Goal: Communication & Community: Ask a question

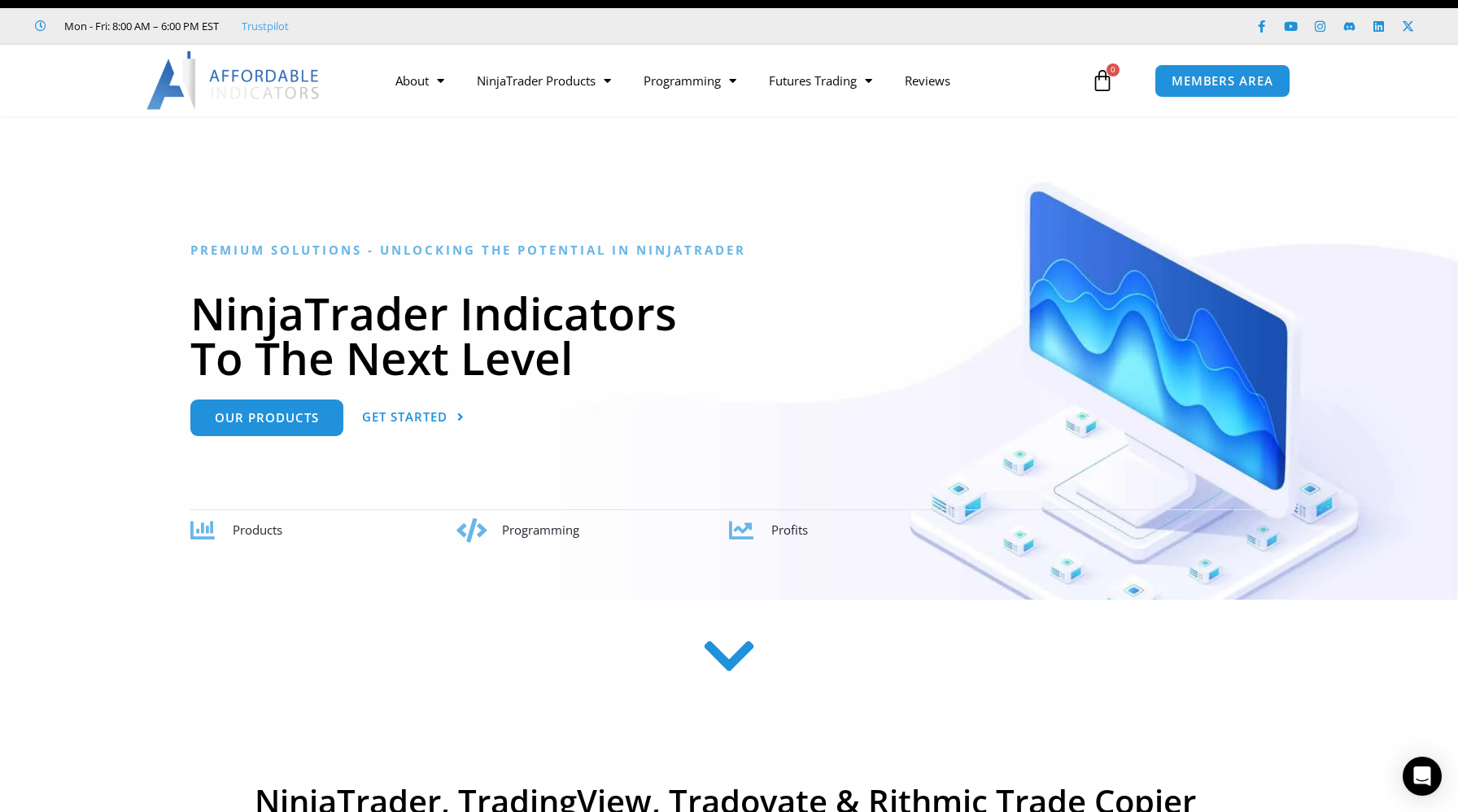
scroll to position [34, 0]
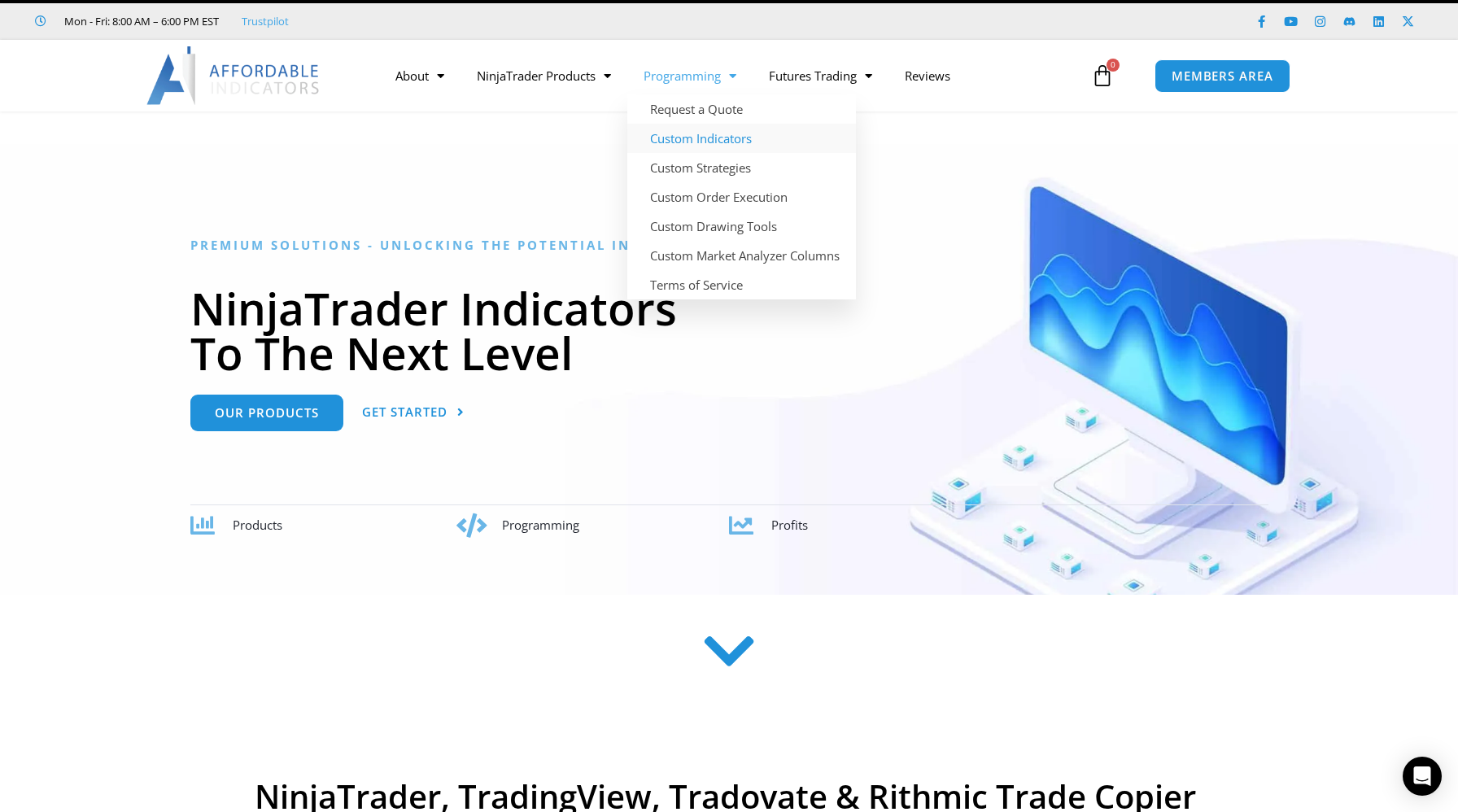
click at [700, 142] on link "Custom Indicators" at bounding box center [742, 139] width 229 height 29
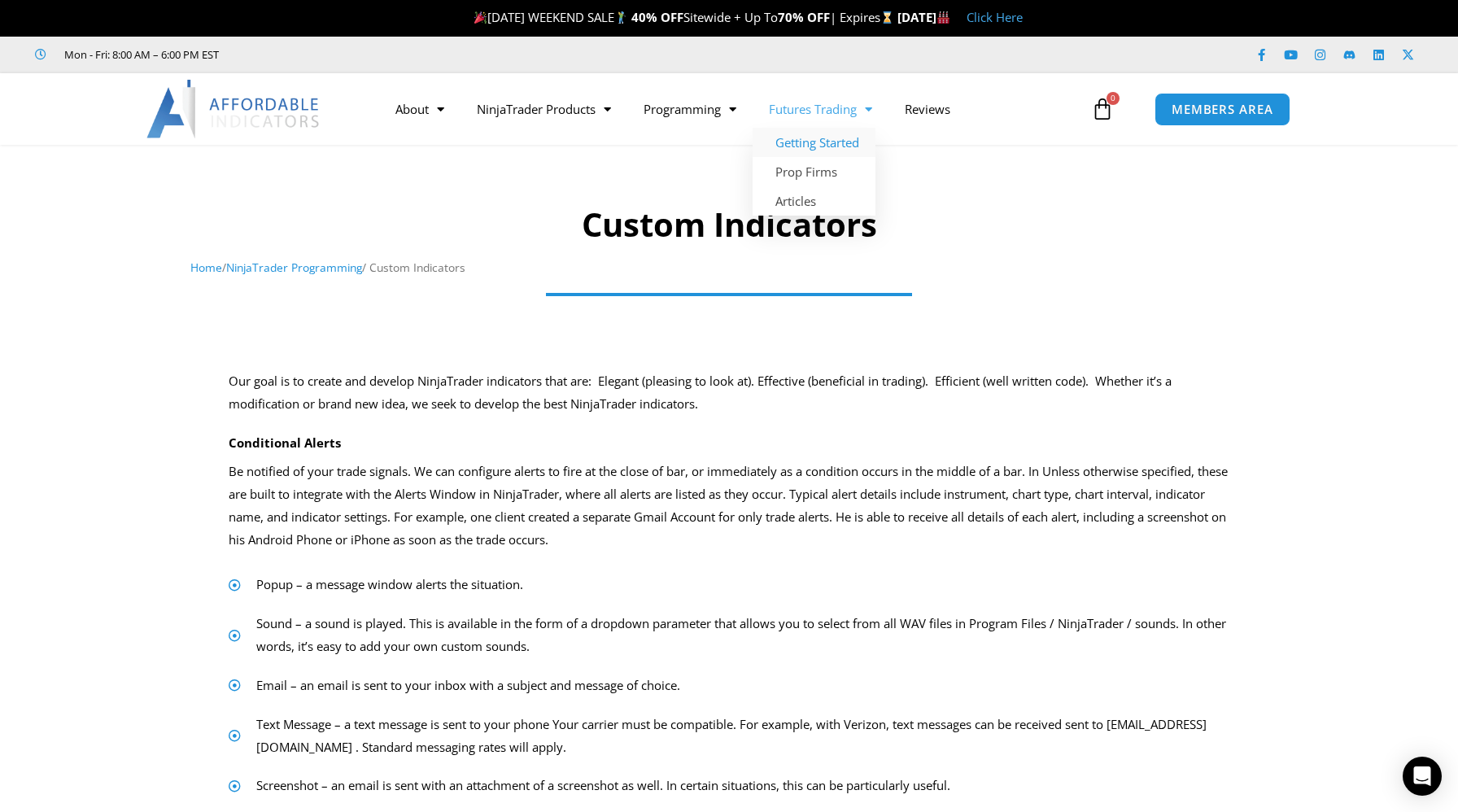
click at [819, 145] on link "Getting Started" at bounding box center [814, 143] width 123 height 29
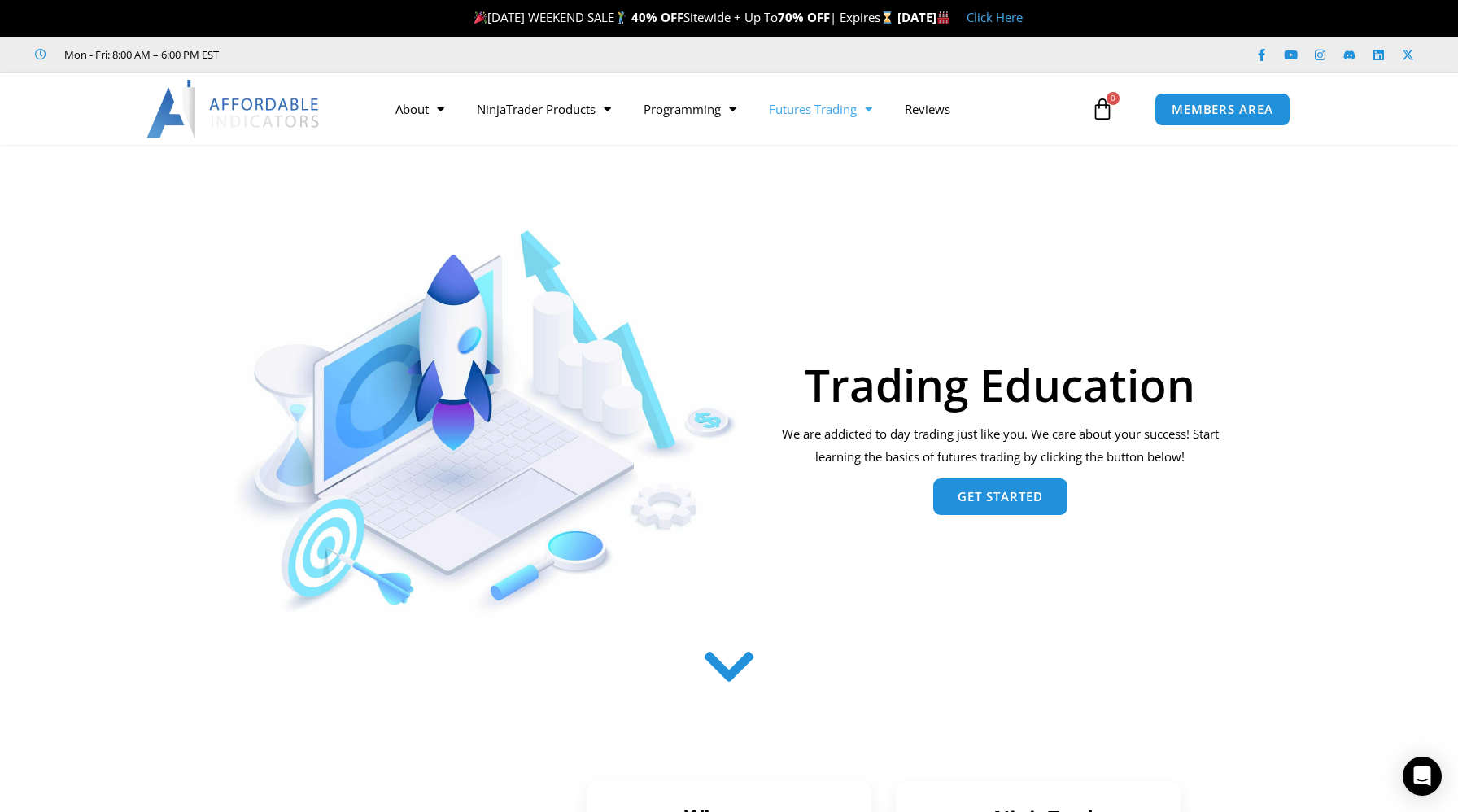
click at [1001, 503] on span "Get Started" at bounding box center [1000, 497] width 86 height 12
click at [819, 169] on link "Prop Firms" at bounding box center [814, 171] width 123 height 29
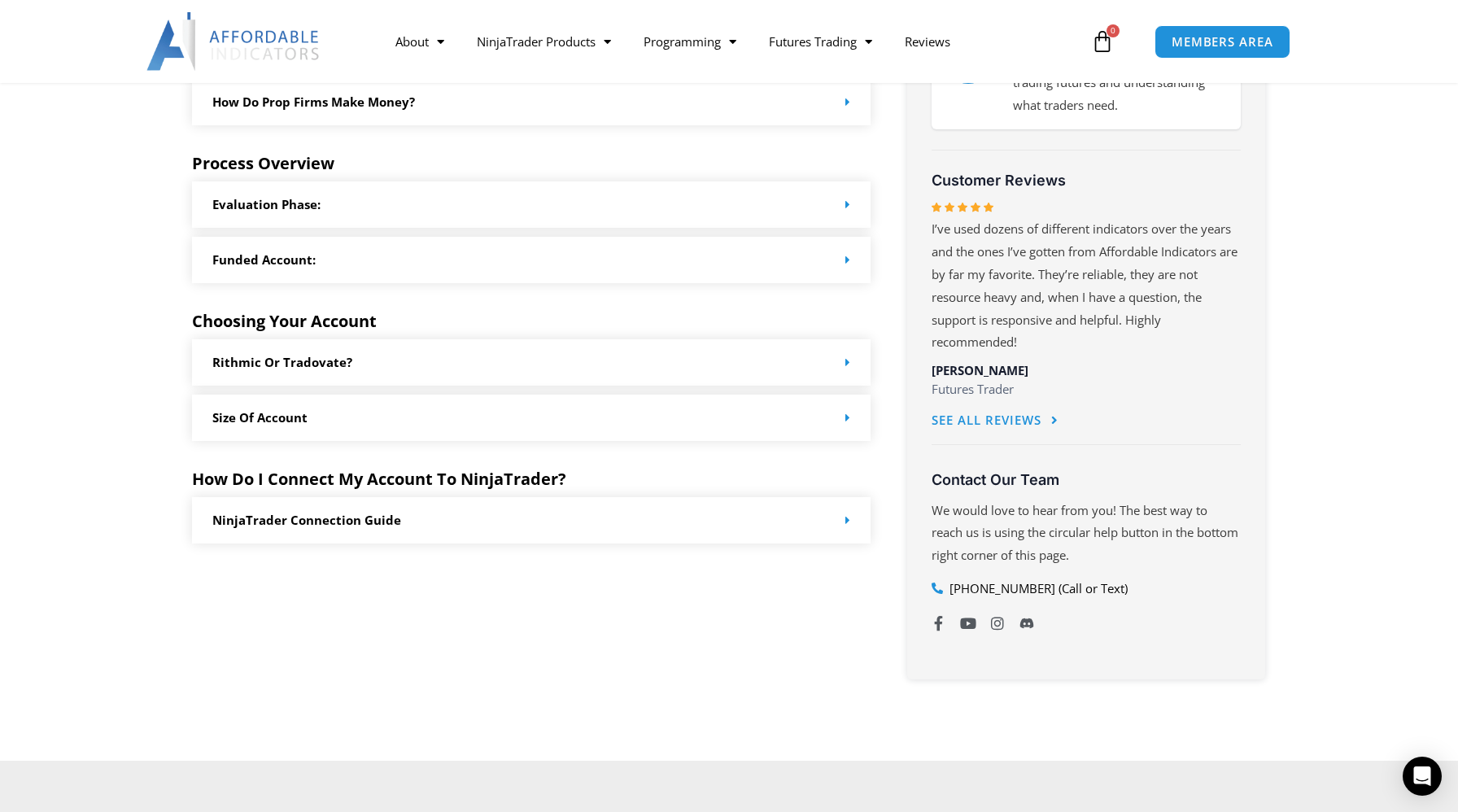
scroll to position [740, 0]
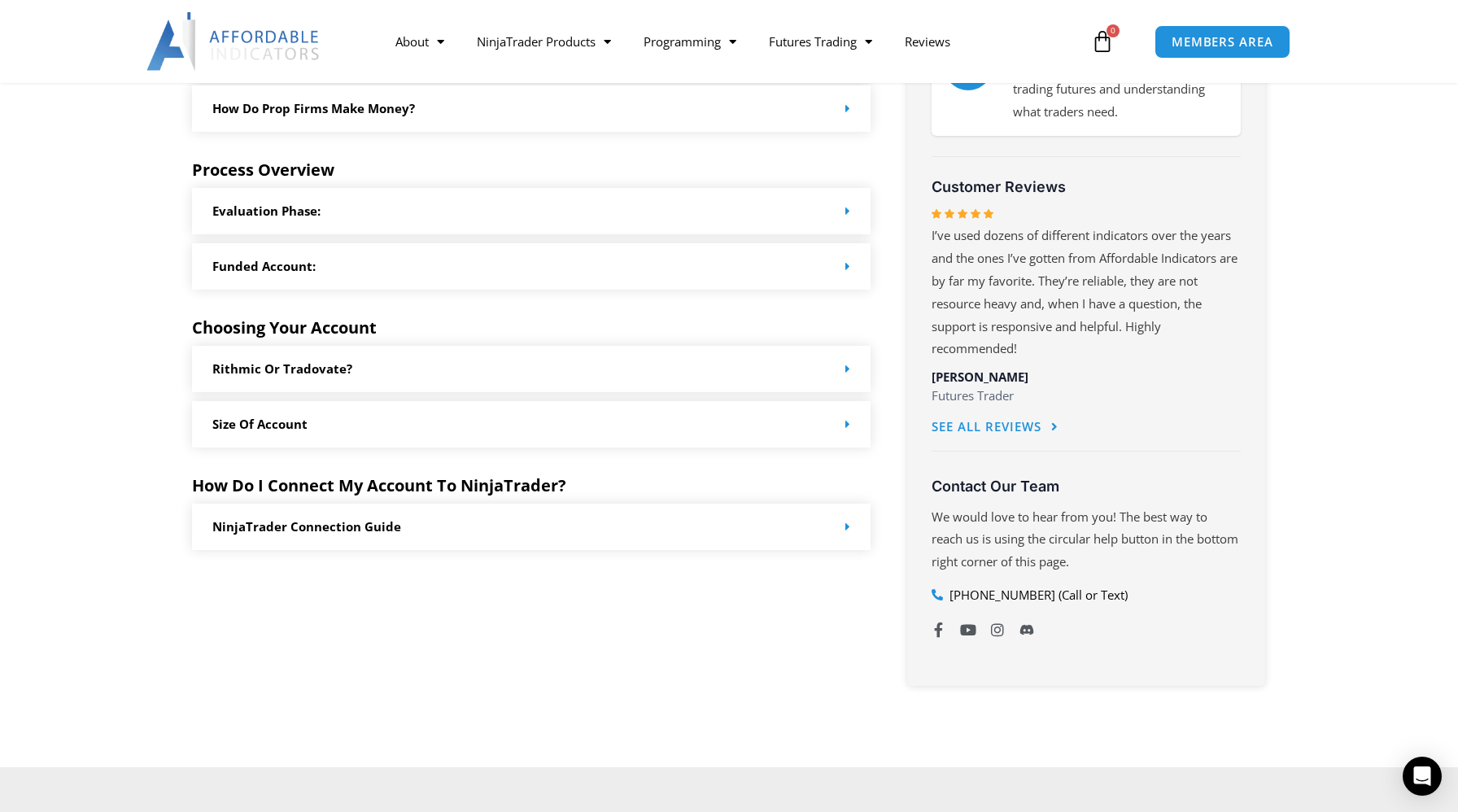
click at [832, 427] on div "Size of Account" at bounding box center [532, 424] width 679 height 47
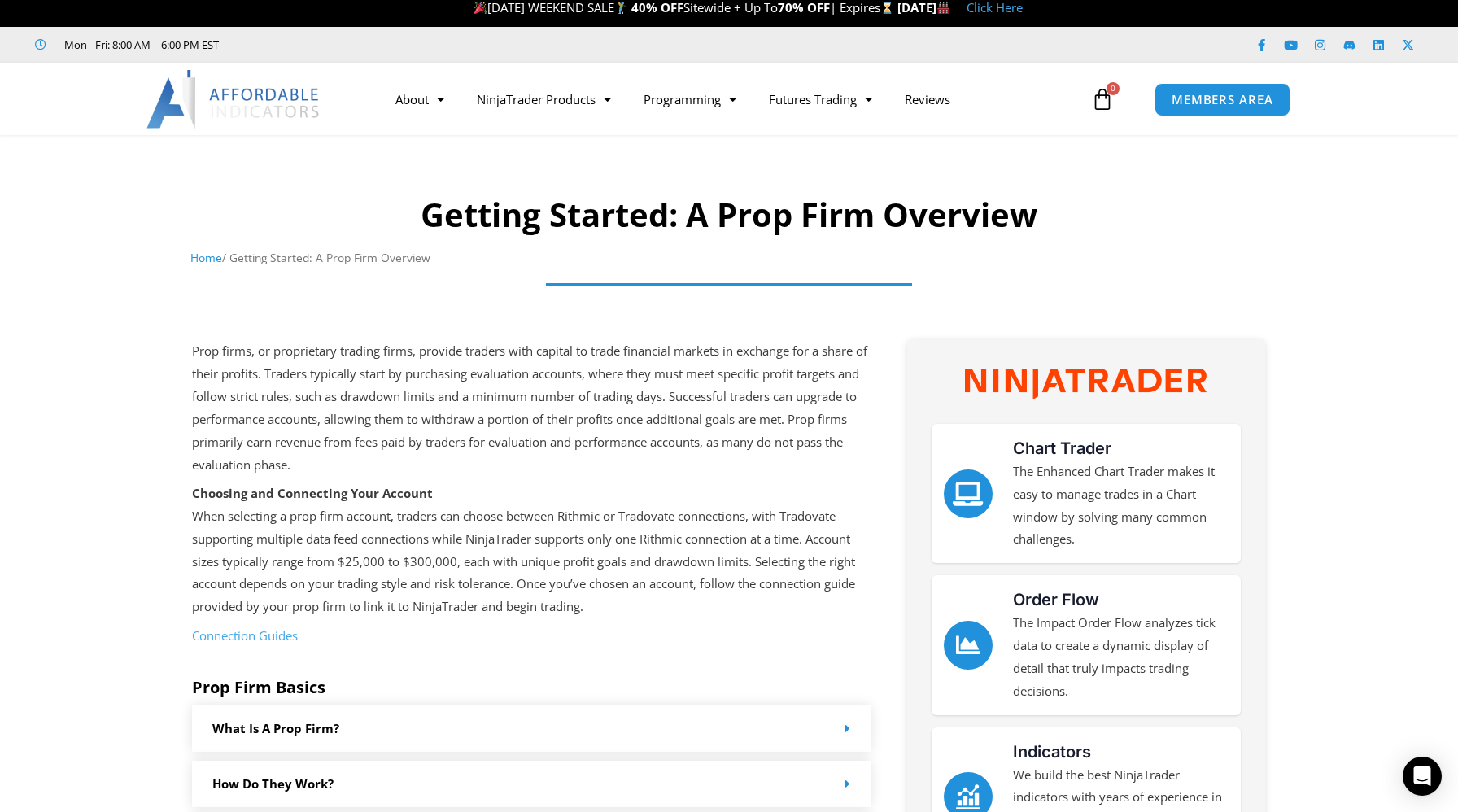
scroll to position [0, 0]
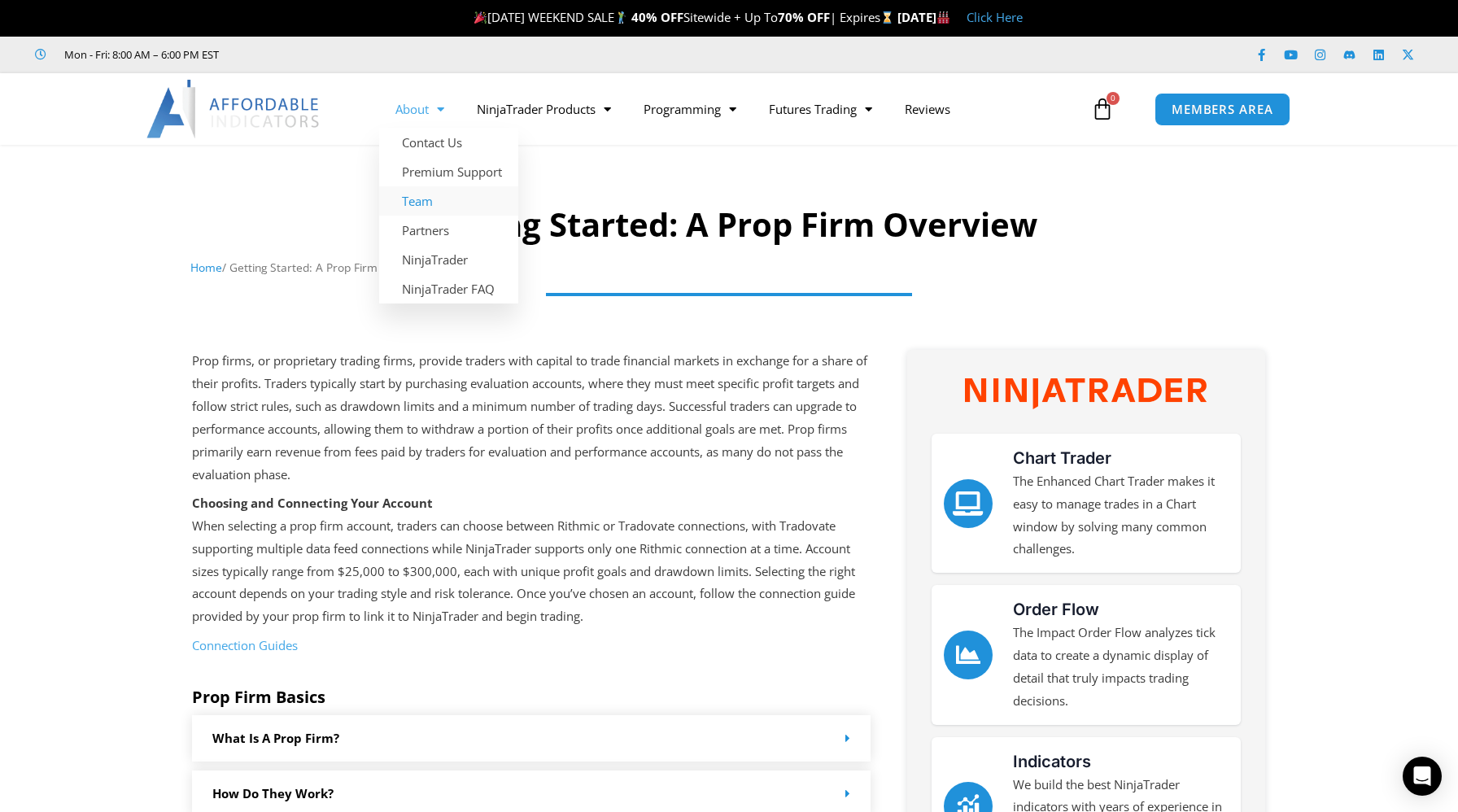
click at [427, 199] on link "Team" at bounding box center [448, 201] width 139 height 29
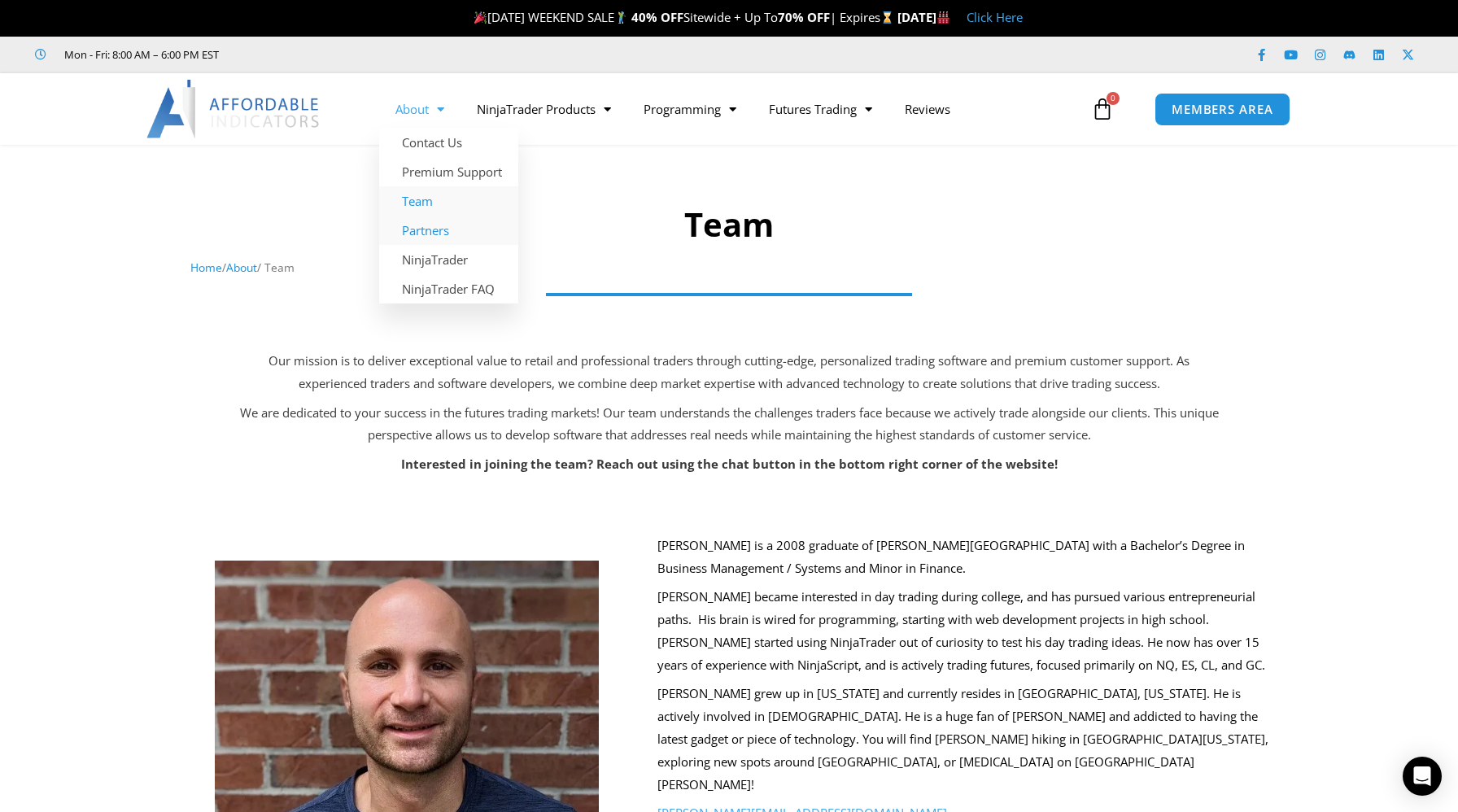
click at [435, 229] on link "Partners" at bounding box center [448, 230] width 139 height 29
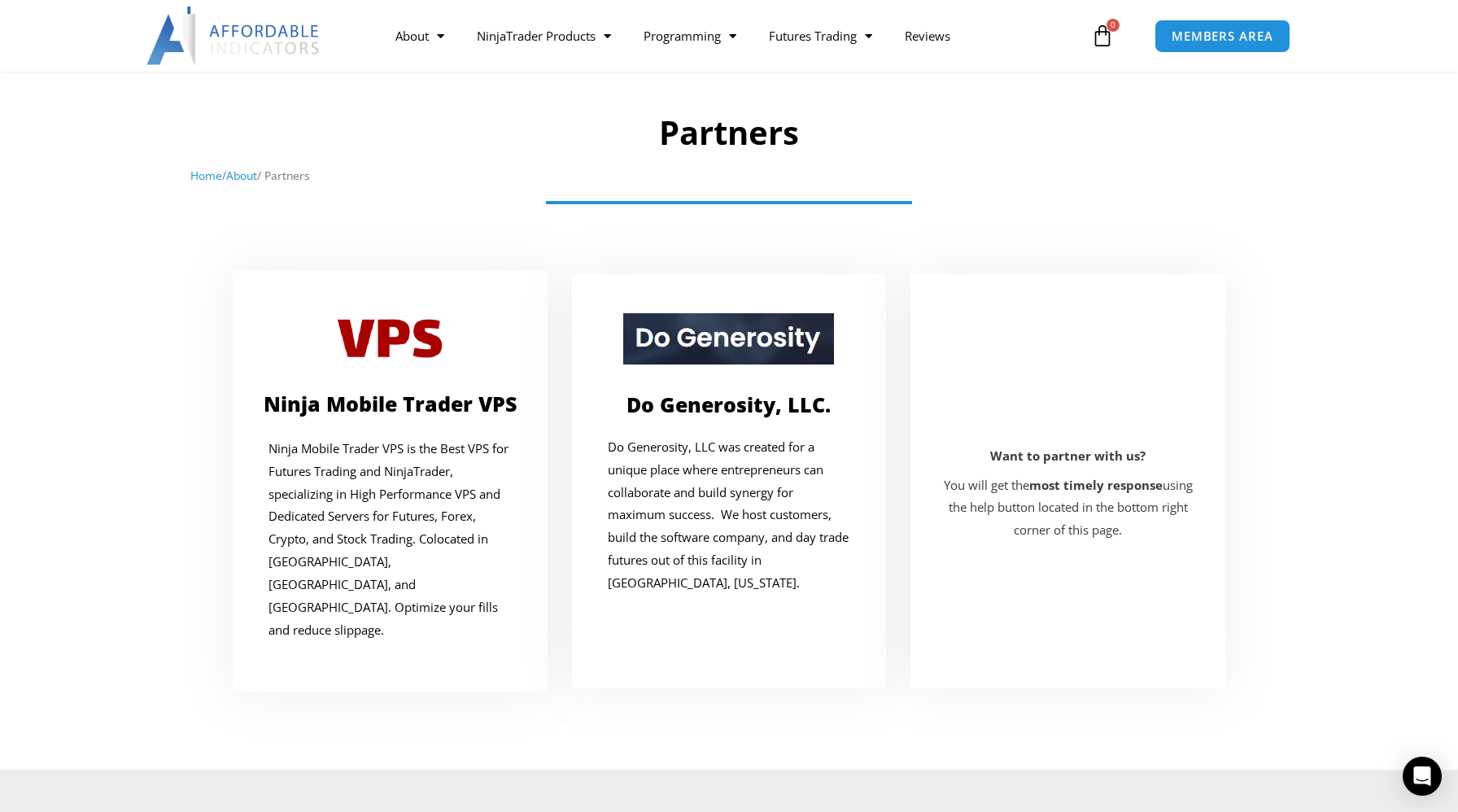
scroll to position [87, 0]
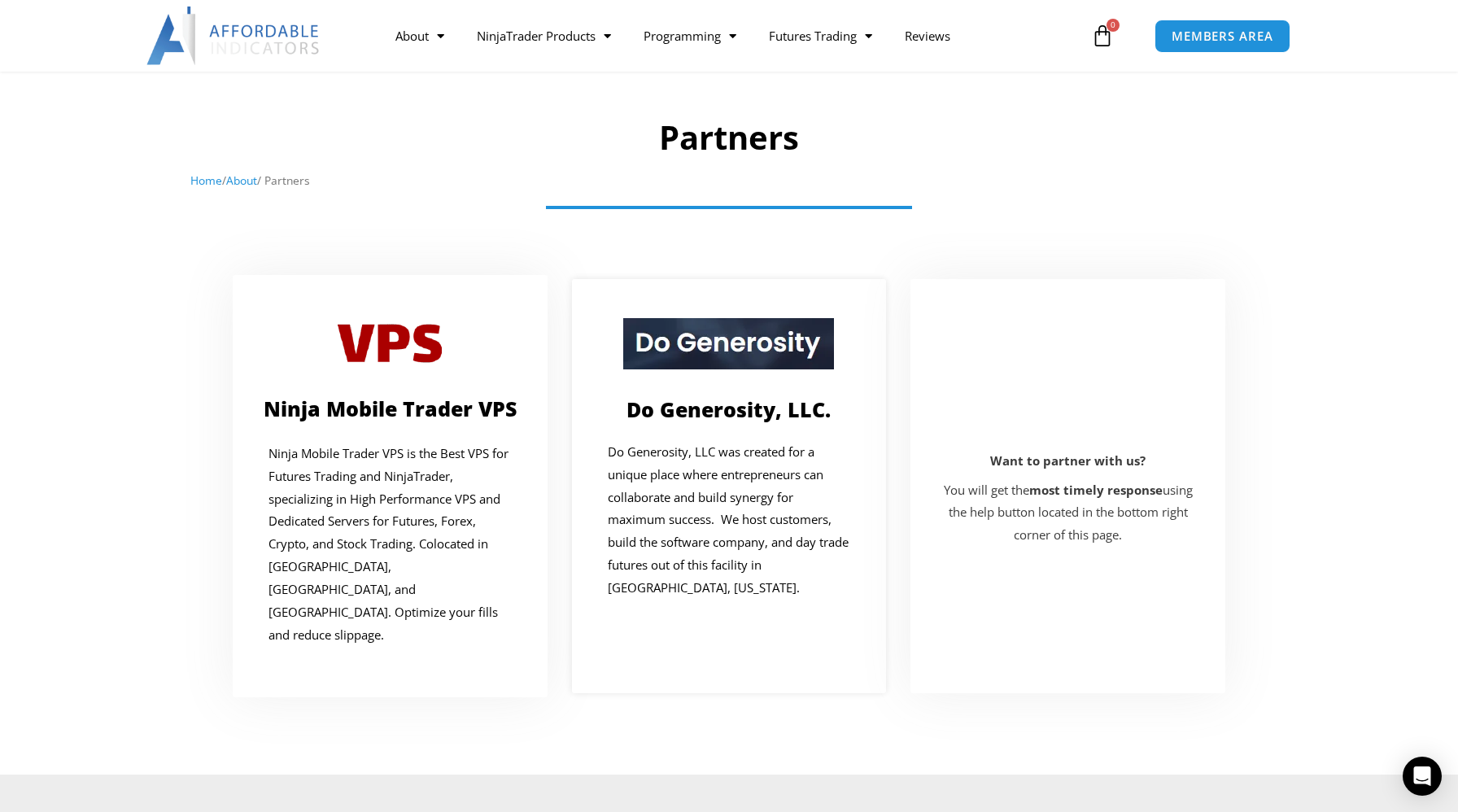
click at [708, 343] on img at bounding box center [728, 343] width 210 height 51
click at [476, 96] on link "Premium Support" at bounding box center [448, 99] width 139 height 29
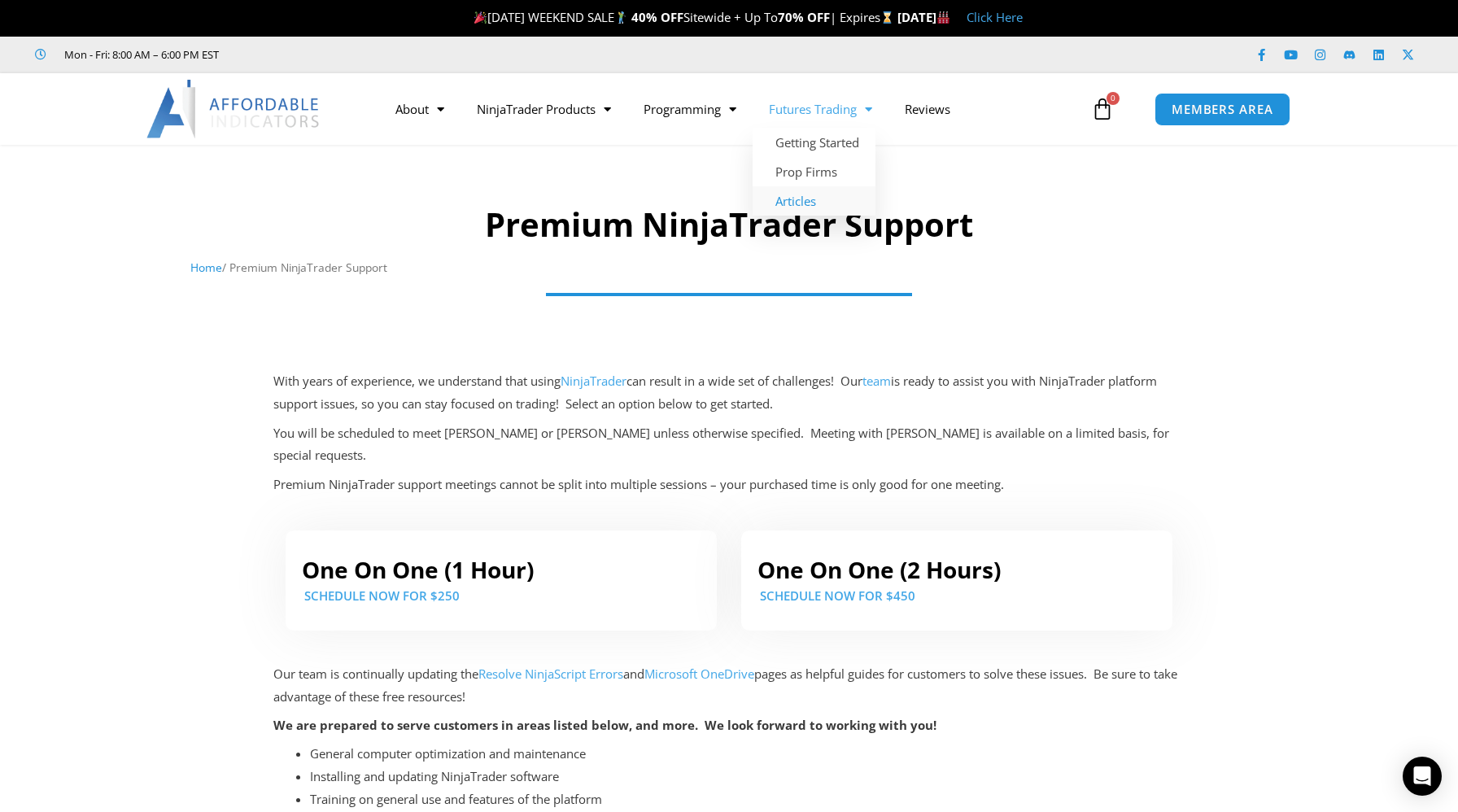
click at [803, 203] on link "Articles" at bounding box center [814, 201] width 123 height 29
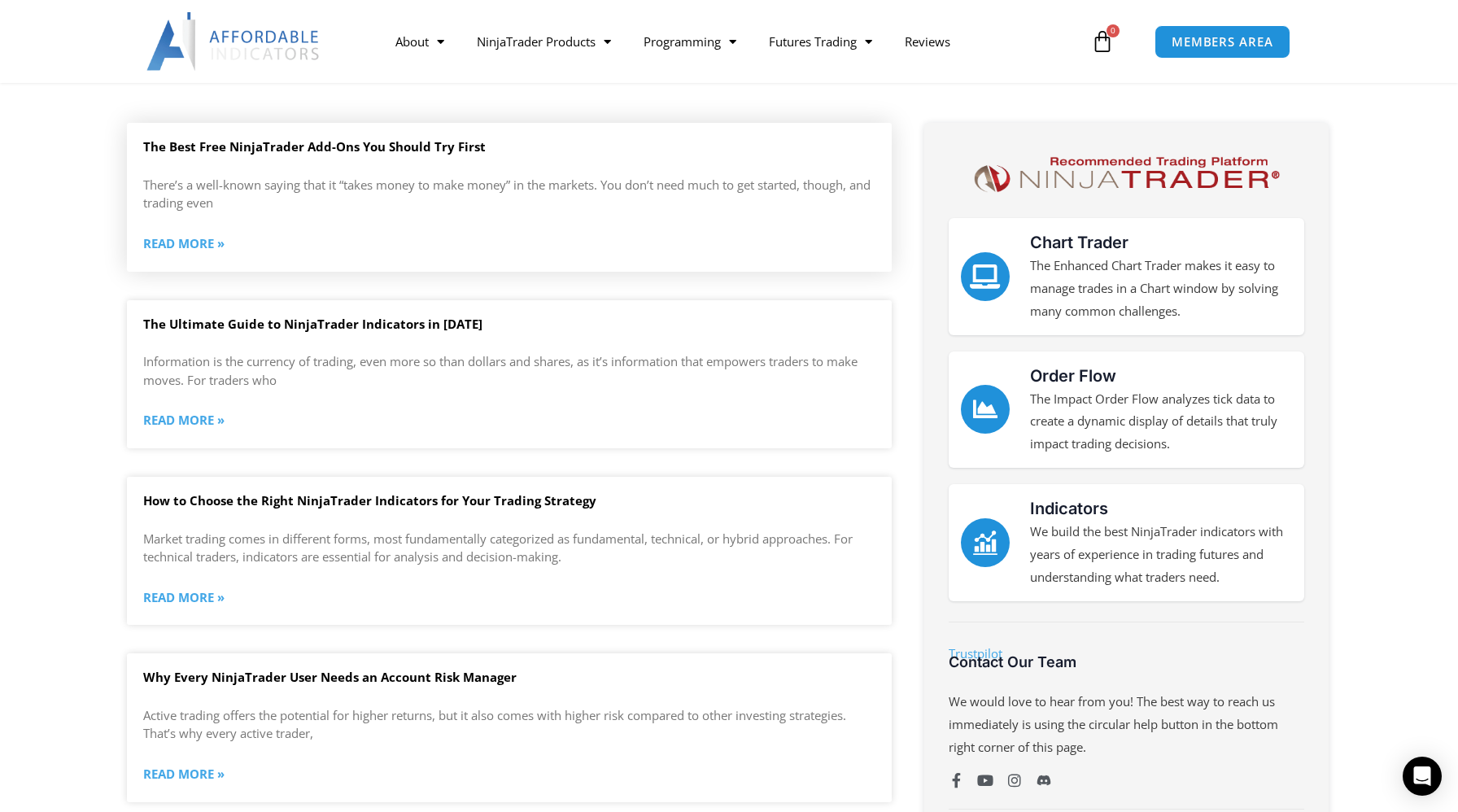
scroll to position [274, 0]
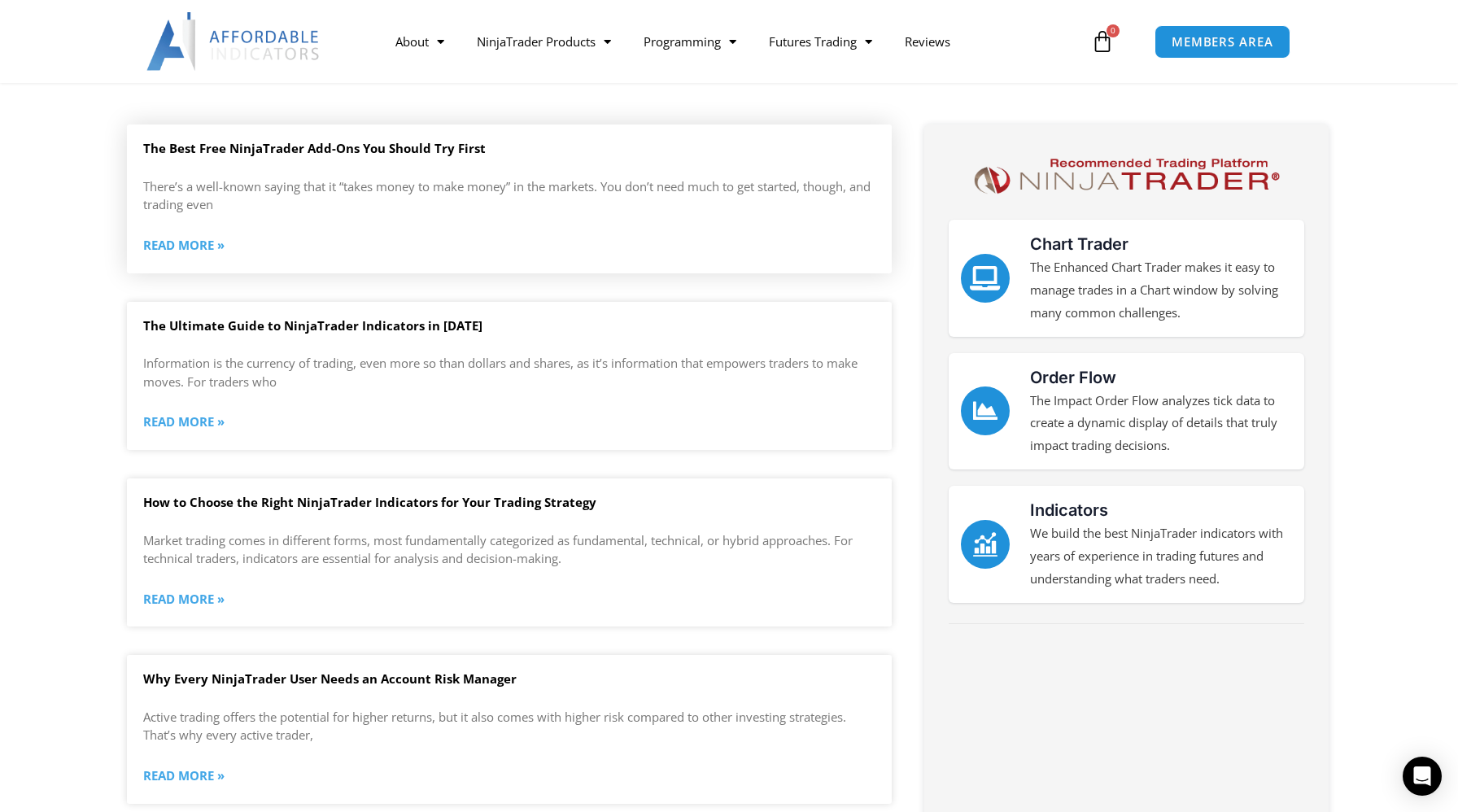
click at [191, 246] on link "Read More »" at bounding box center [184, 246] width 81 height 23
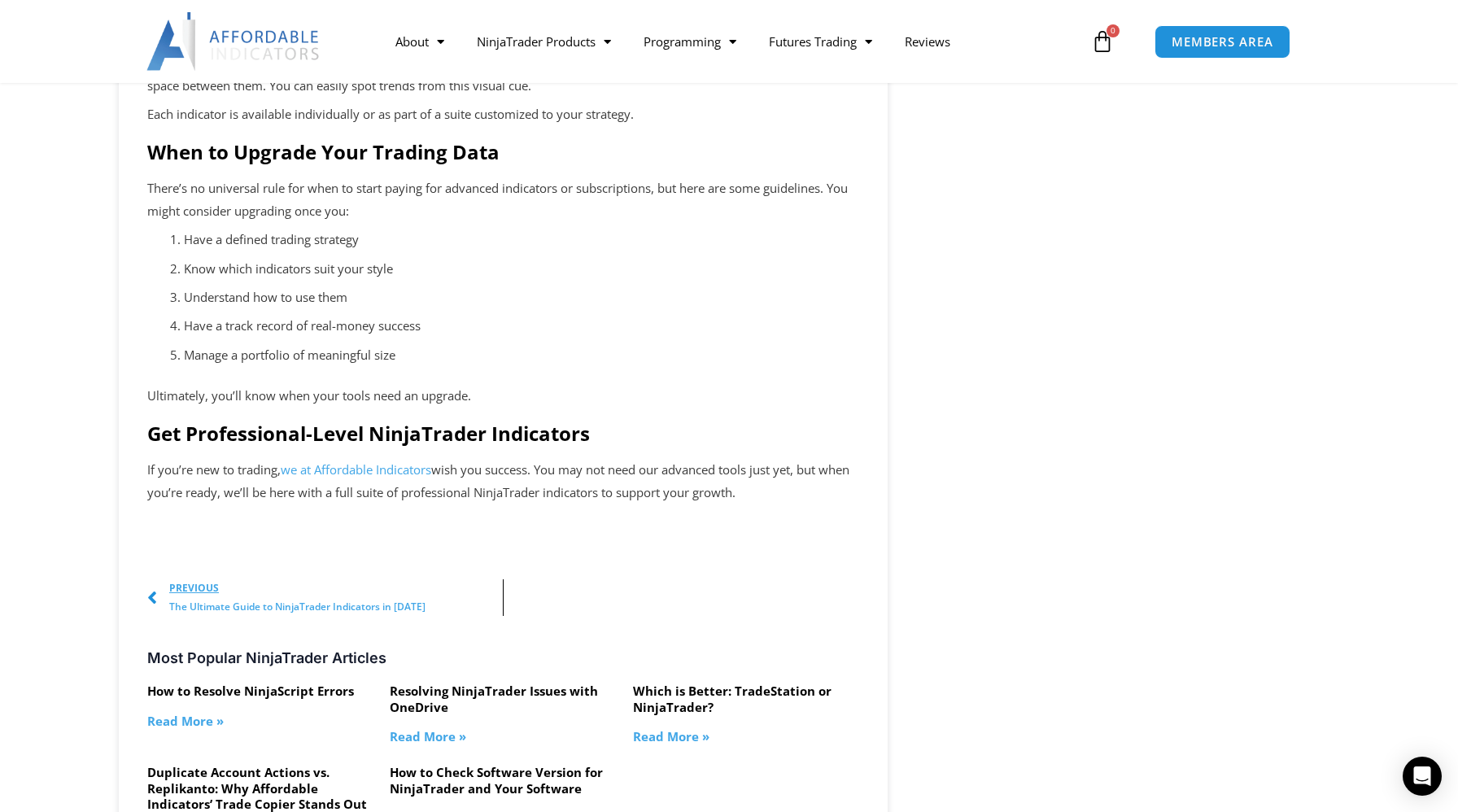
scroll to position [1453, 0]
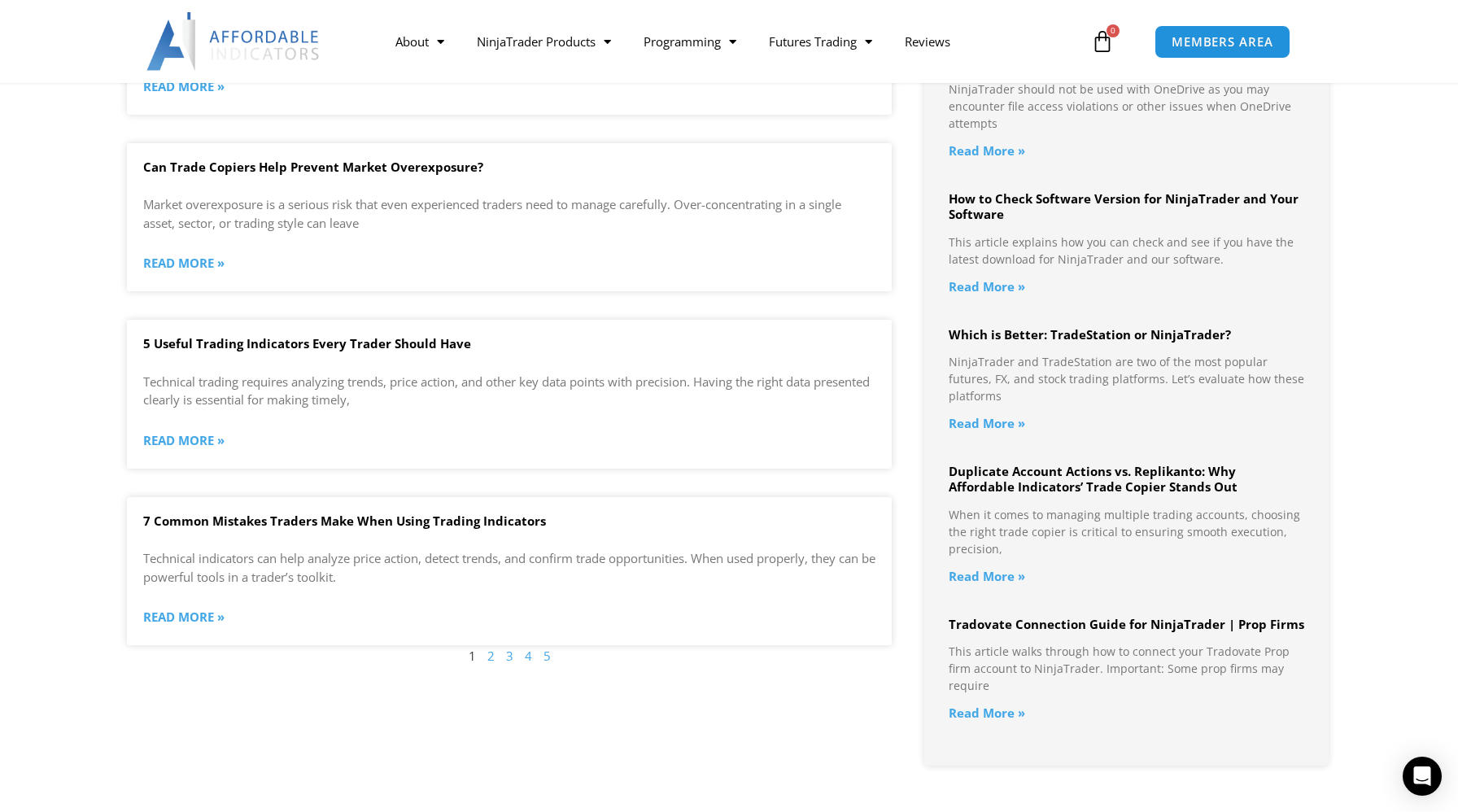
scroll to position [1496, 0]
click at [196, 257] on link "Read More »" at bounding box center [184, 261] width 81 height 23
click at [200, 261] on link "Read More »" at bounding box center [184, 261] width 81 height 23
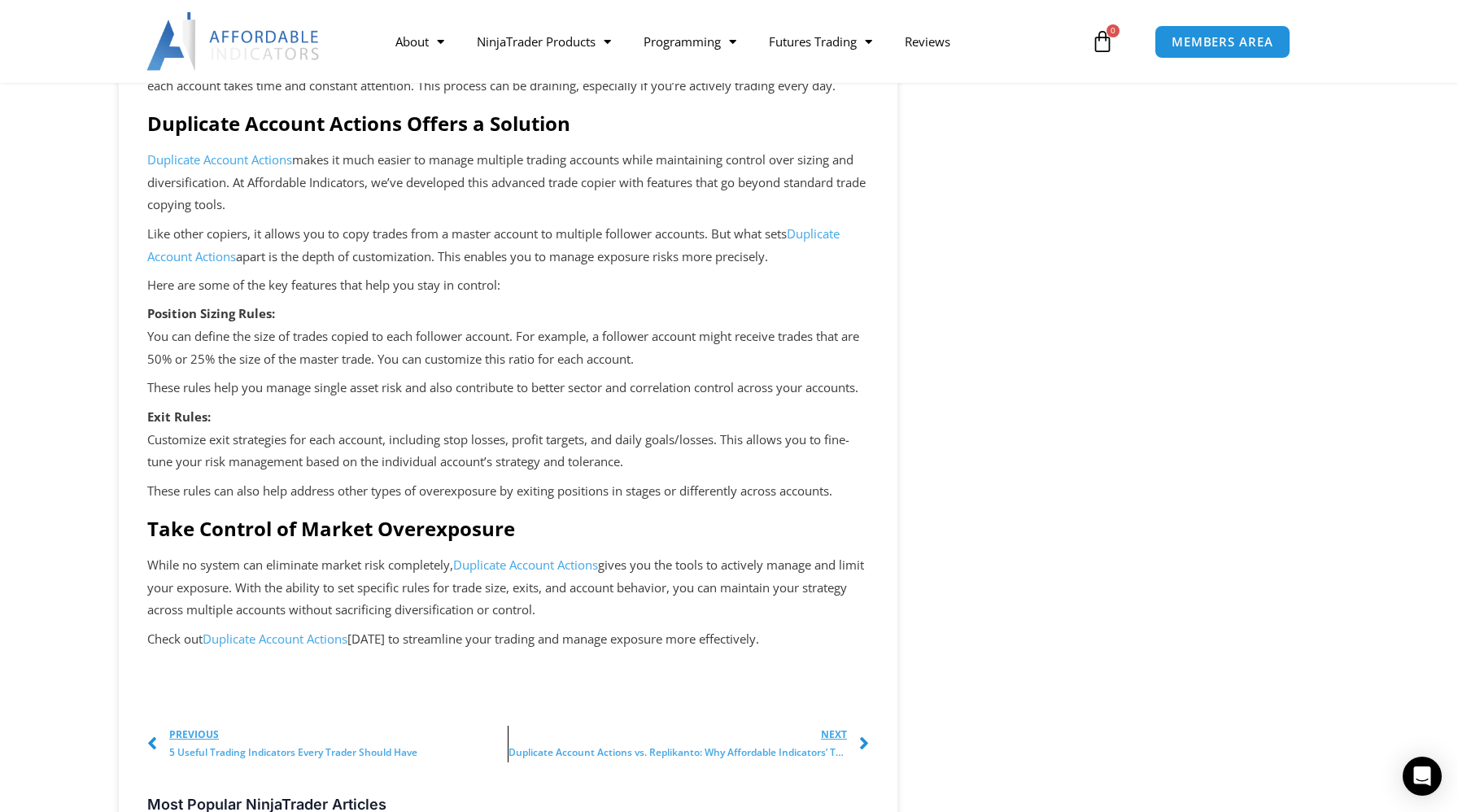
scroll to position [1300, 0]
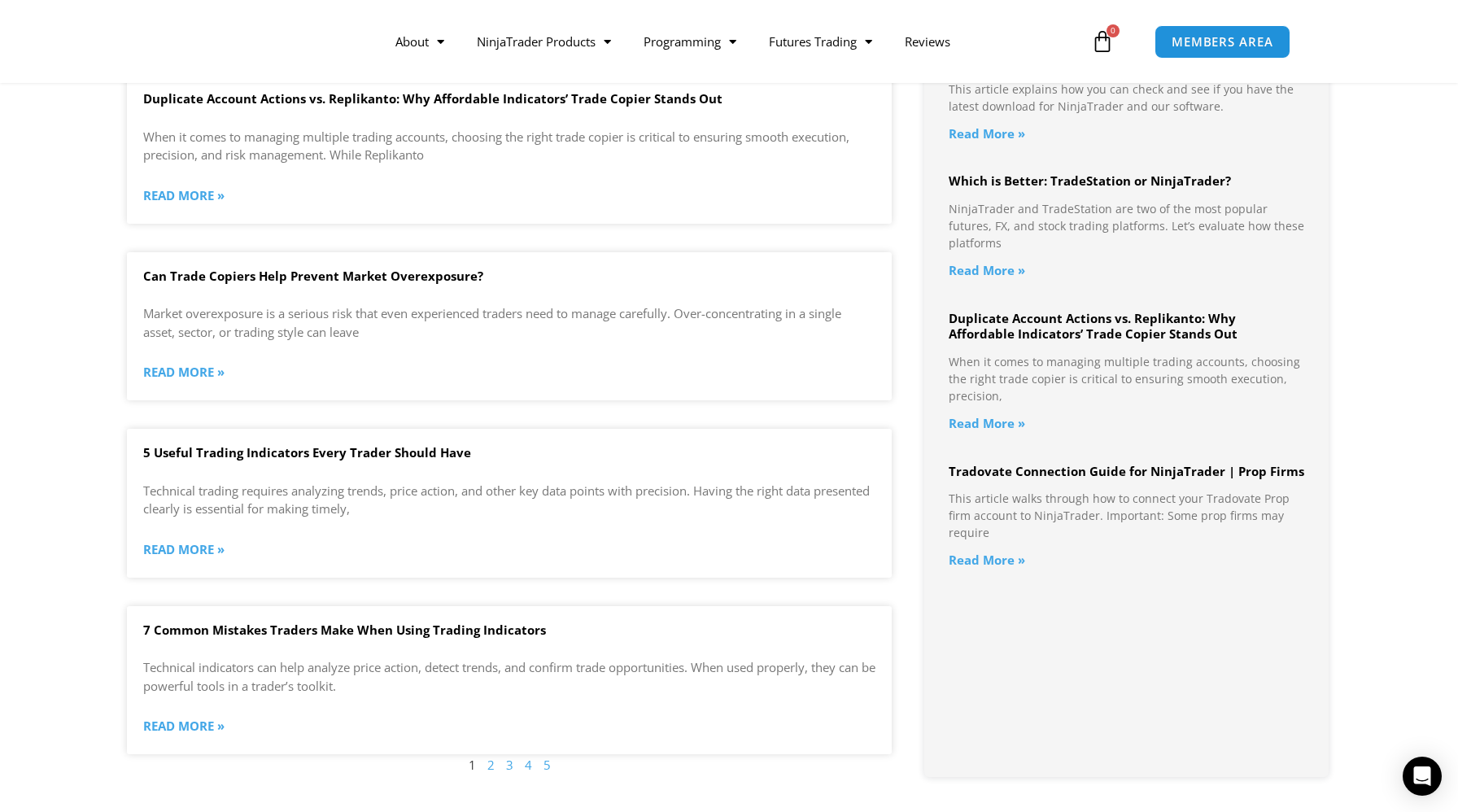
scroll to position [1496, 0]
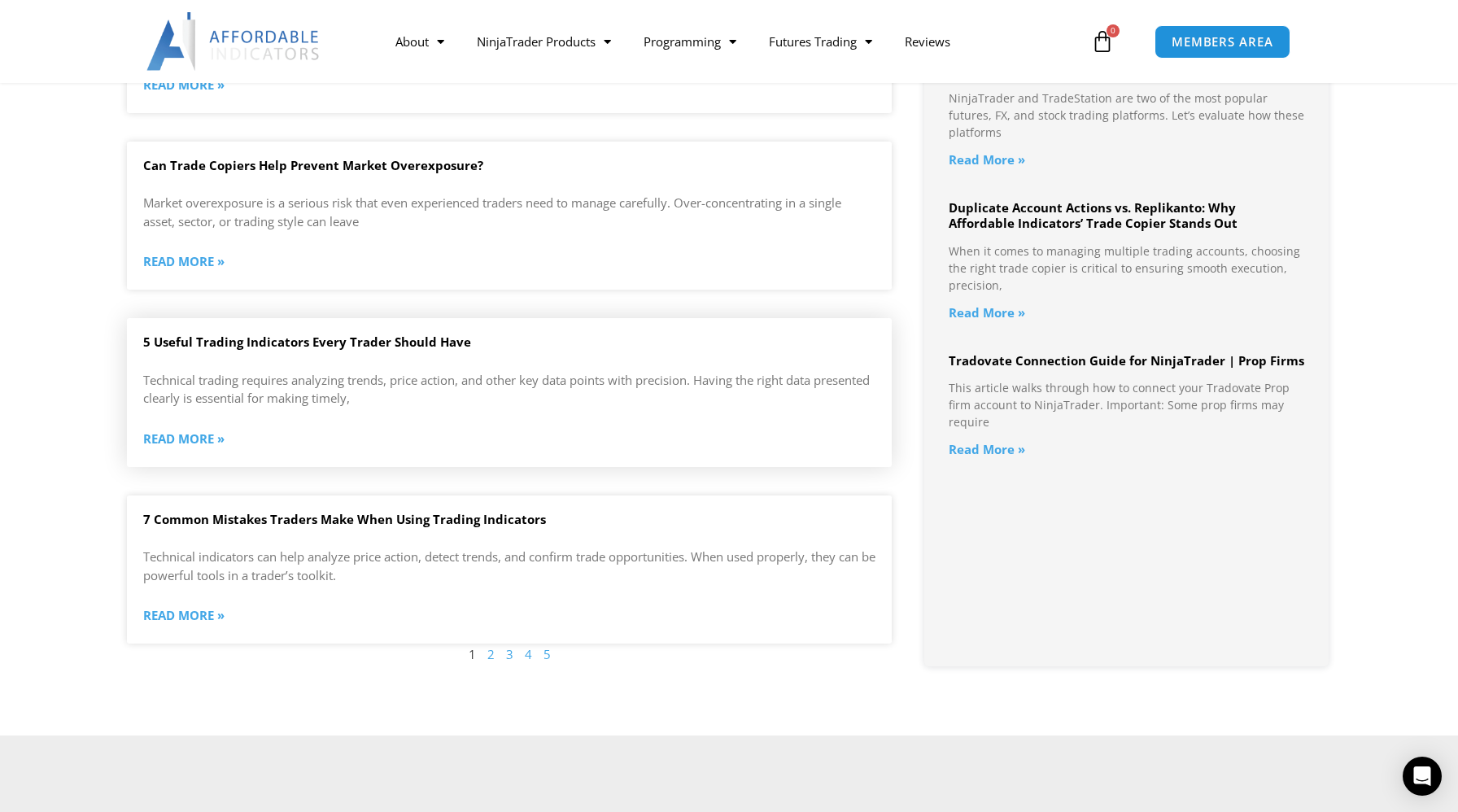
click at [187, 440] on link "Read More »" at bounding box center [184, 439] width 81 height 23
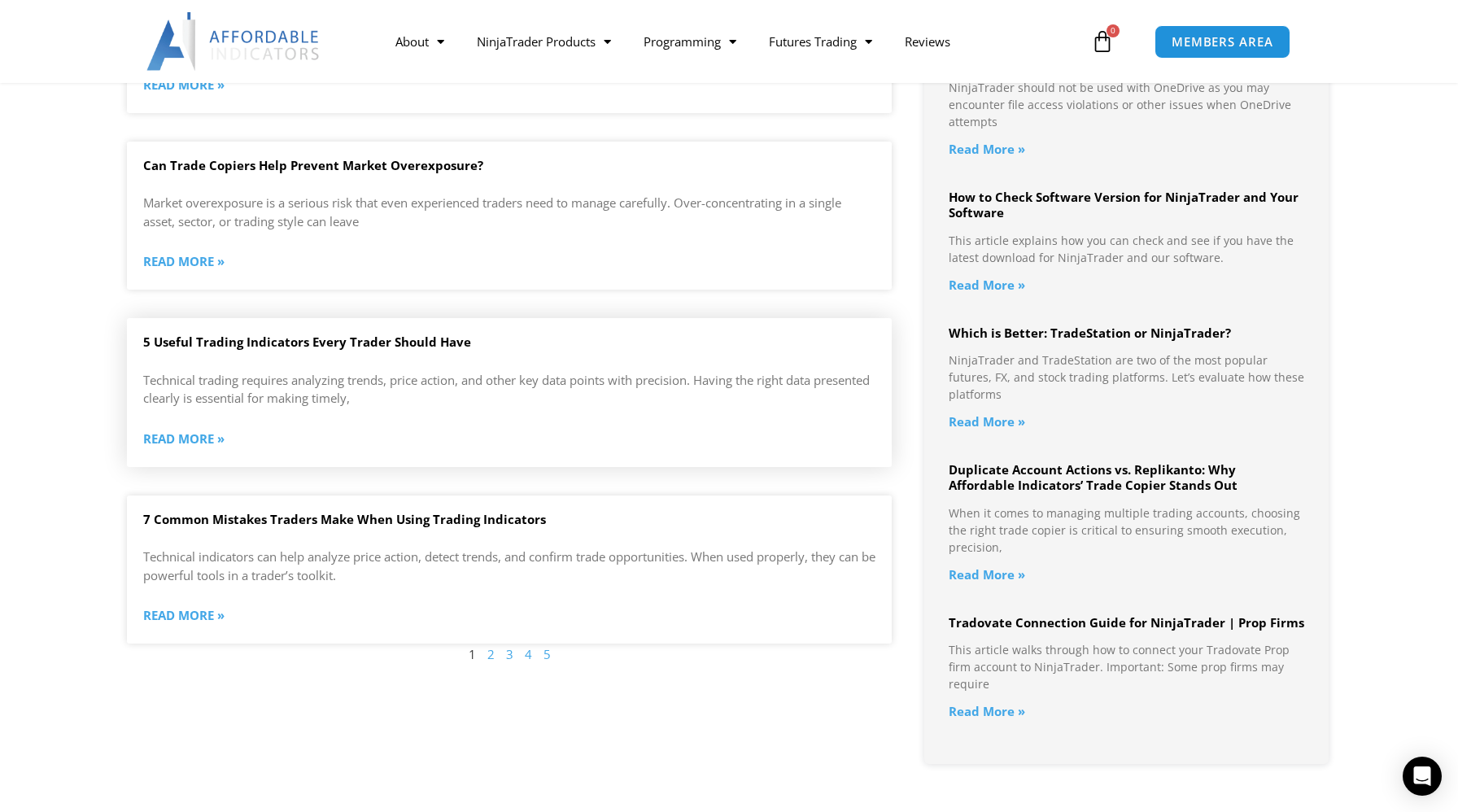
click at [201, 434] on link "Read More »" at bounding box center [184, 439] width 81 height 23
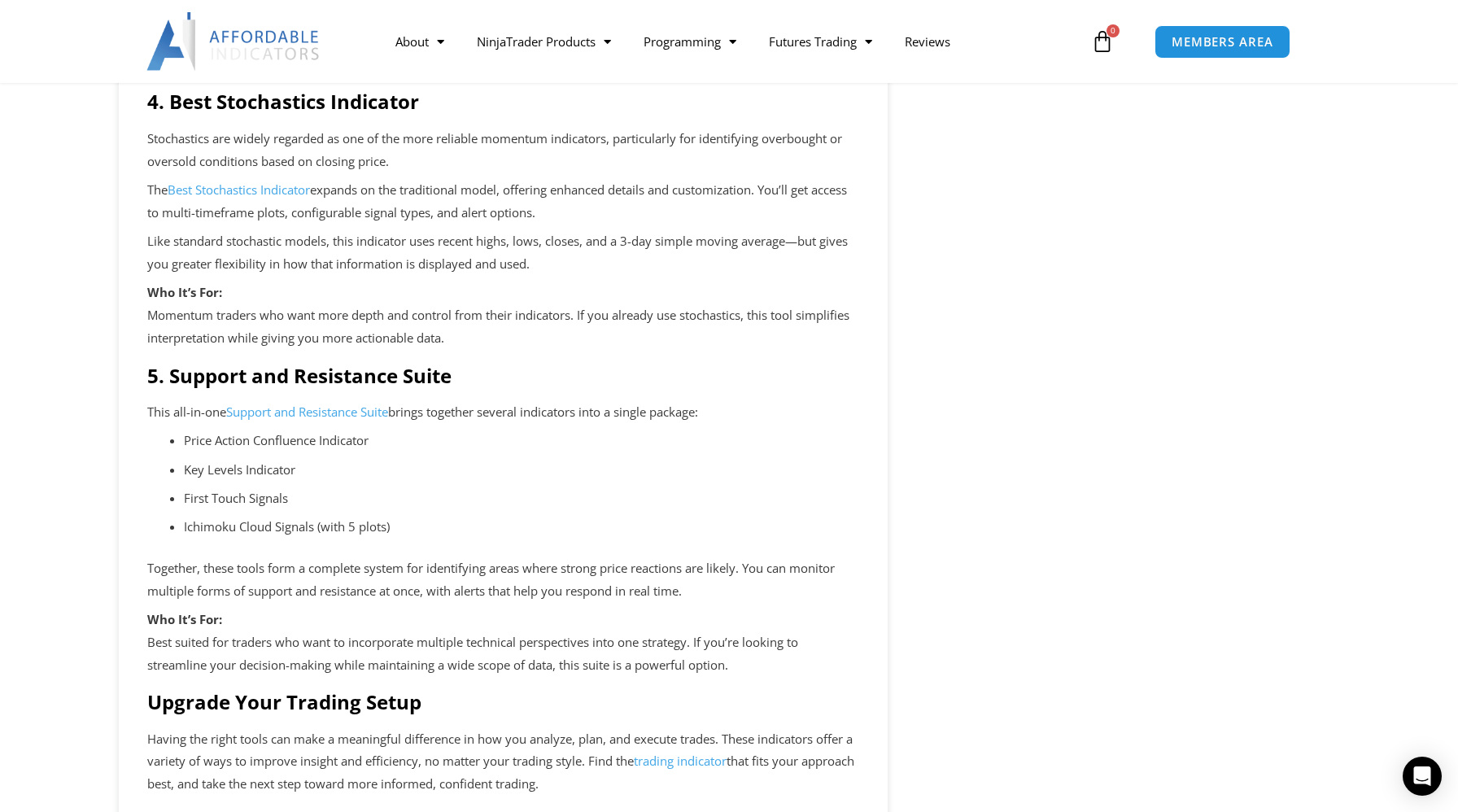
scroll to position [1196, 0]
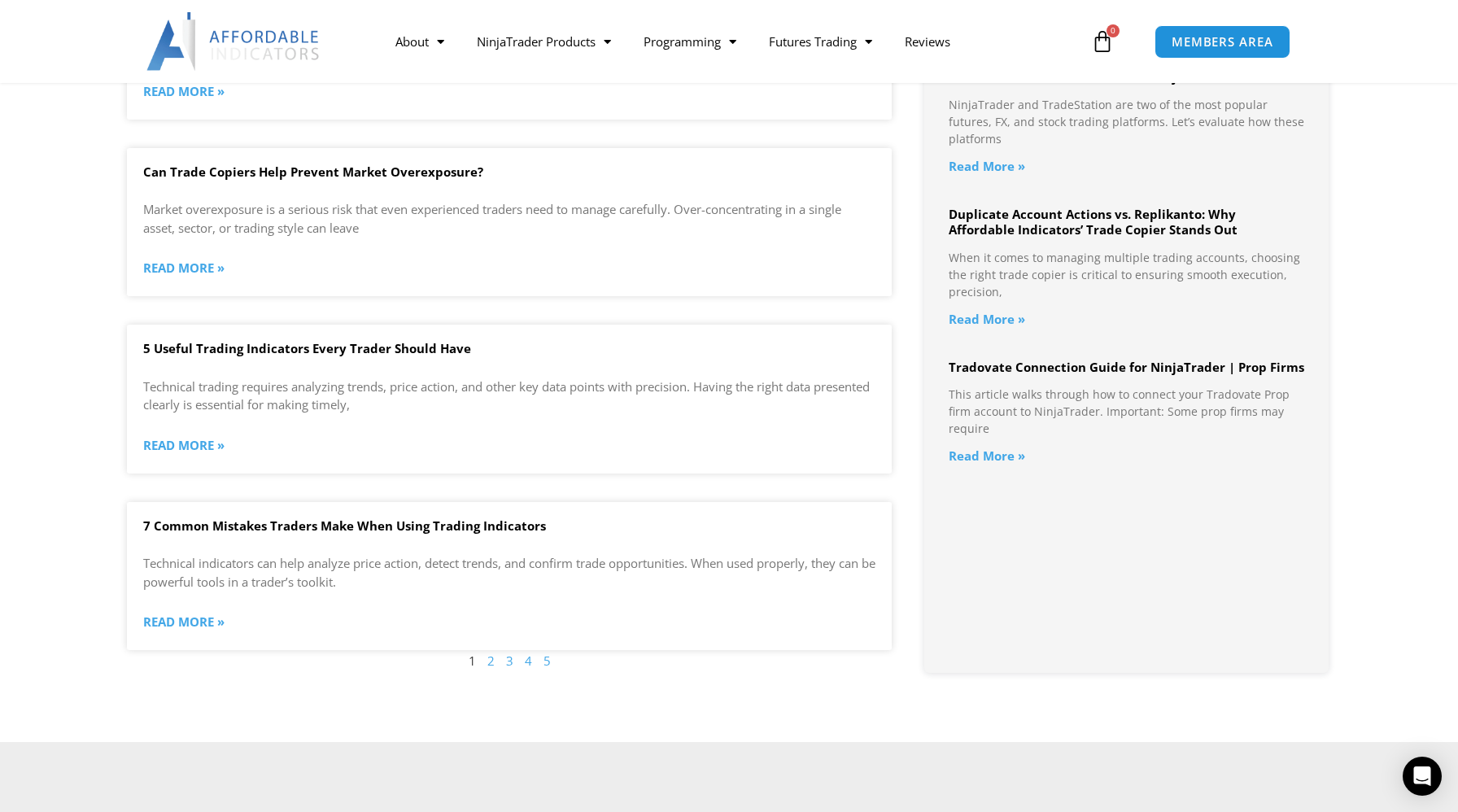
scroll to position [1496, 0]
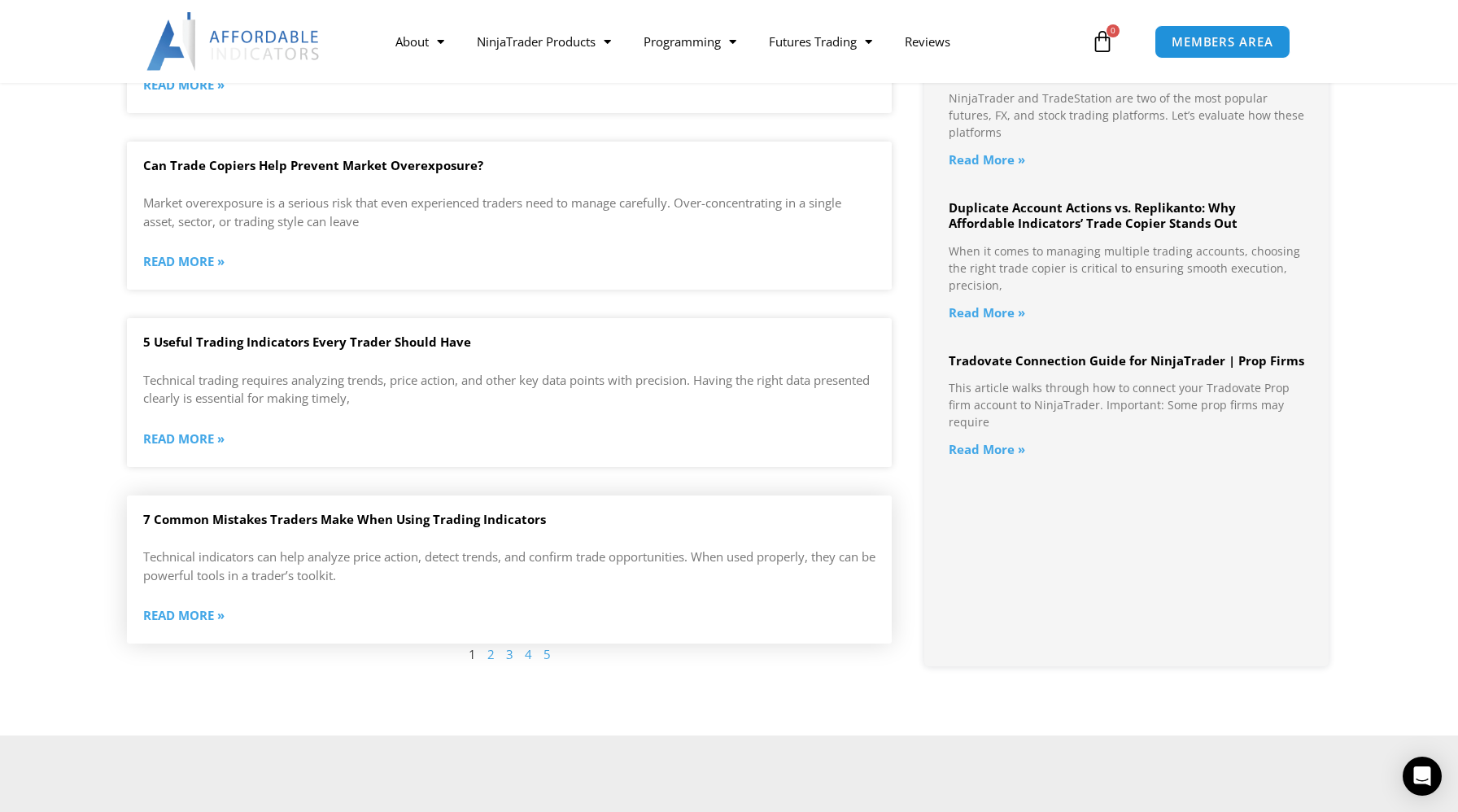
click at [242, 517] on link "7 Common Mistakes Traders Make When Using Trading Indicators" at bounding box center [344, 519] width 403 height 16
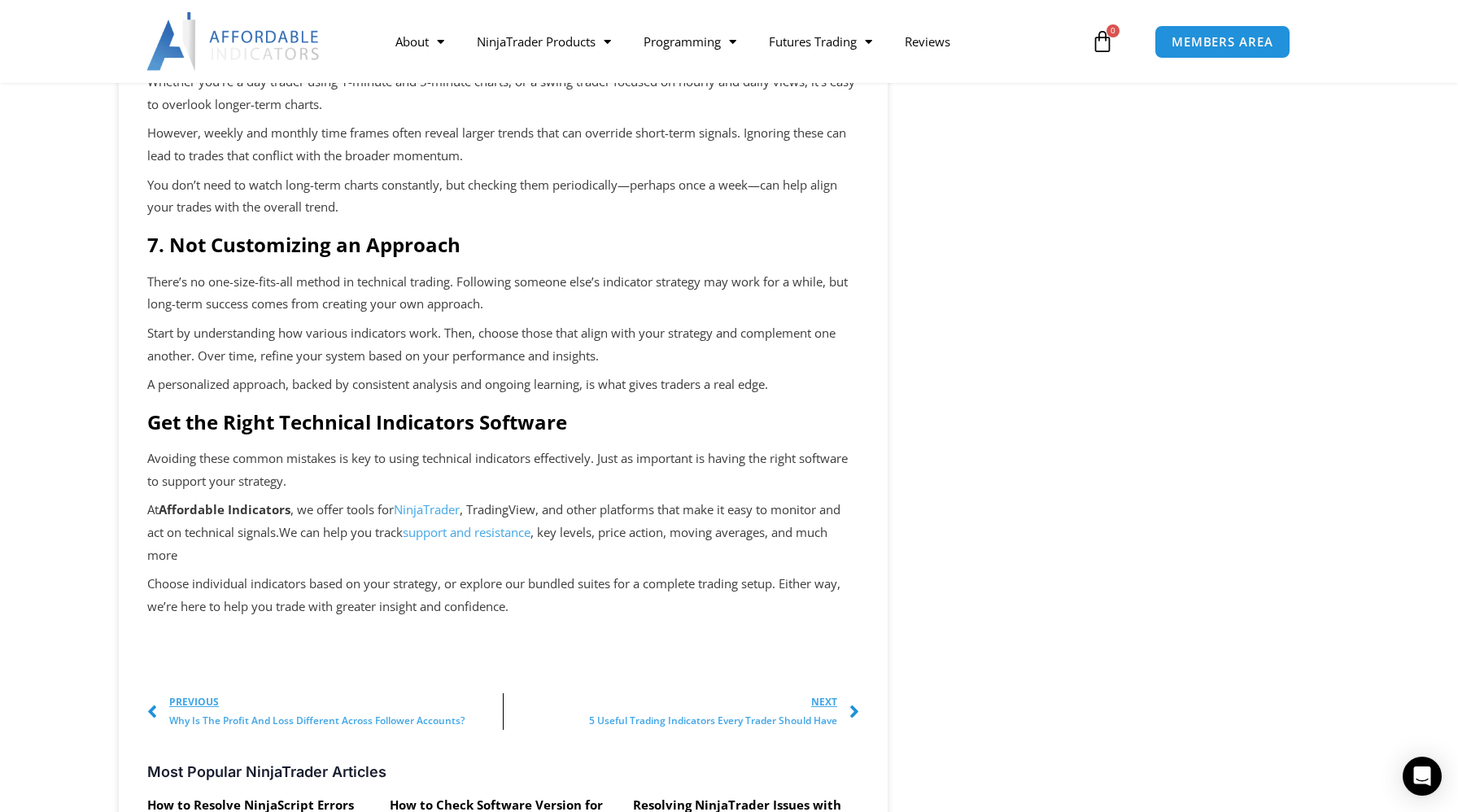
scroll to position [1450, 0]
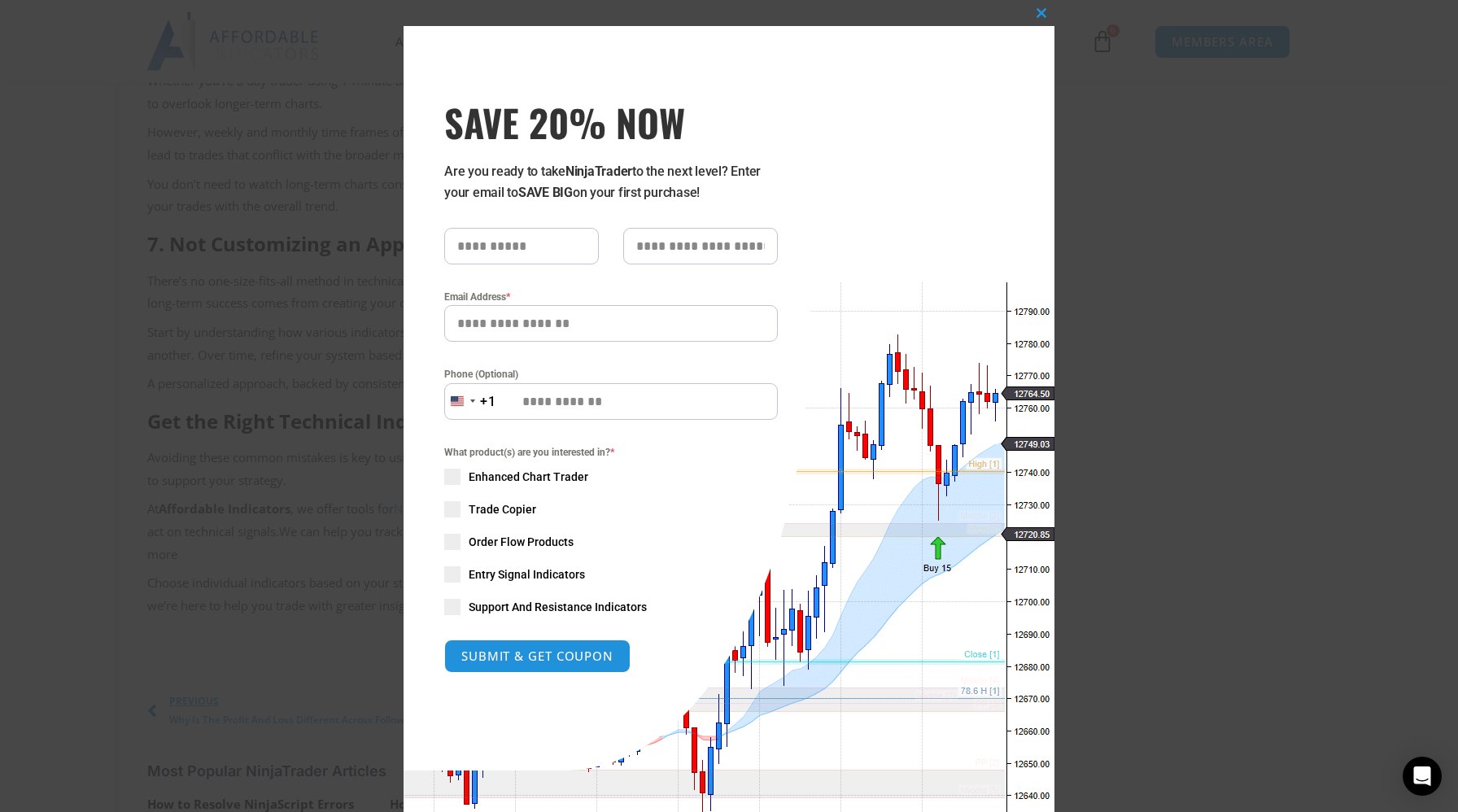
click at [452, 474] on span at bounding box center [452, 476] width 16 height 16
click at [536, 254] on input "text" at bounding box center [521, 246] width 155 height 36
type input "******"
type input "*********"
type input "**********"
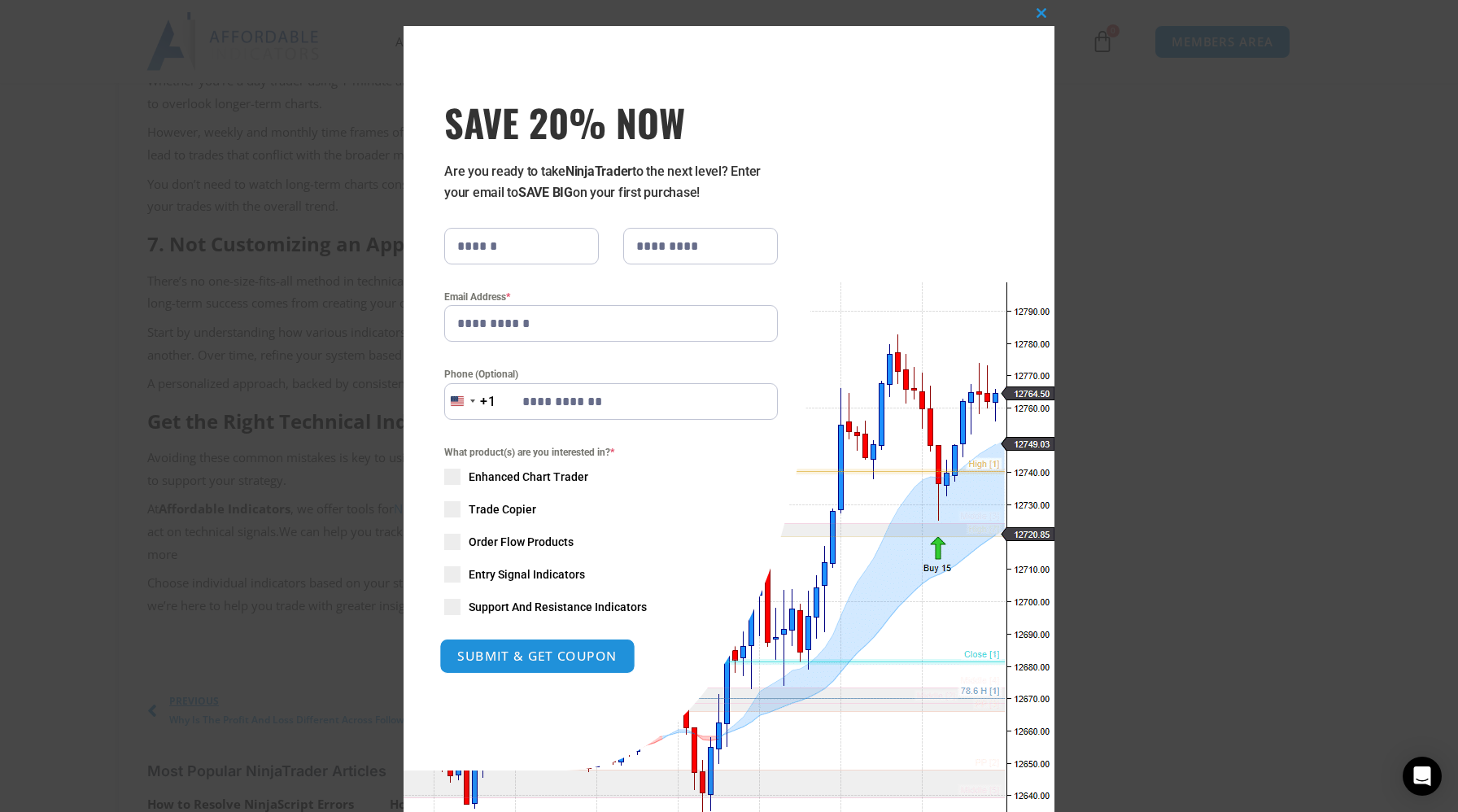
click at [564, 656] on button "SUBMIT & GET COUPON" at bounding box center [538, 656] width 197 height 35
type input "**********"
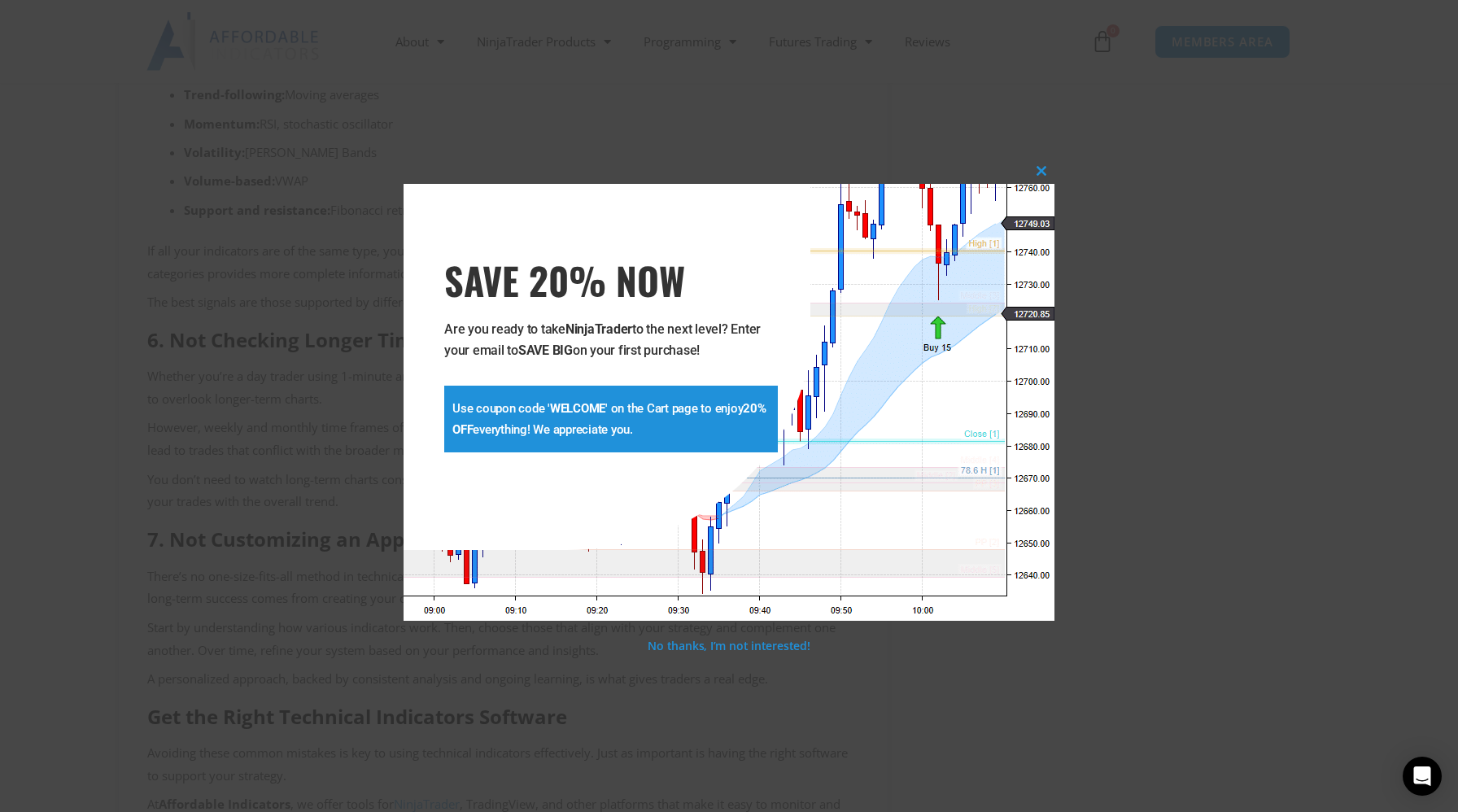
scroll to position [1153, 0]
click at [1041, 173] on span at bounding box center [1042, 171] width 26 height 10
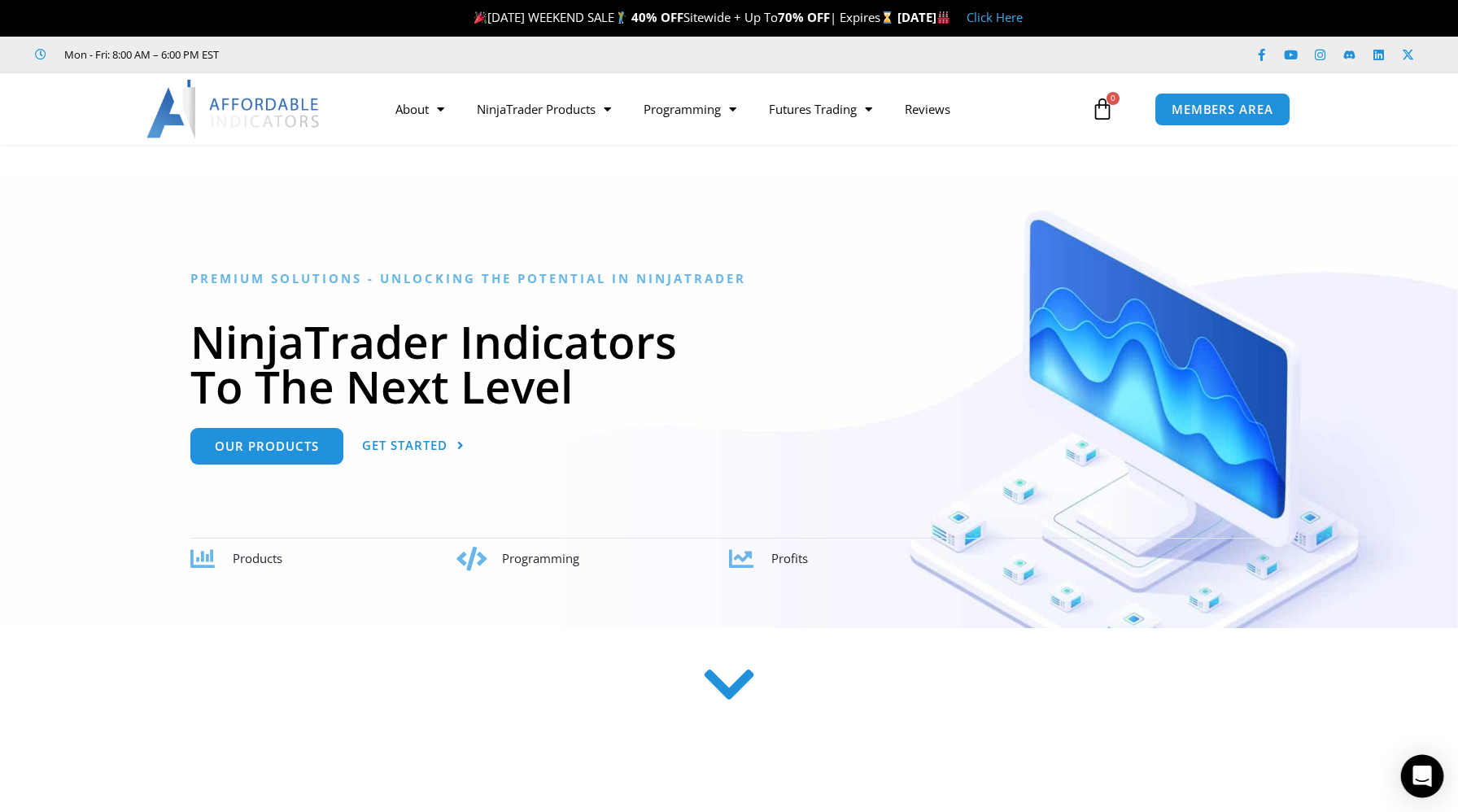
click at [1429, 778] on icon "Open Intercom Messenger" at bounding box center [1423, 776] width 19 height 21
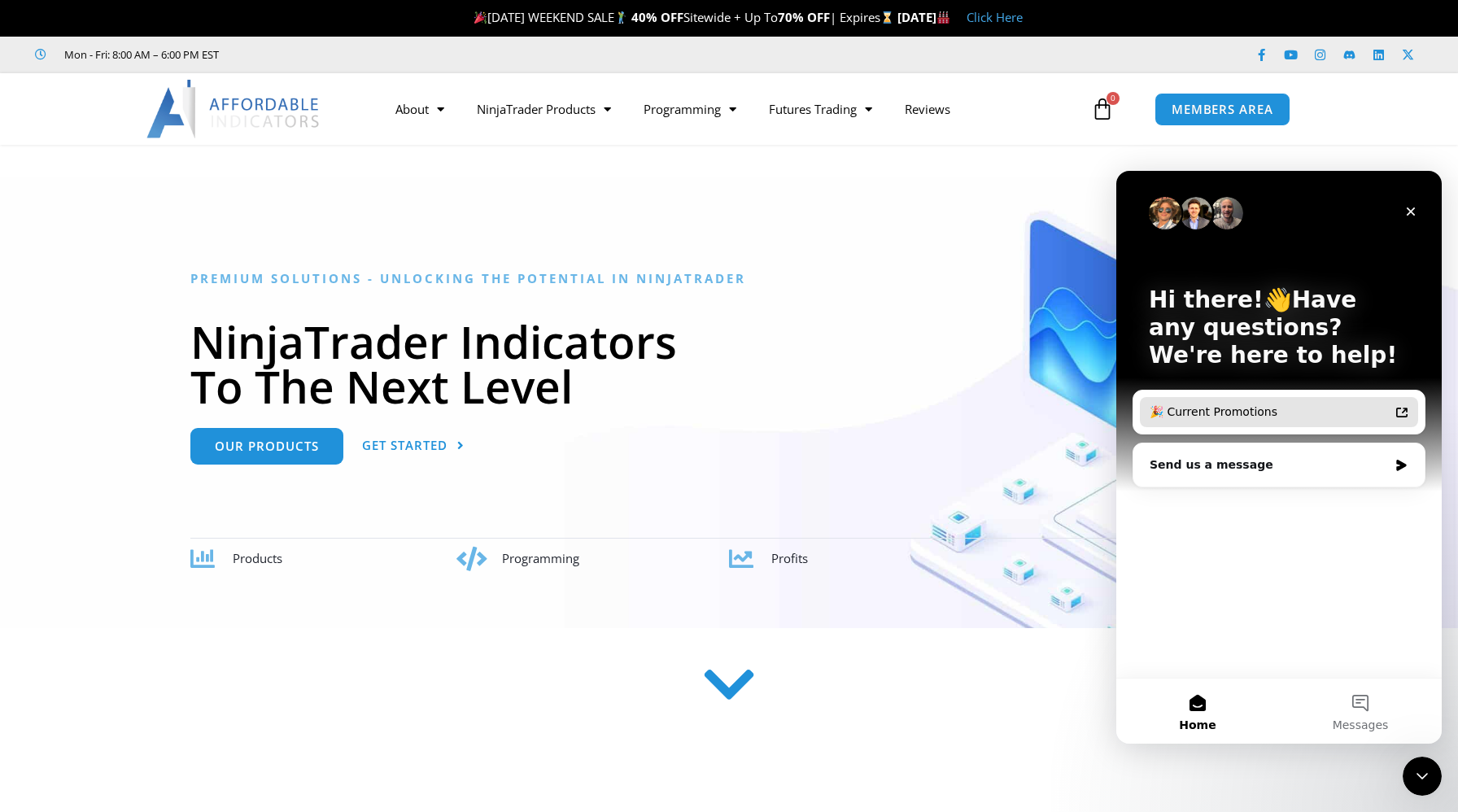
click at [1284, 405] on div "🎉 Current Promotions" at bounding box center [1269, 412] width 239 height 17
click at [1223, 461] on div "Send us a message" at bounding box center [1268, 465] width 238 height 17
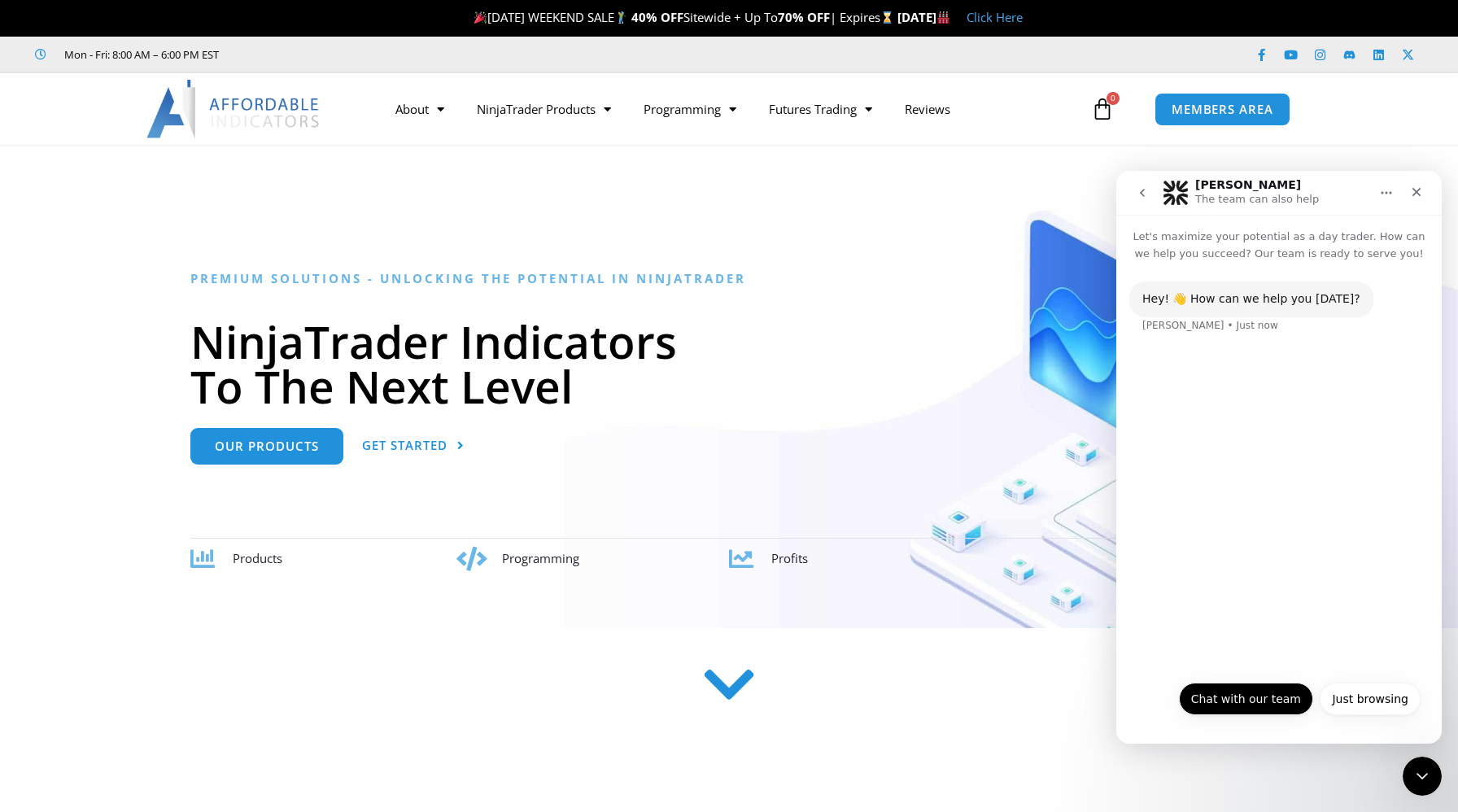
click at [1263, 706] on button "Chat with our team" at bounding box center [1246, 699] width 134 height 33
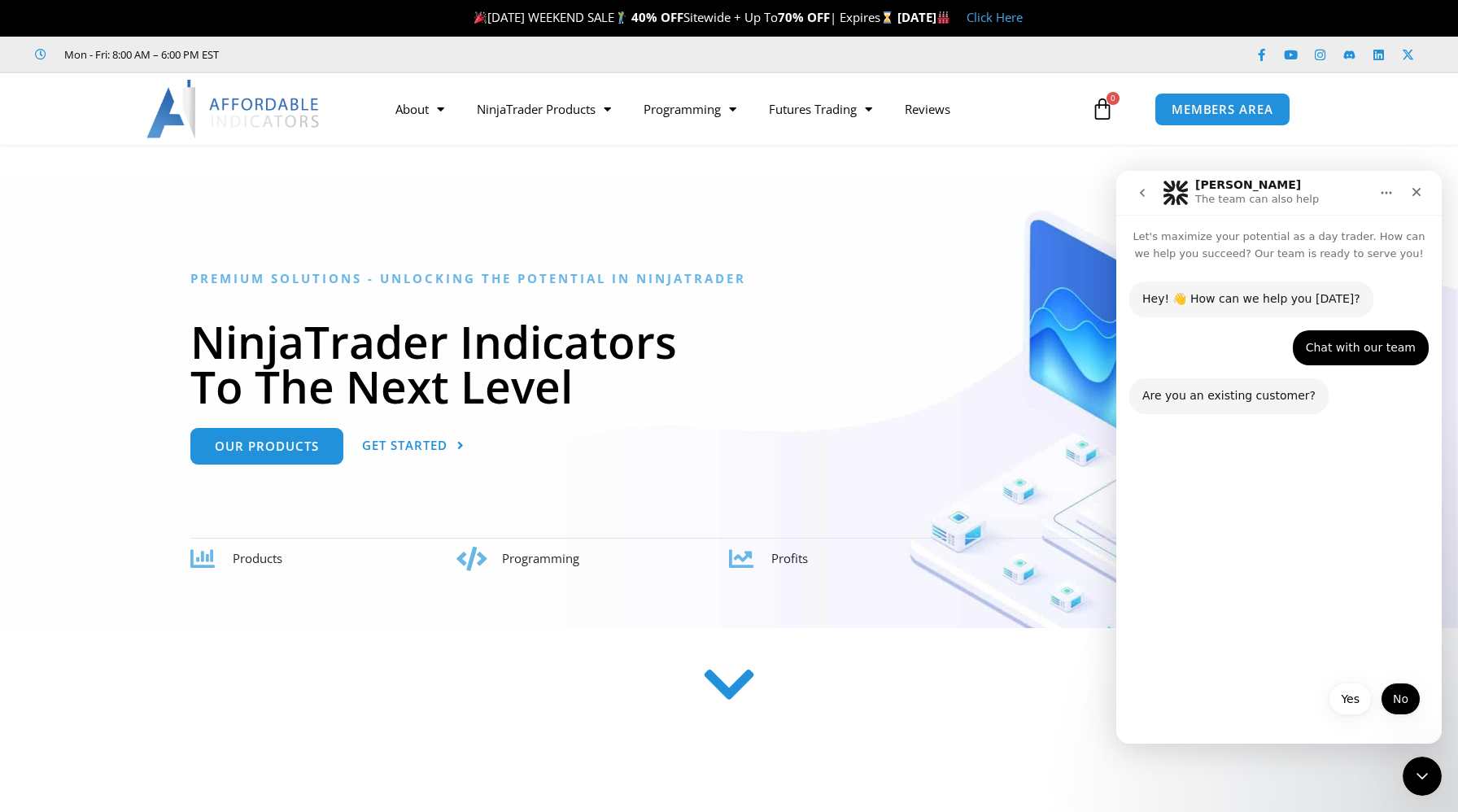
click at [1400, 697] on button "No" at bounding box center [1401, 699] width 40 height 33
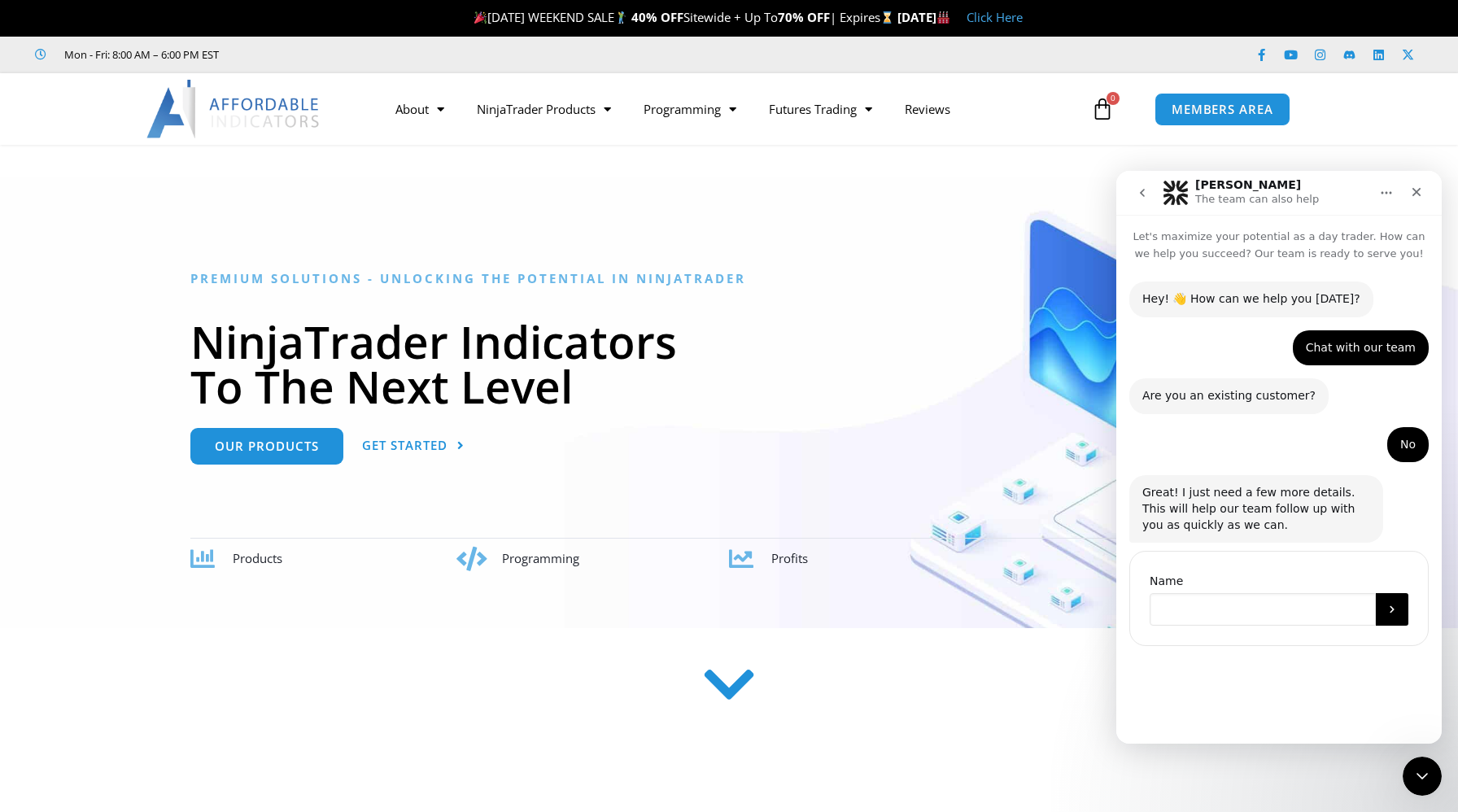
click at [1225, 616] on input "Name" at bounding box center [1262, 609] width 226 height 33
type input "******"
click at [1386, 605] on icon "Submit" at bounding box center [1392, 609] width 13 height 13
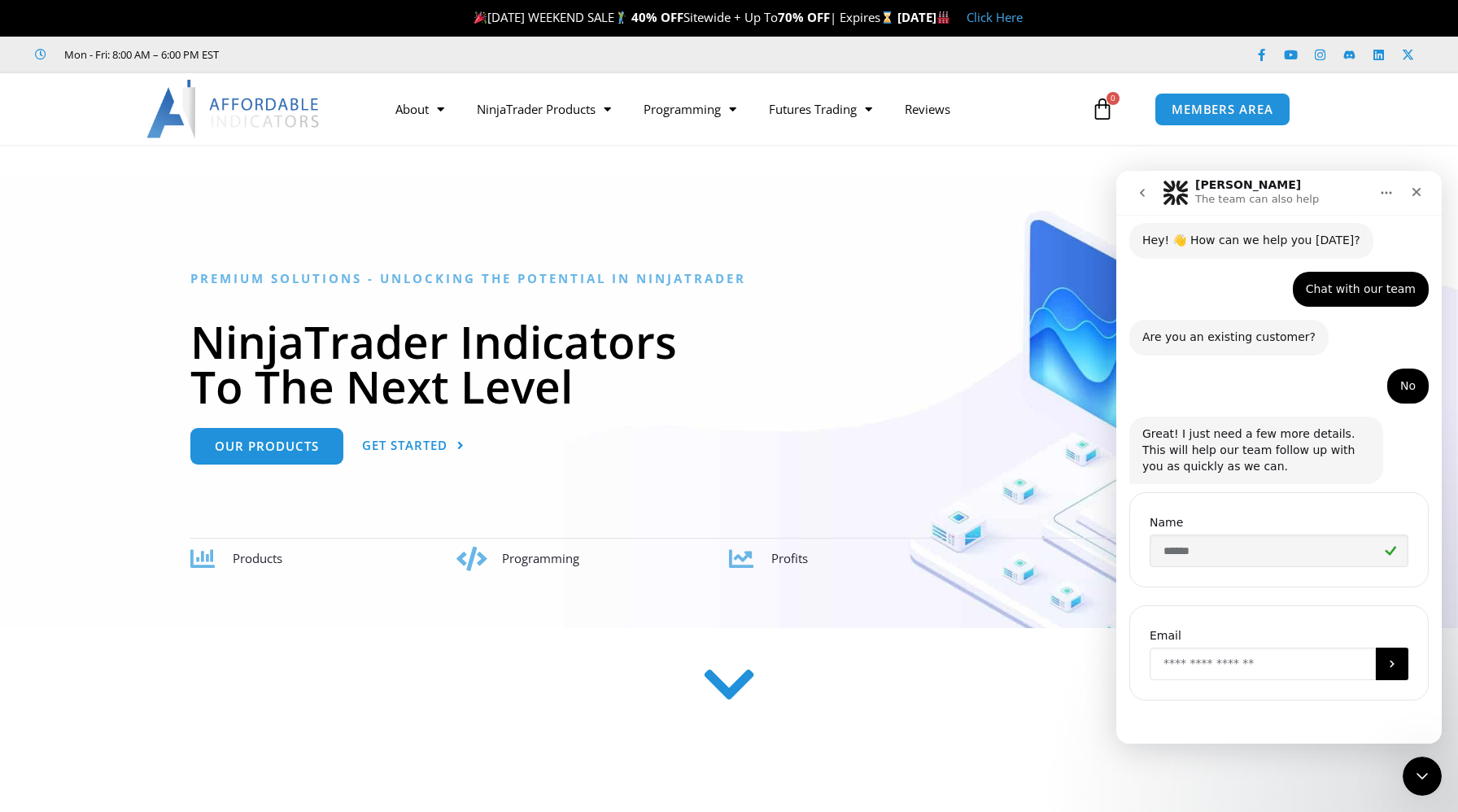
click at [1278, 668] on input "Enter your email" at bounding box center [1262, 664] width 226 height 33
type input "**********"
click at [1388, 666] on icon "Submit" at bounding box center [1392, 663] width 13 height 13
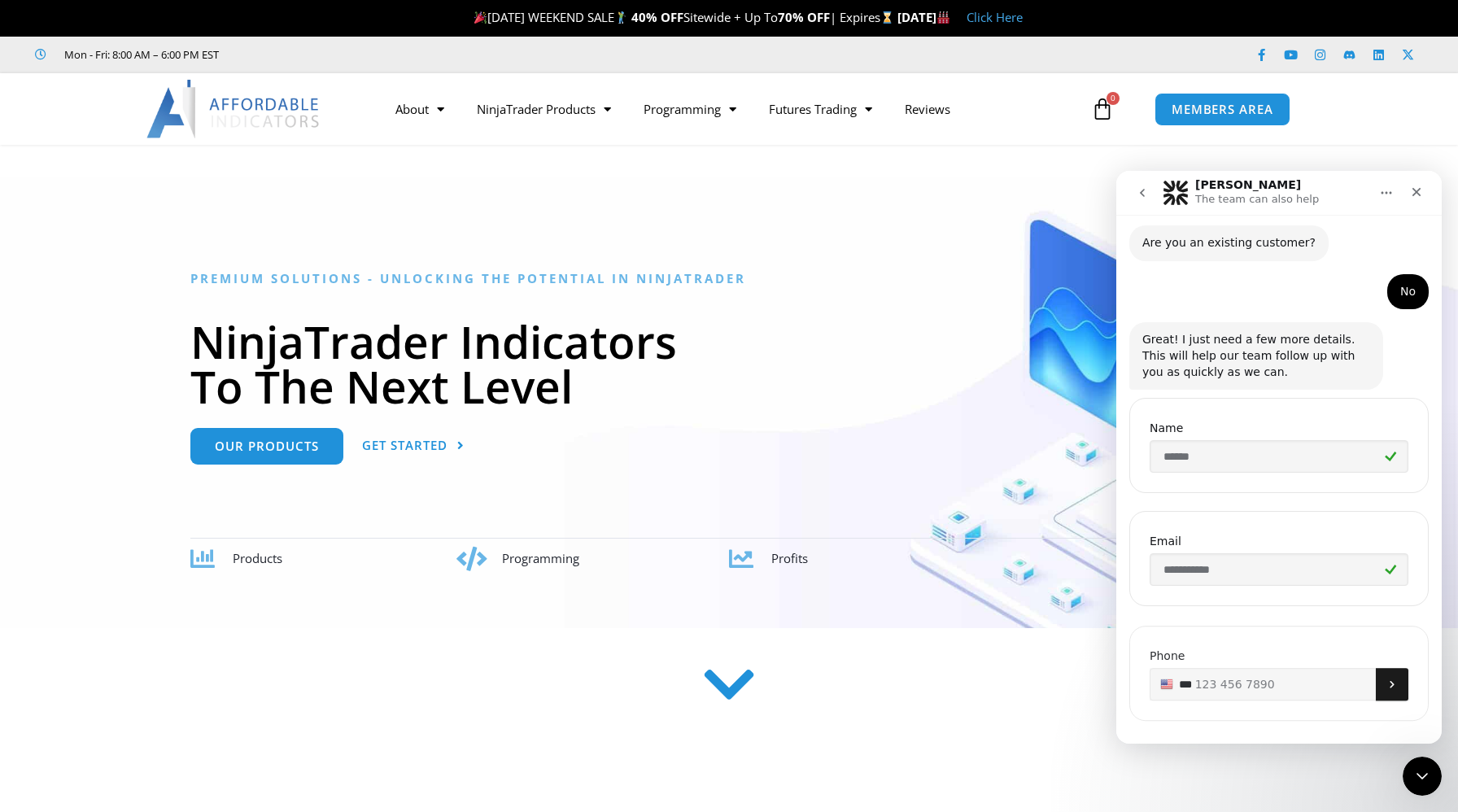
scroll to position [171, 0]
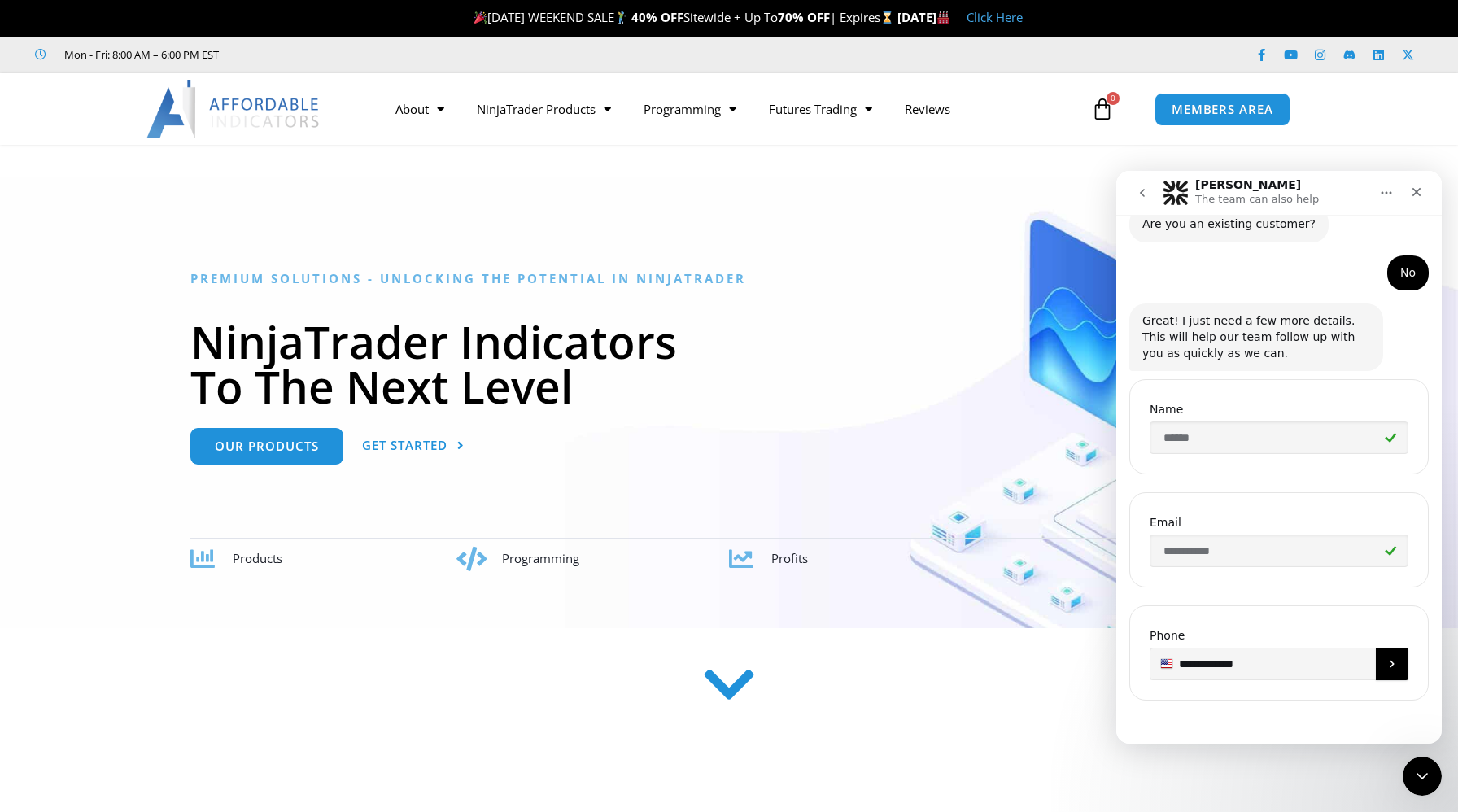
type input "**********"
click at [1398, 666] on icon "Submit" at bounding box center [1392, 663] width 13 height 13
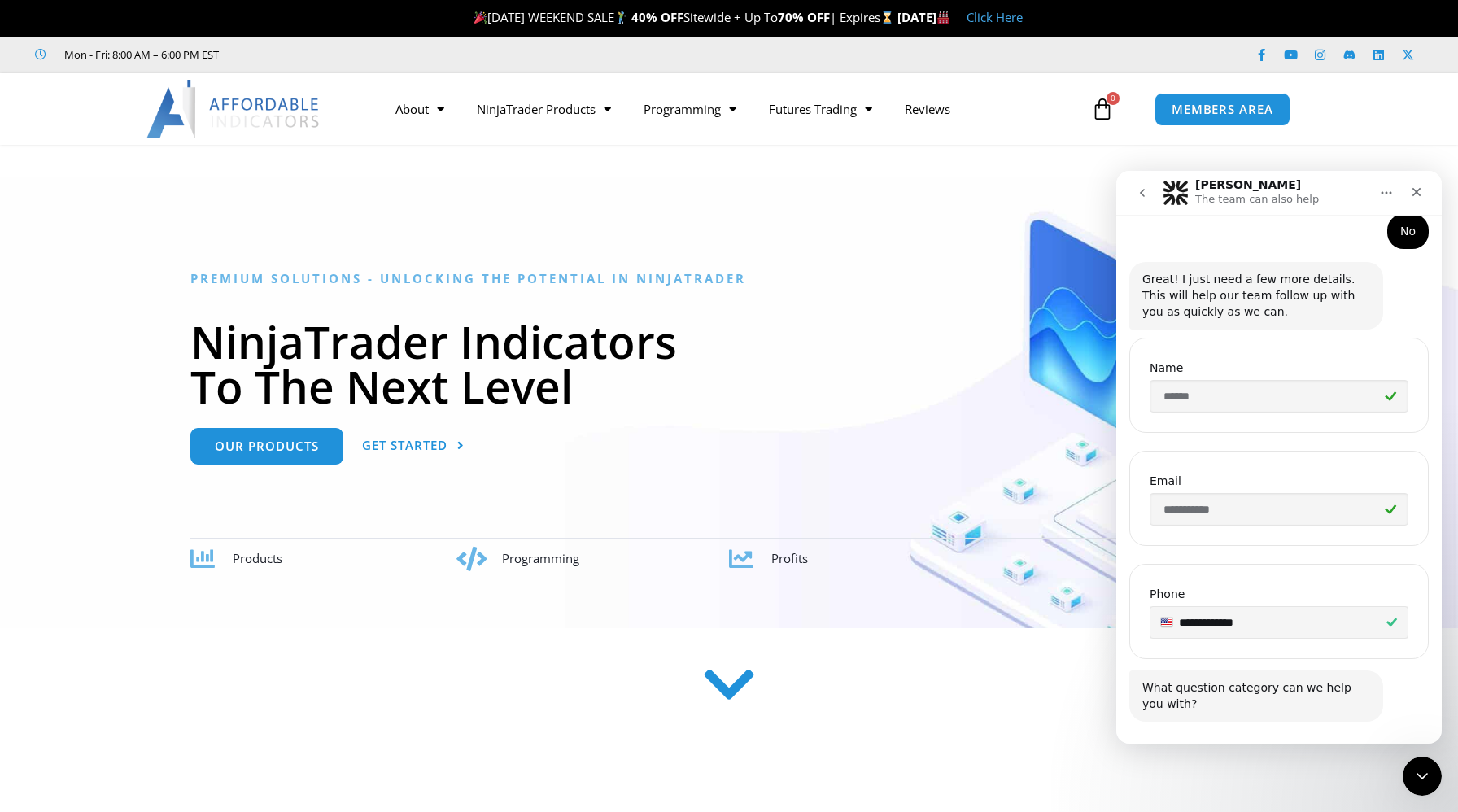
scroll to position [321, 0]
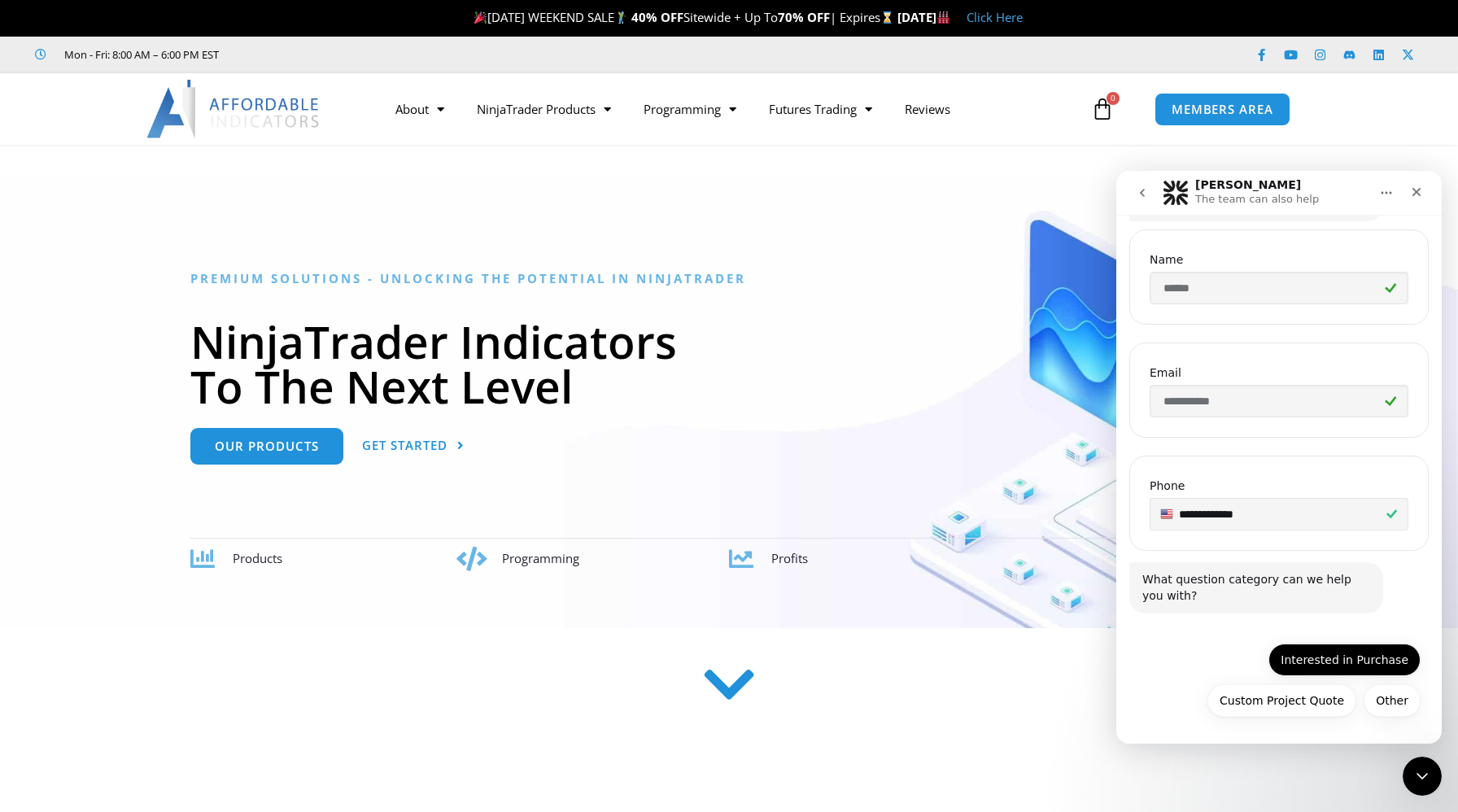
click at [1377, 657] on button "Interested in Purchase" at bounding box center [1345, 660] width 152 height 33
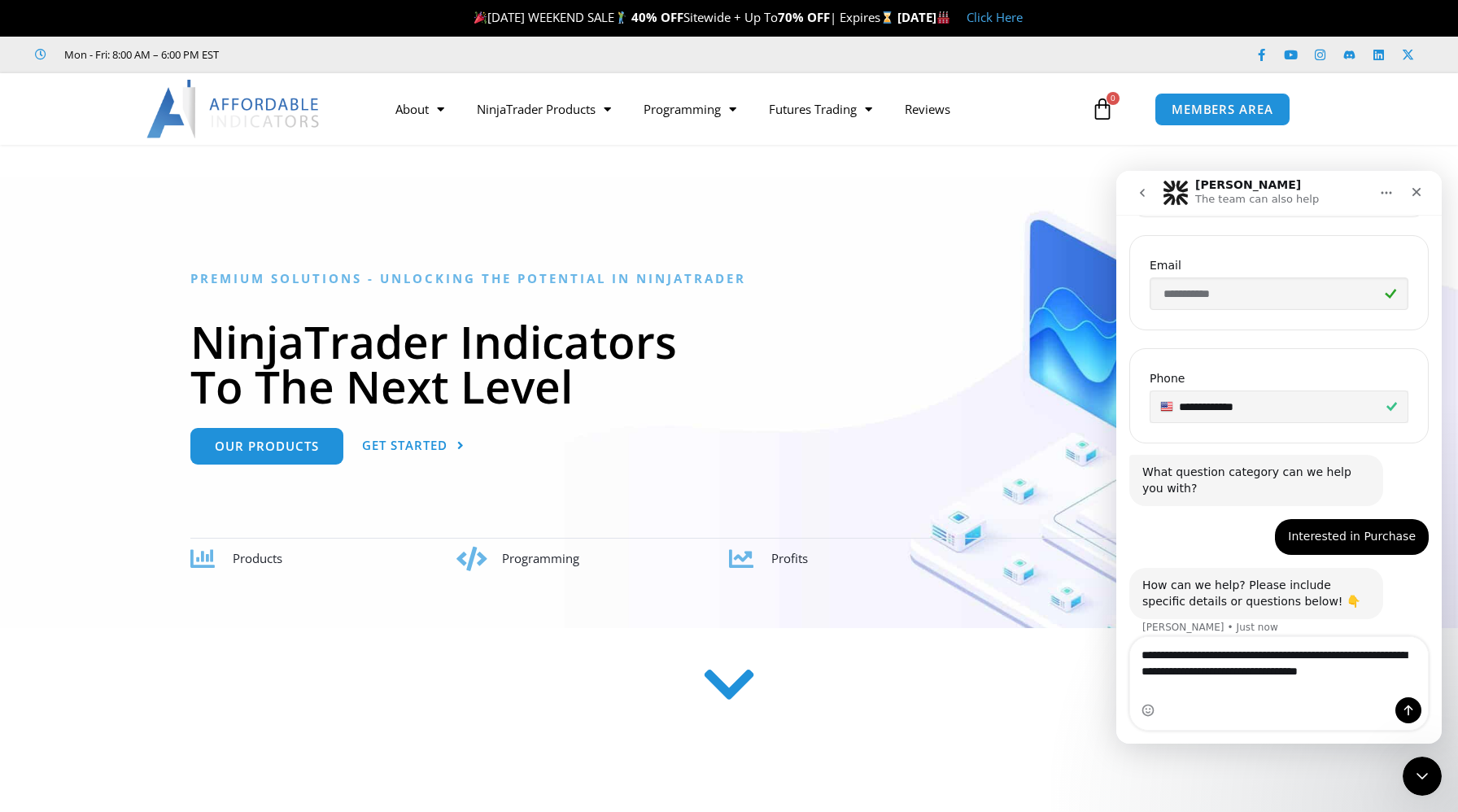
scroll to position [445, 0]
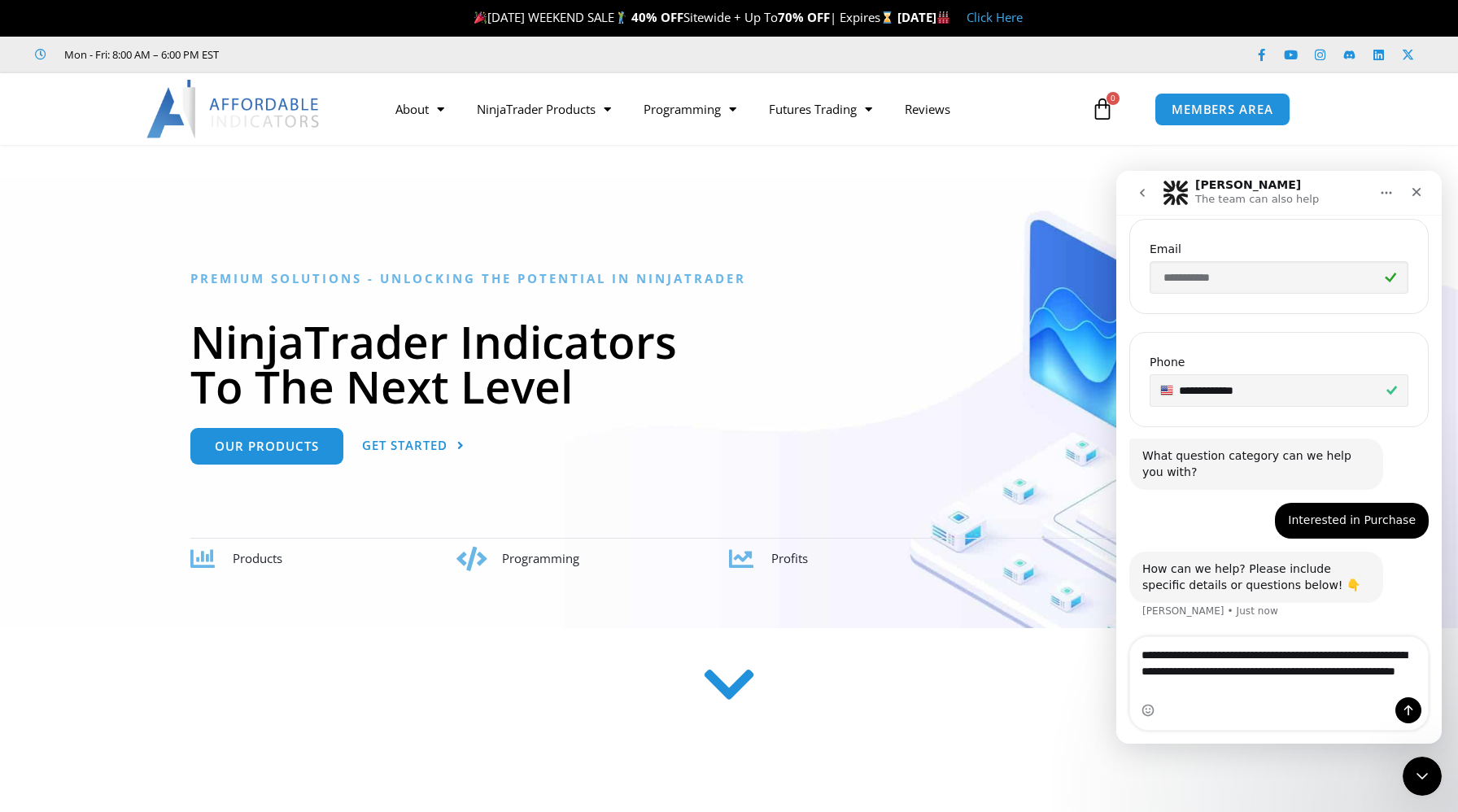
type textarea "**********"
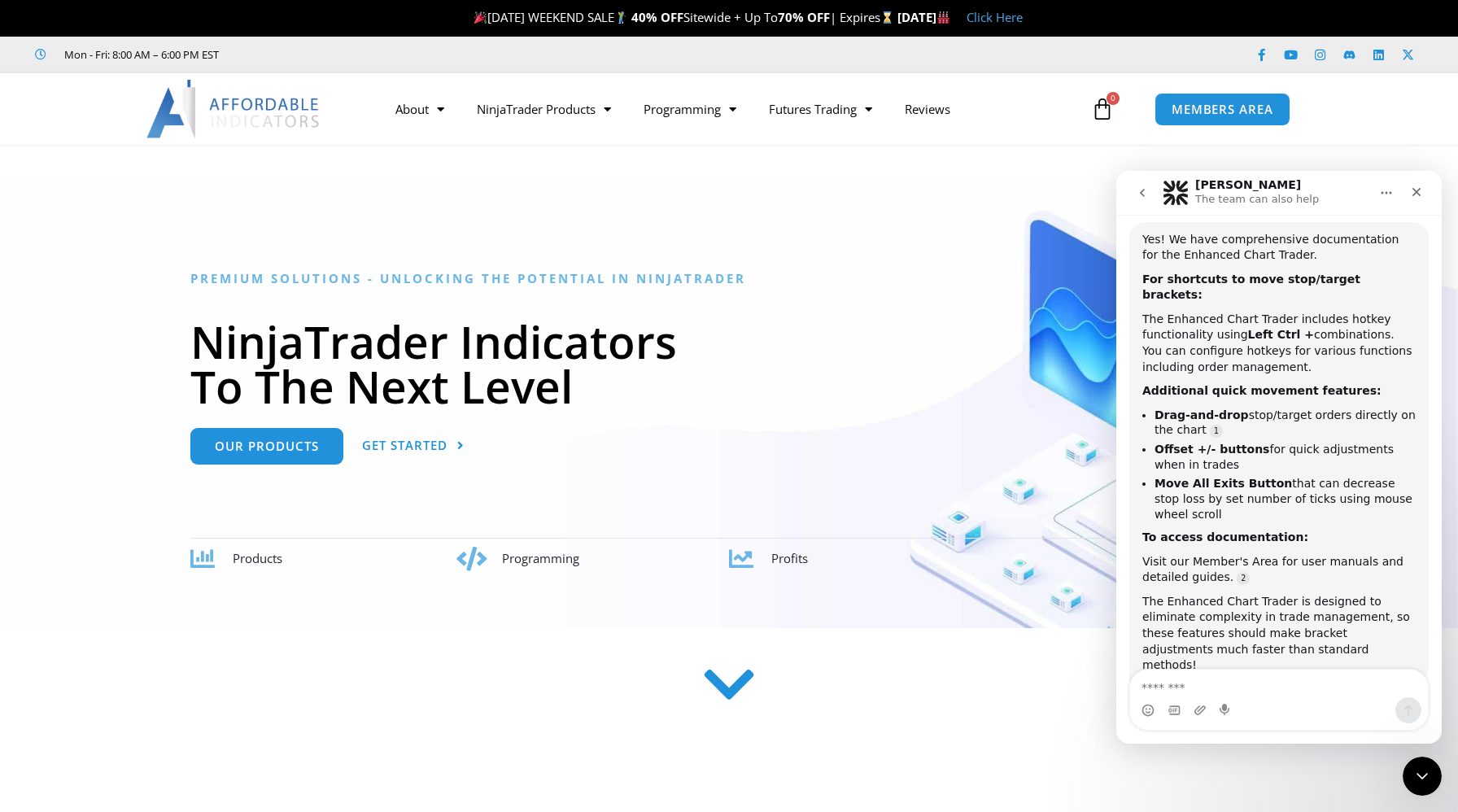
scroll to position [989, 0]
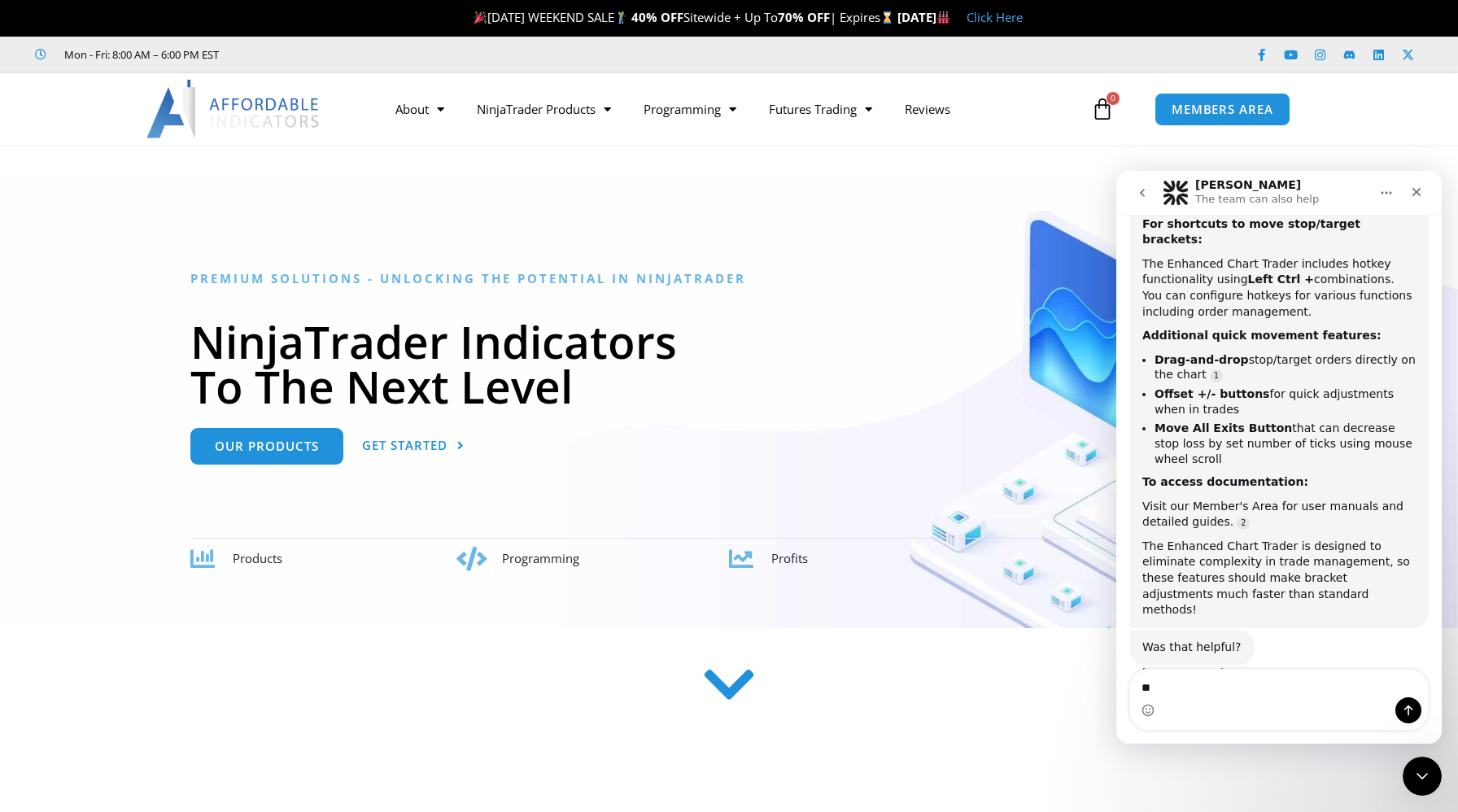
type textarea "***"
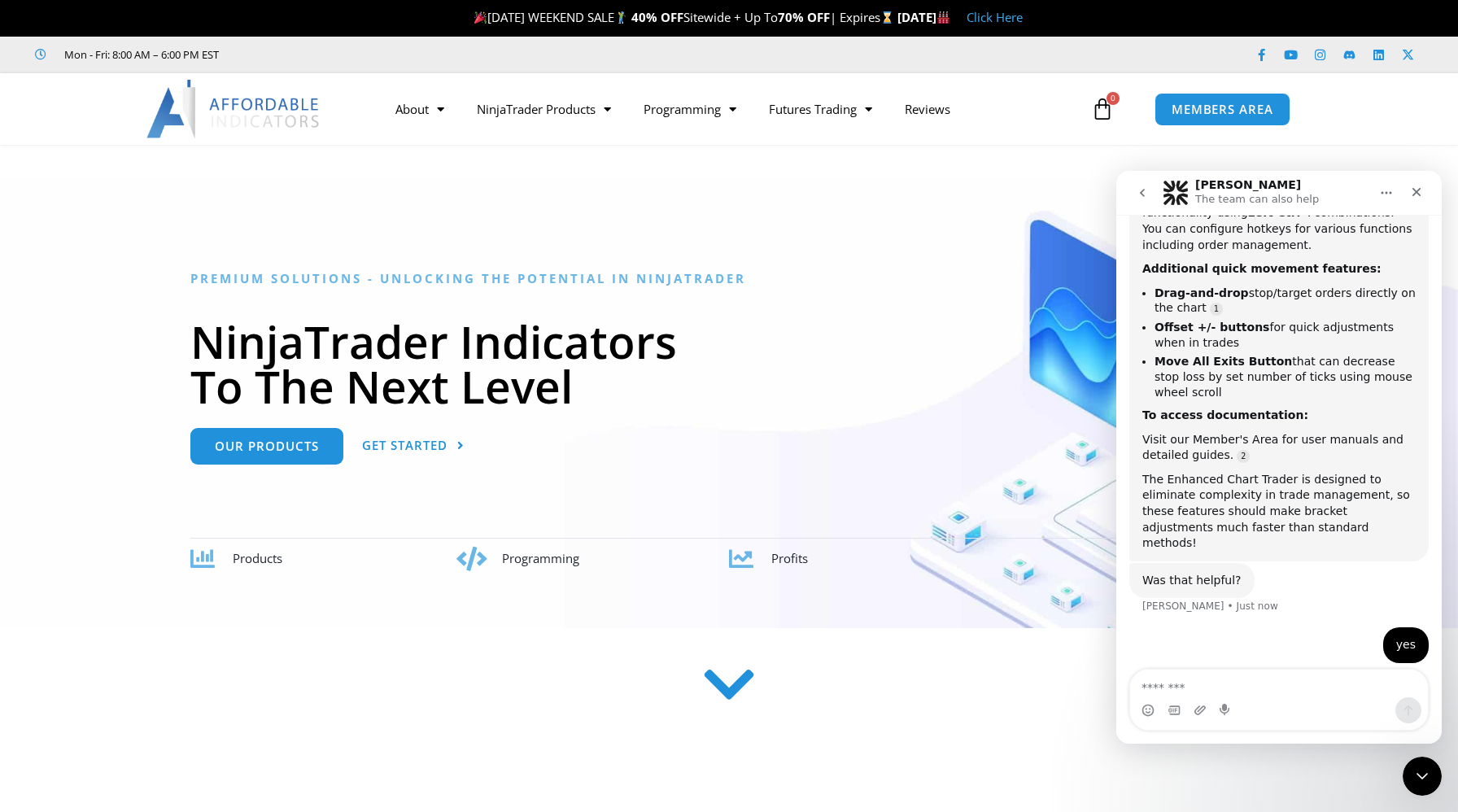
scroll to position [1090, 0]
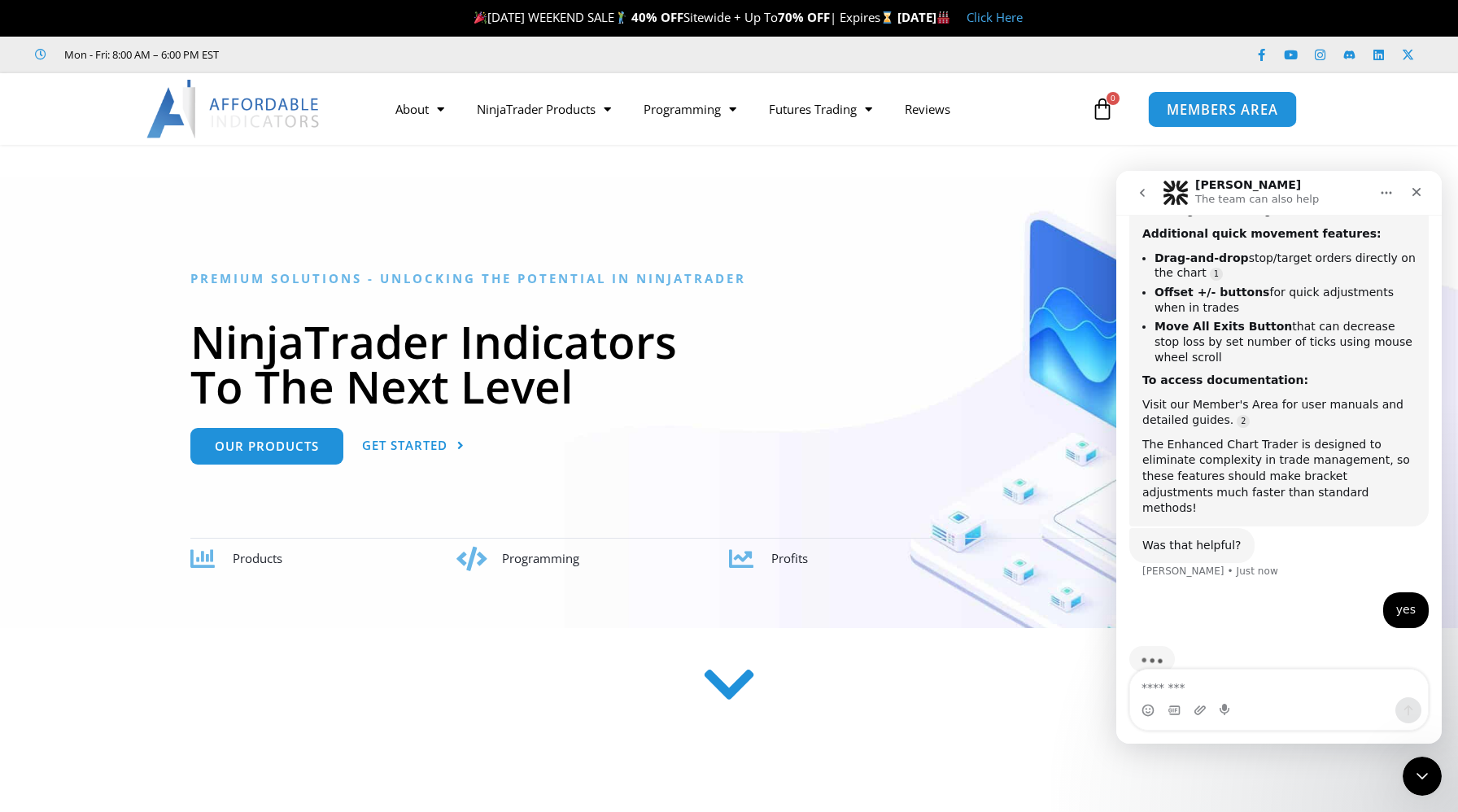
click at [1212, 107] on span "MEMBERS AREA" at bounding box center [1223, 109] width 112 height 14
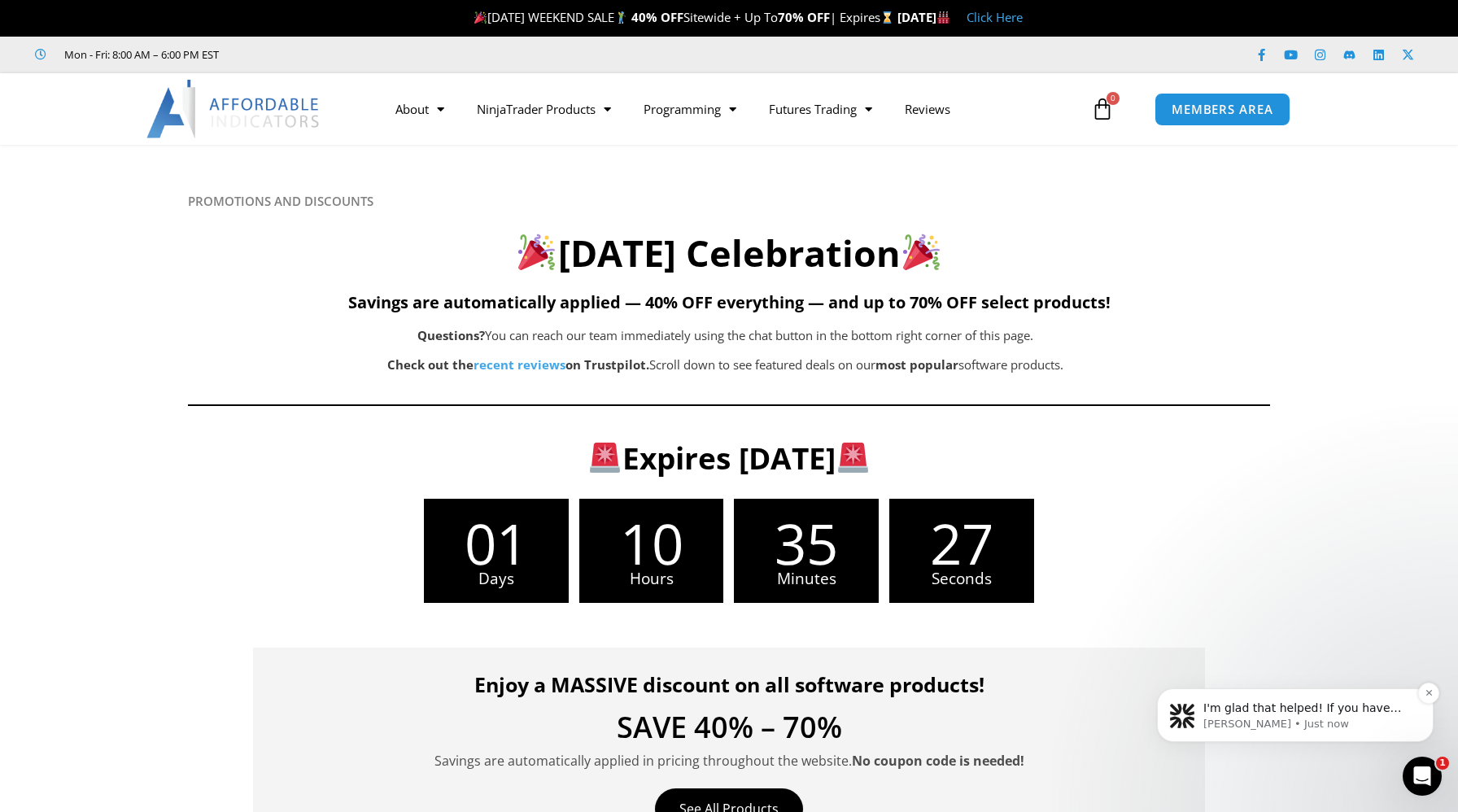
click at [1295, 711] on p "I'm glad that helped! If you have any more questions or need further details, j…" at bounding box center [1308, 708] width 210 height 16
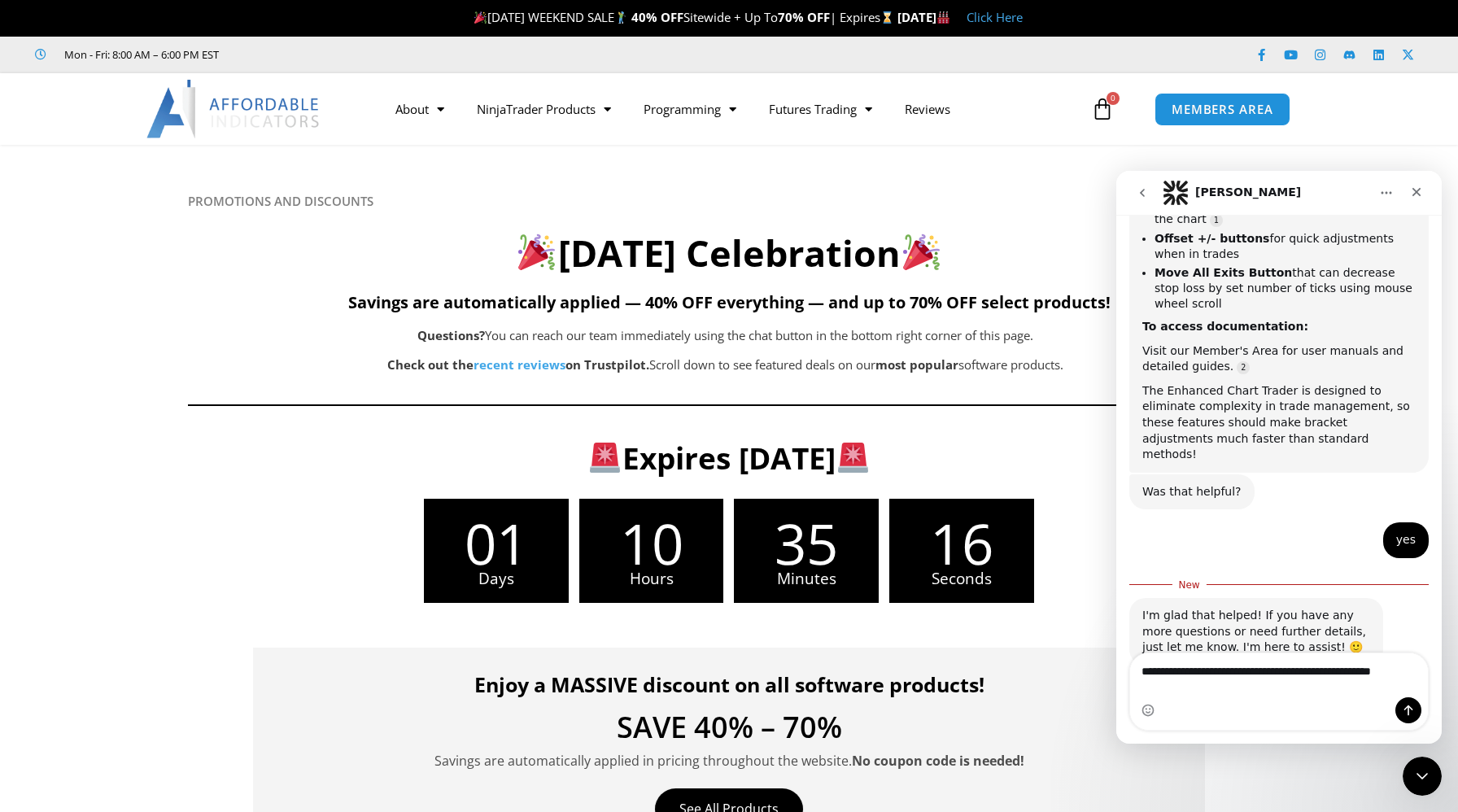
scroll to position [1160, 0]
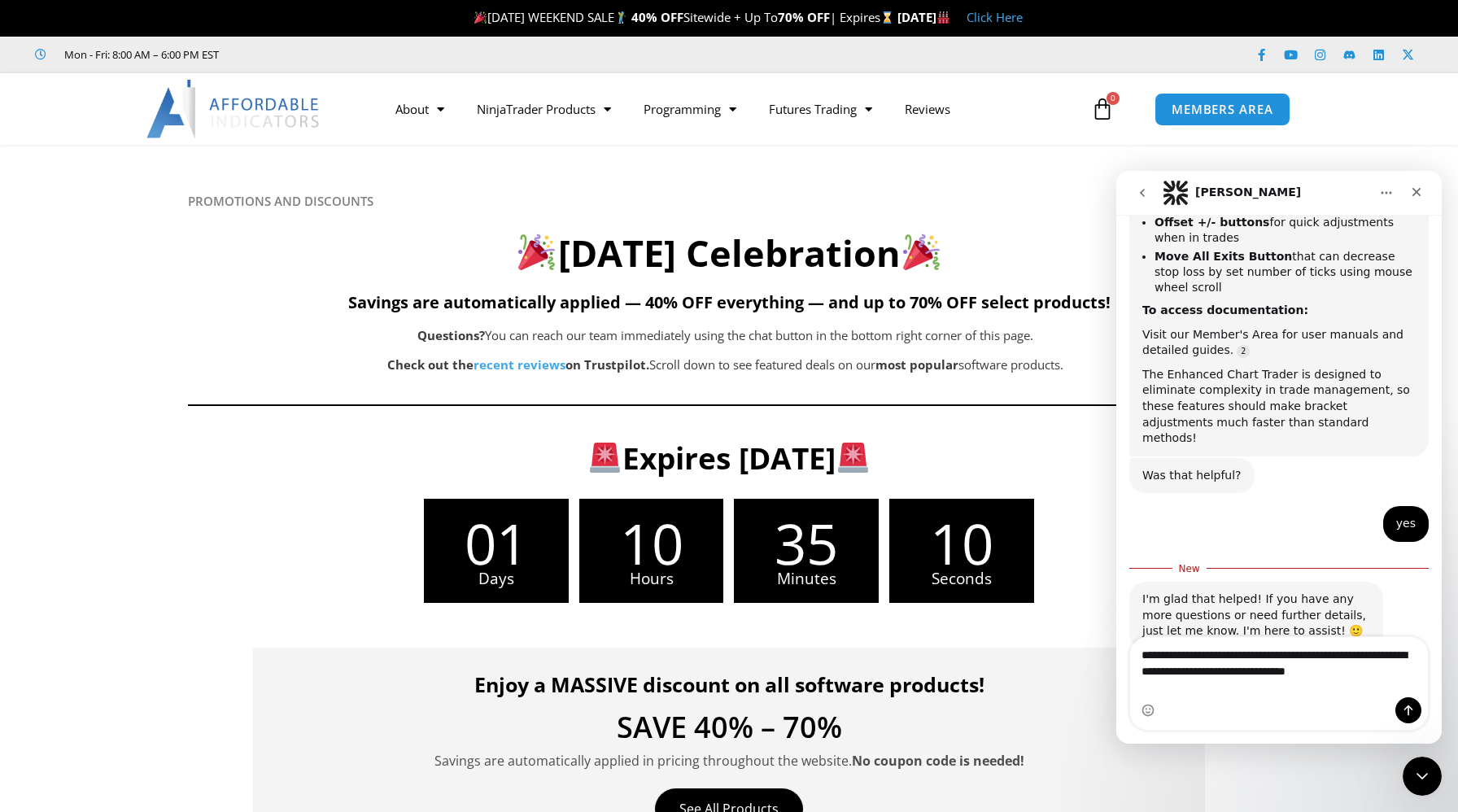
type textarea "**********"
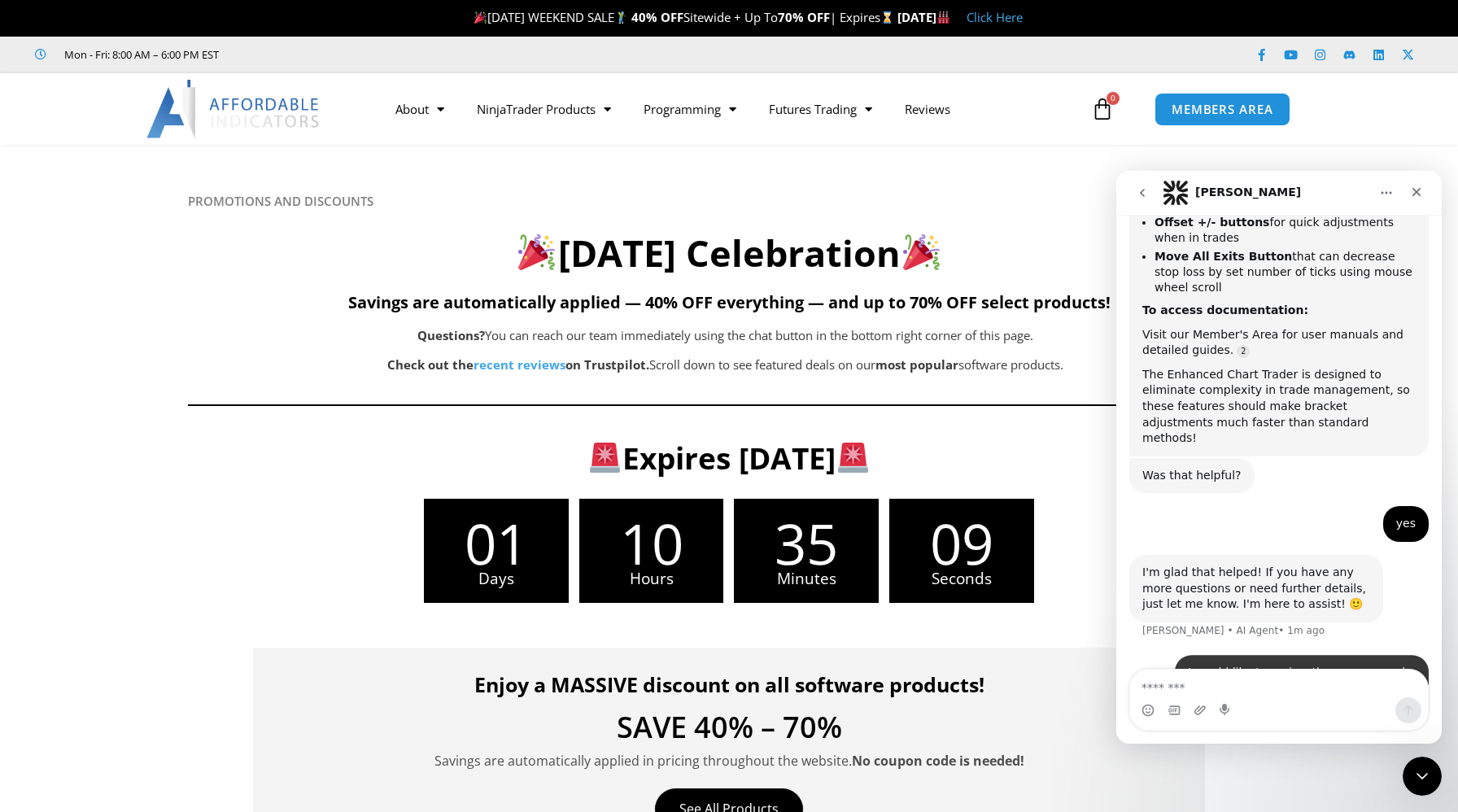
scroll to position [1198, 0]
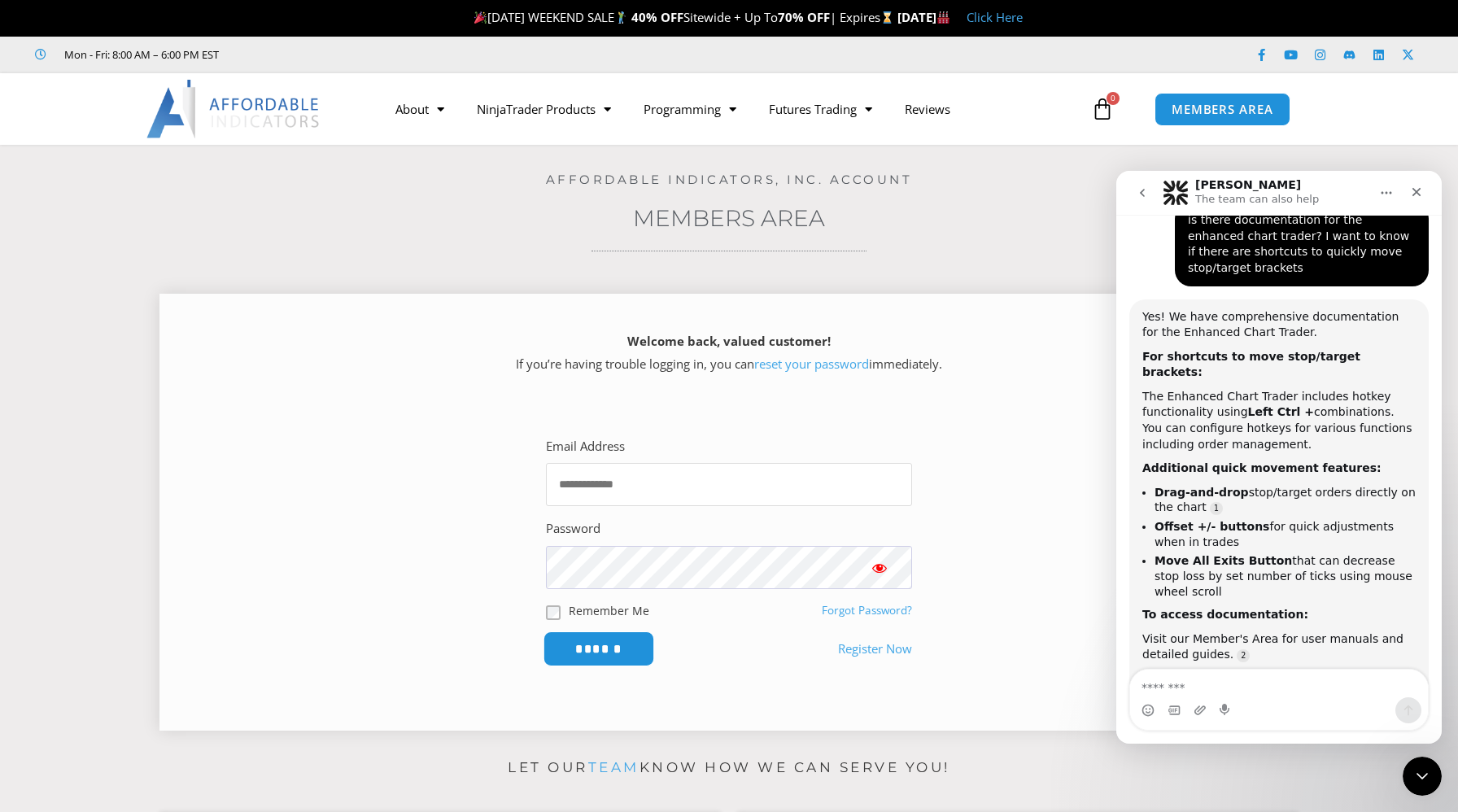
type input "**********"
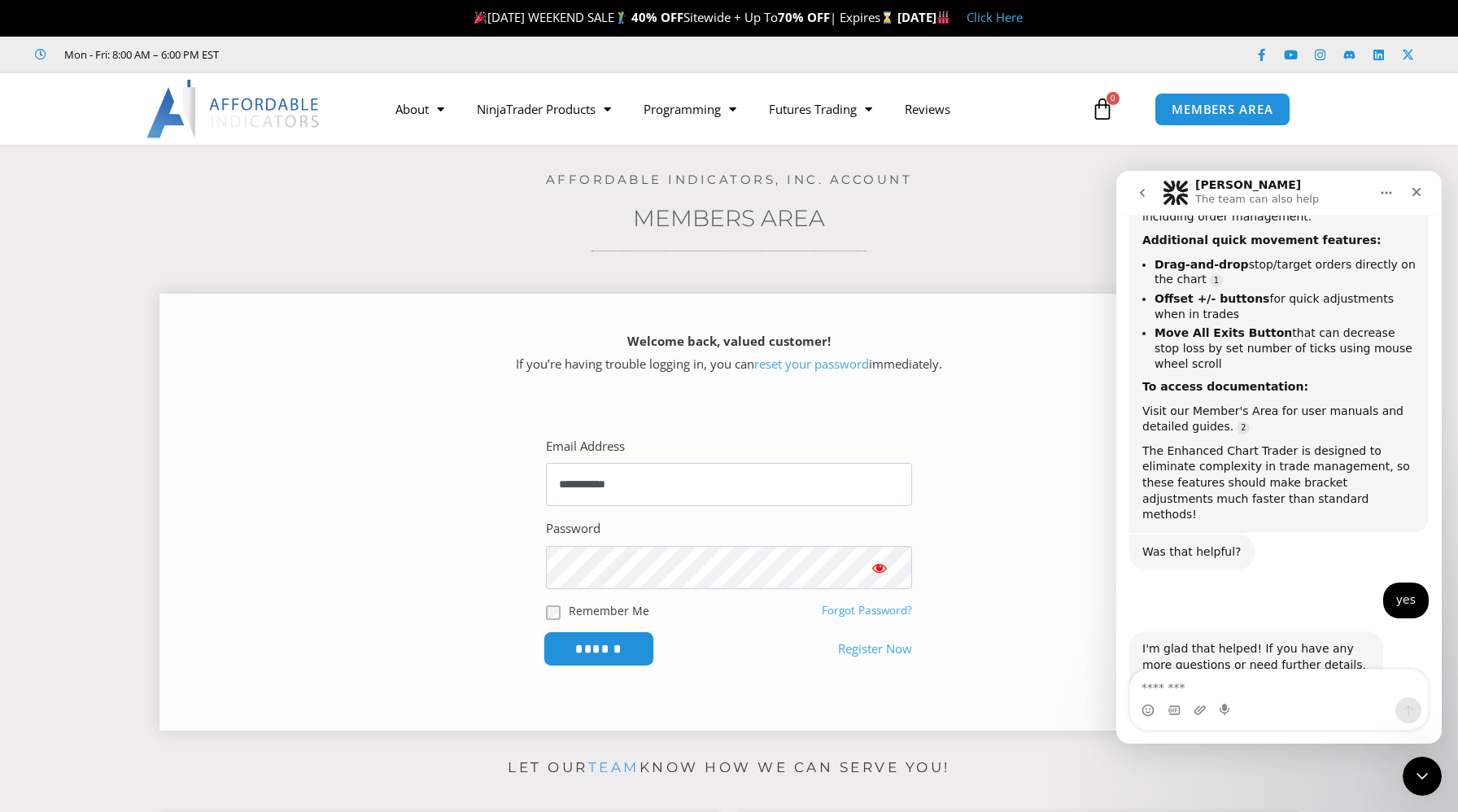
click at [599, 649] on input "******" at bounding box center [599, 648] width 112 height 35
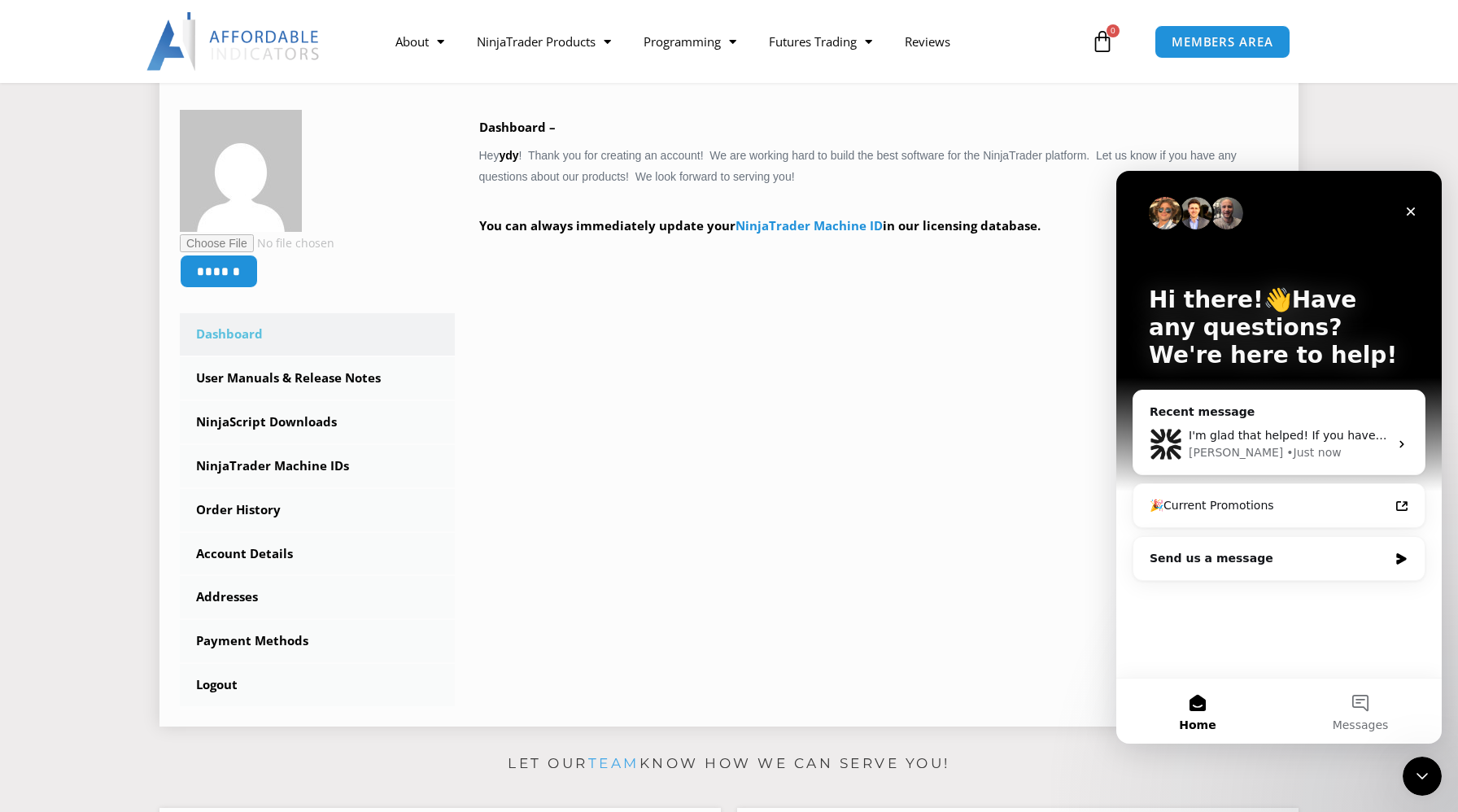
scroll to position [251, 0]
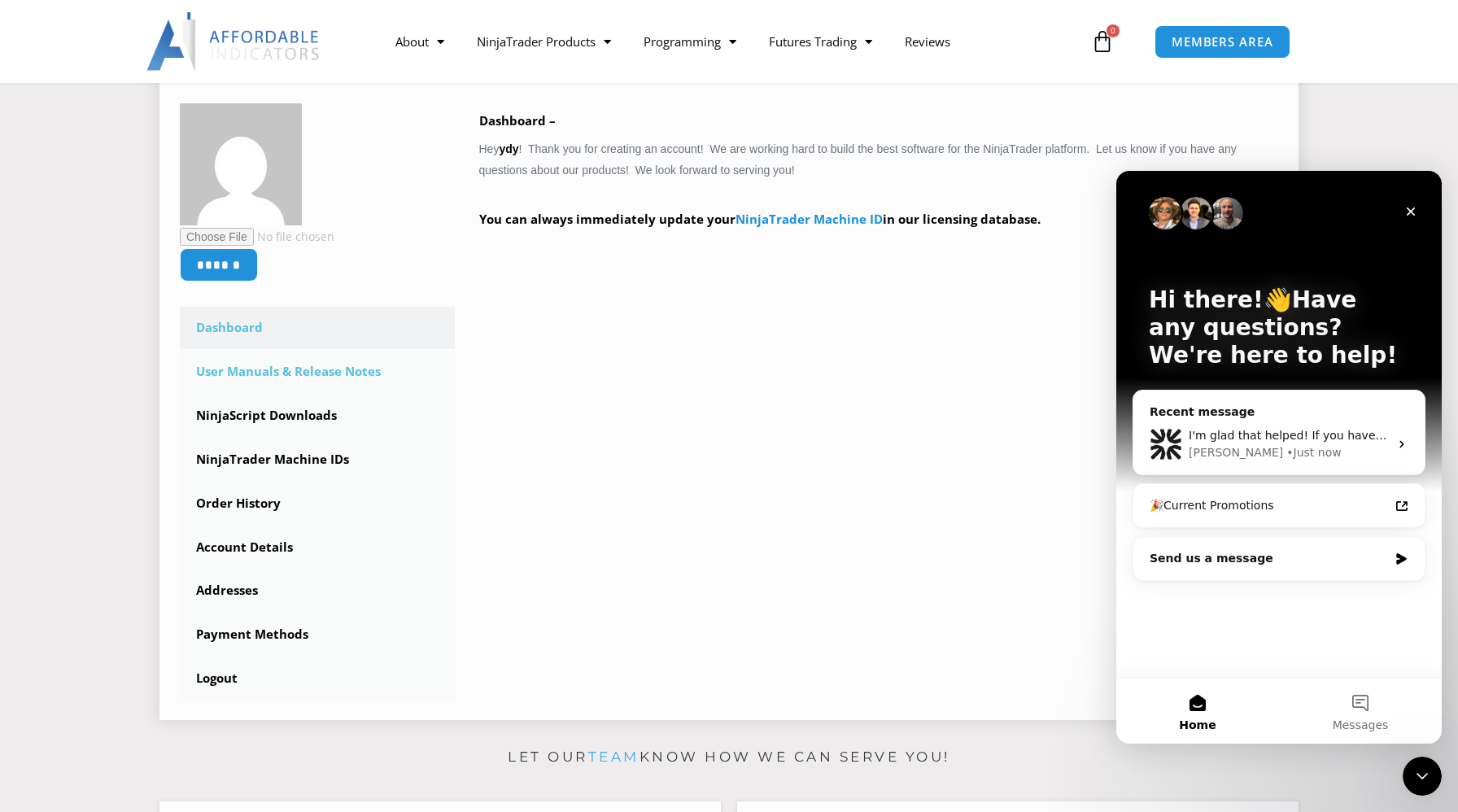
click at [328, 377] on link "User Manuals & Release Notes" at bounding box center [318, 371] width 275 height 42
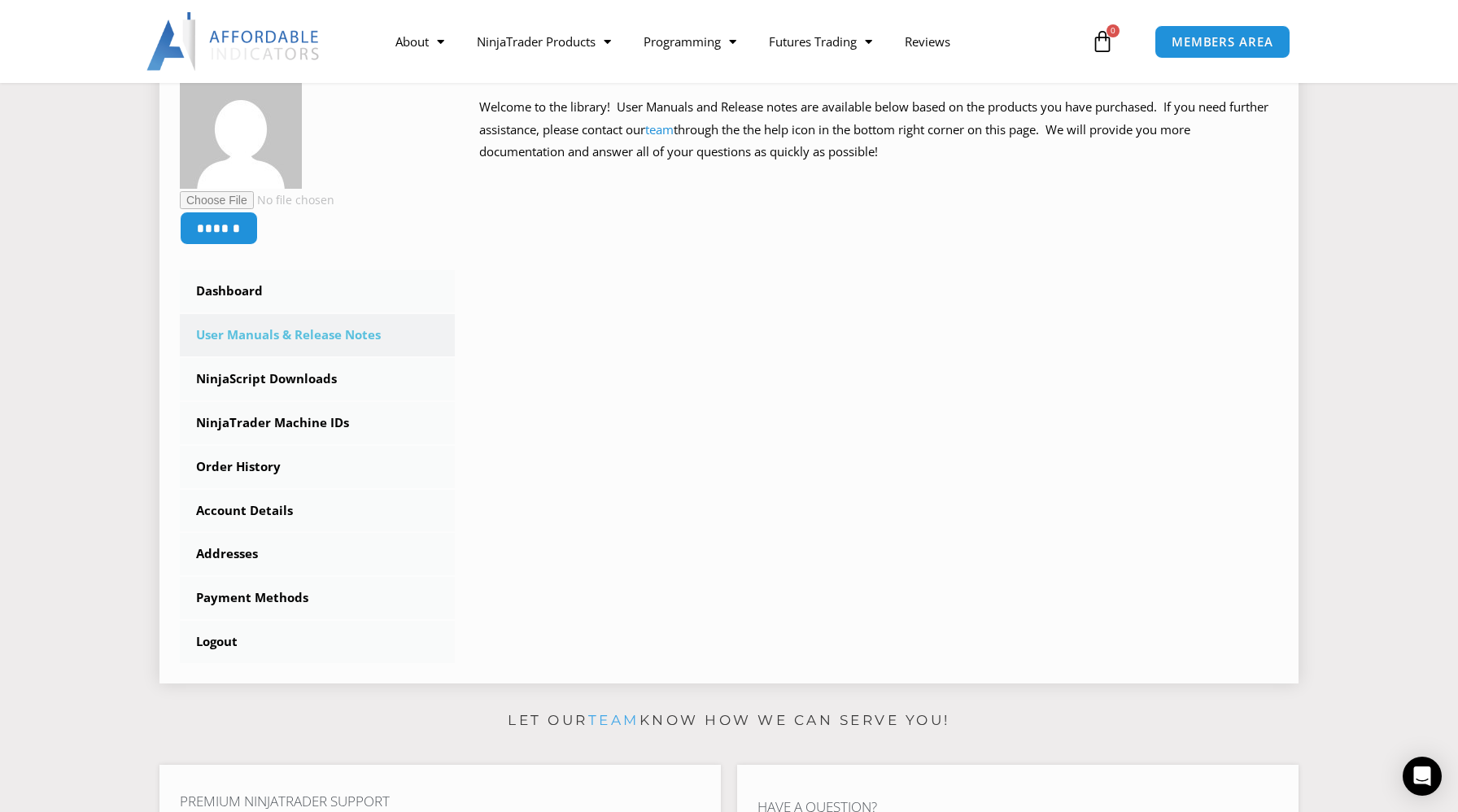
scroll to position [269, 0]
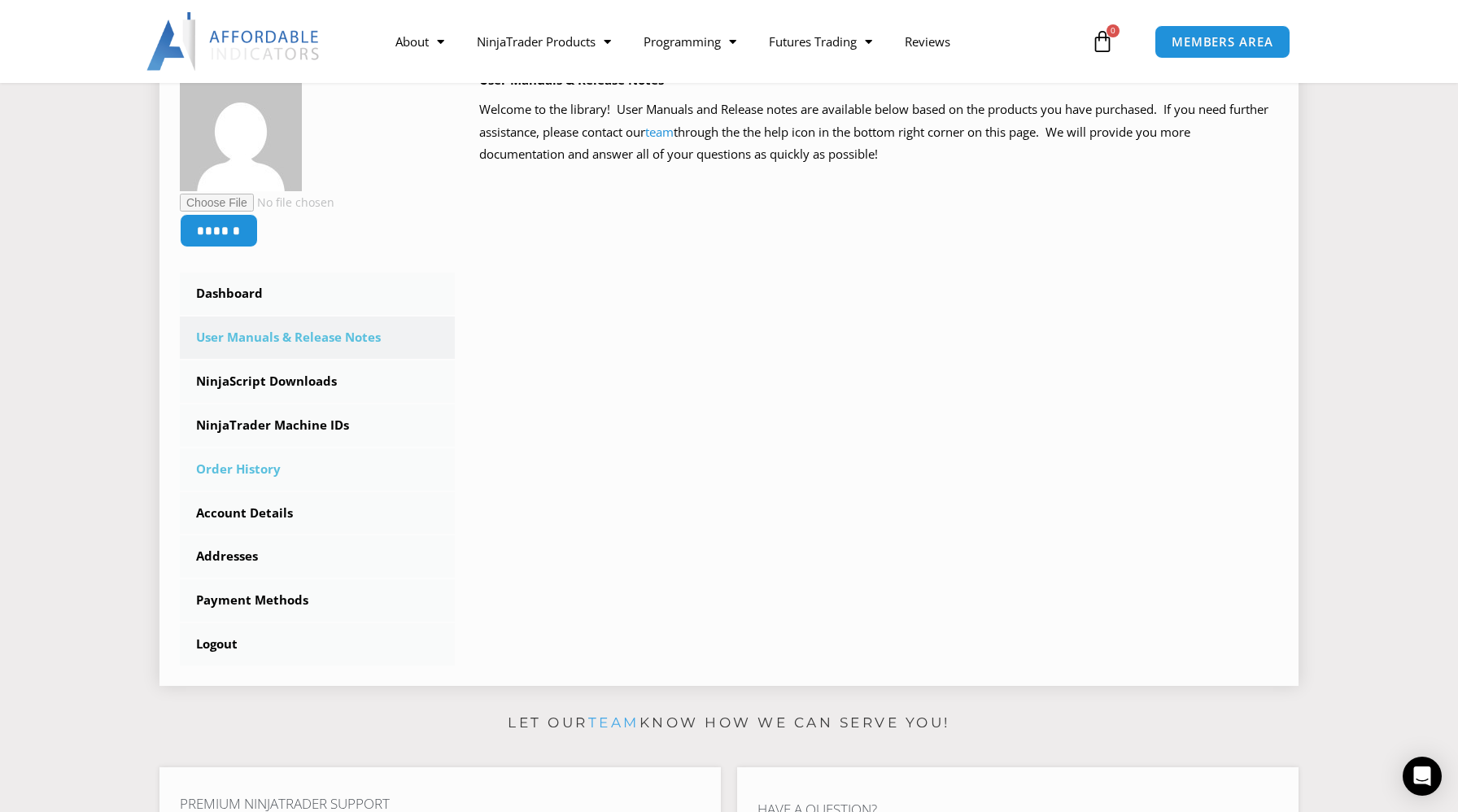
click at [264, 468] on link "Order History" at bounding box center [318, 469] width 275 height 42
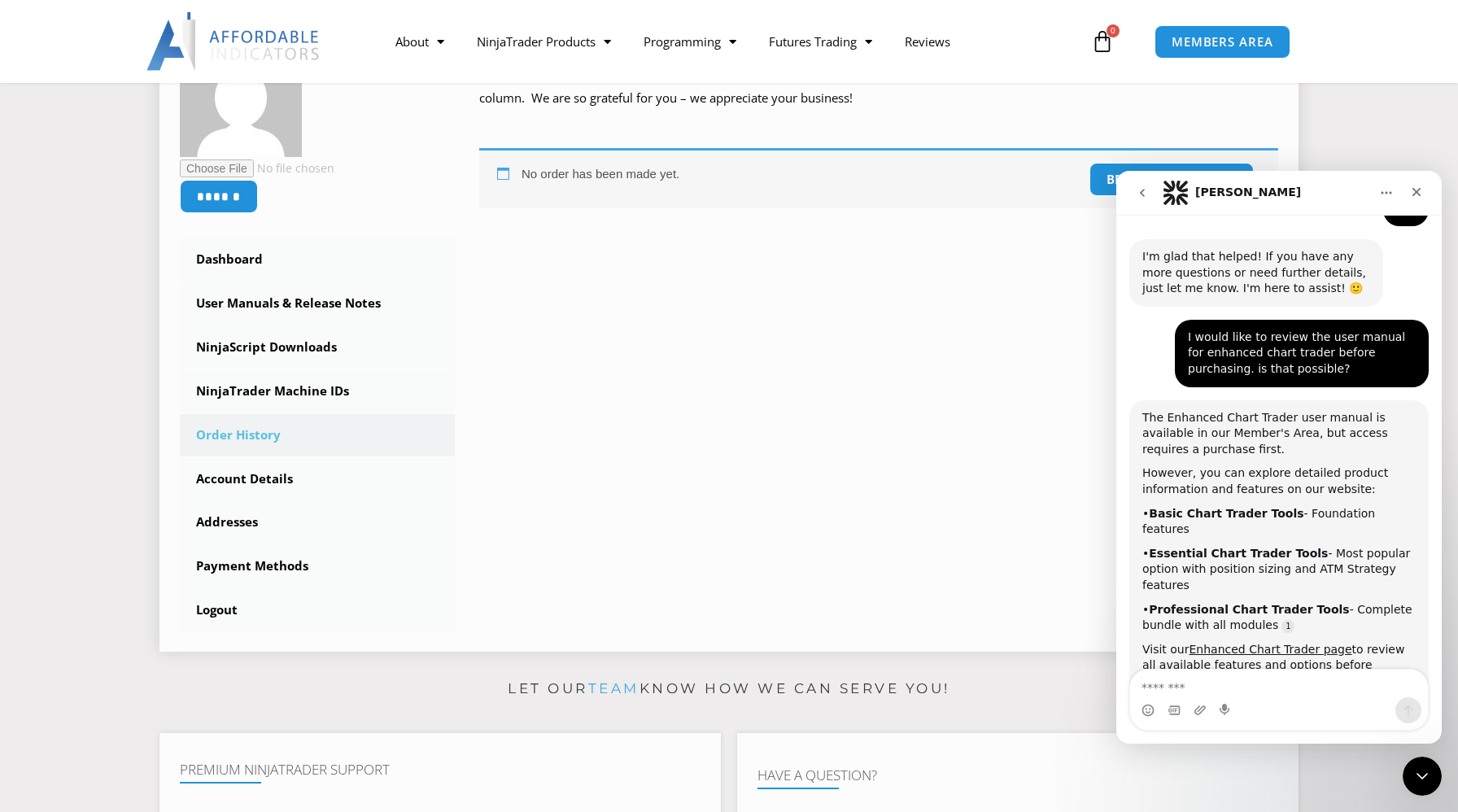
scroll to position [1531, 0]
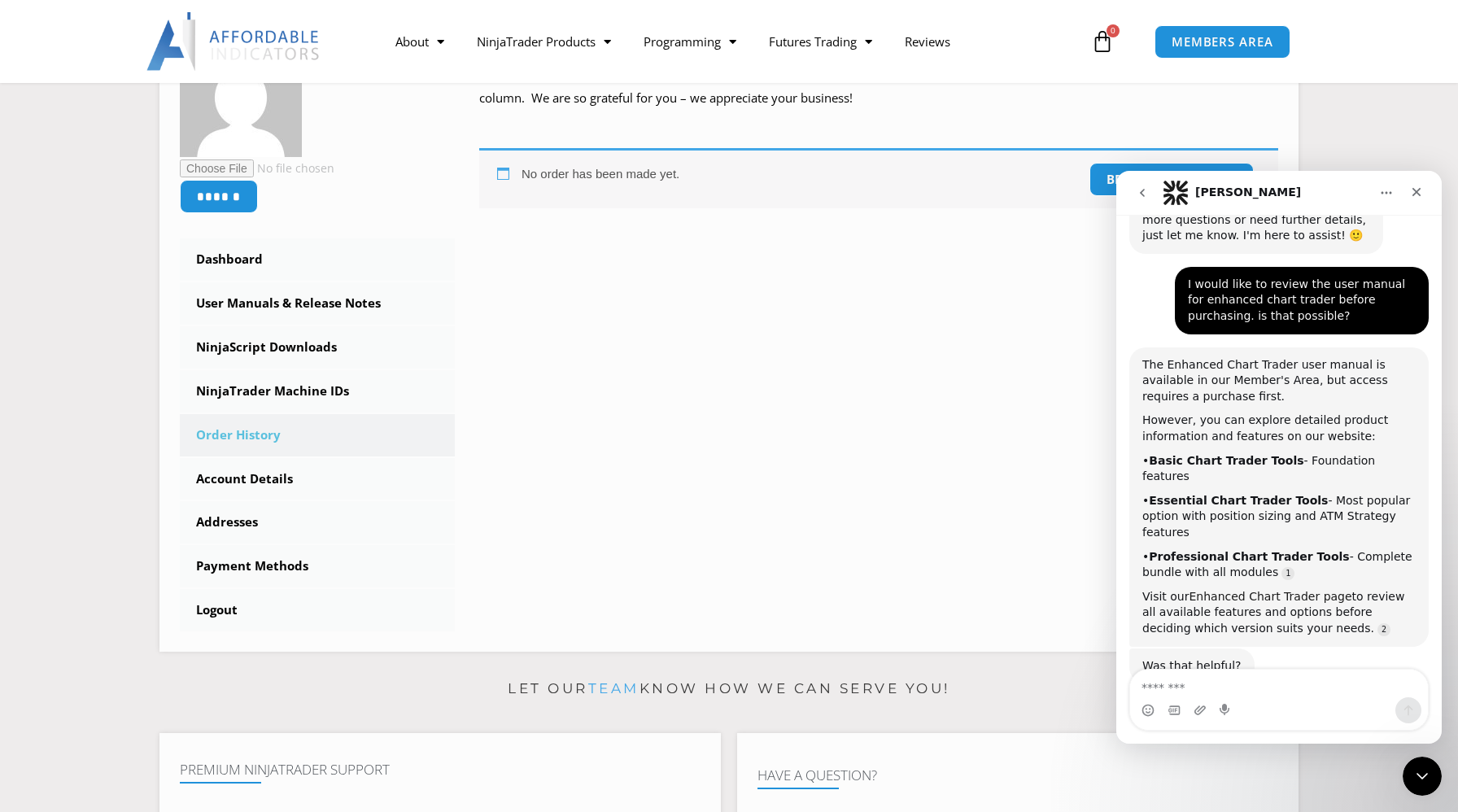
click at [1258, 590] on link "Enhanced Chart Trader page" at bounding box center [1270, 596] width 163 height 13
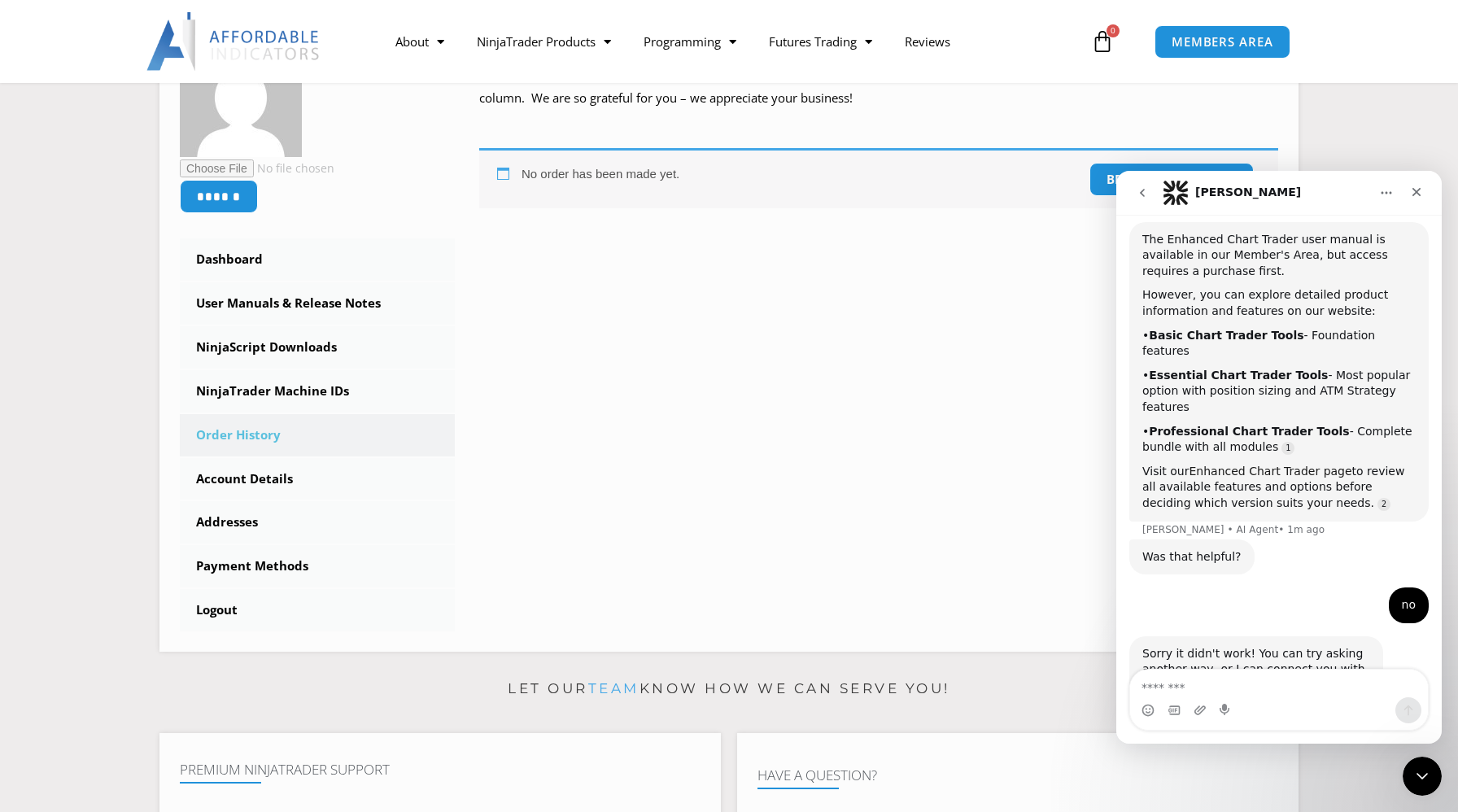
scroll to position [1677, 0]
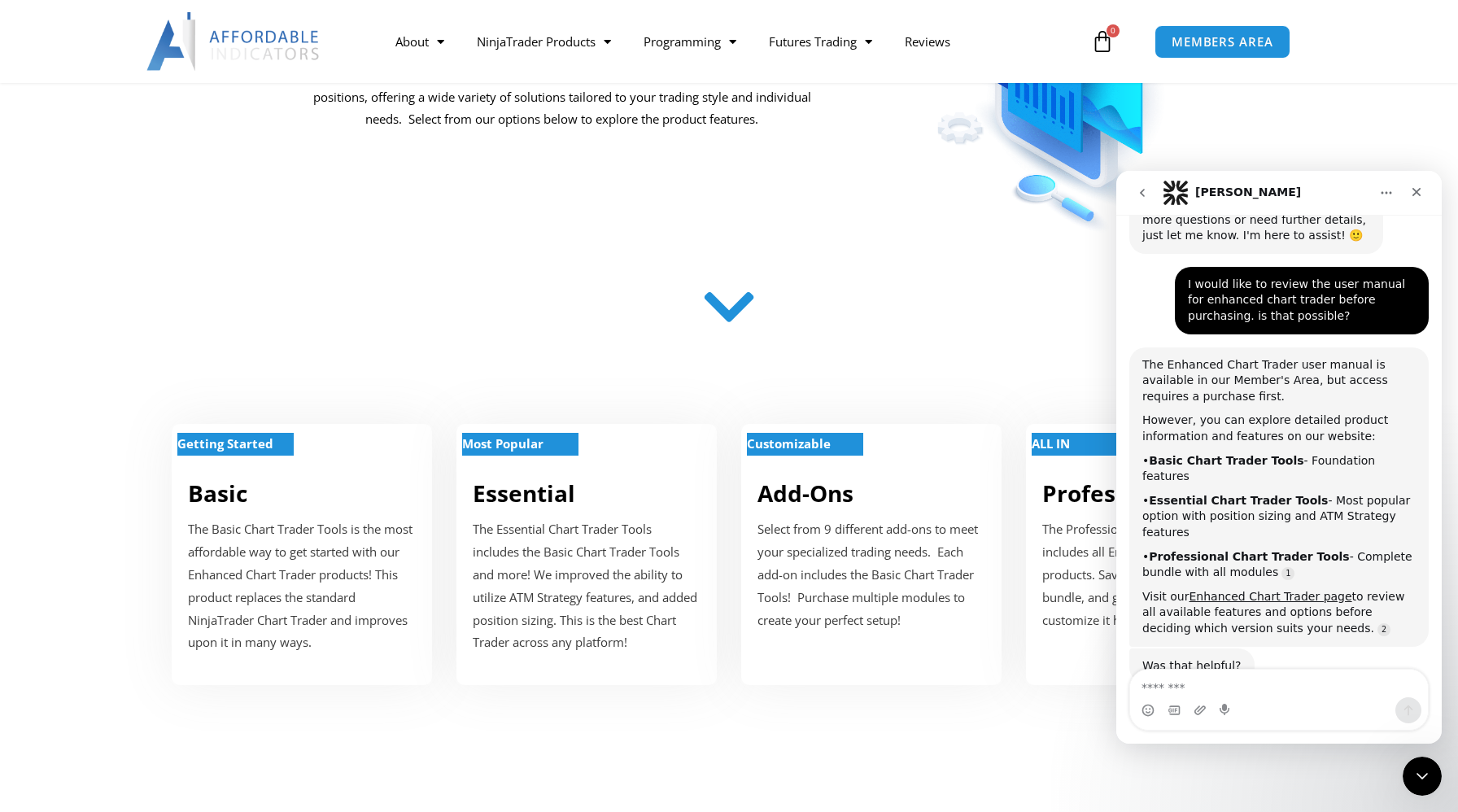
scroll to position [377, 0]
type textarea "**"
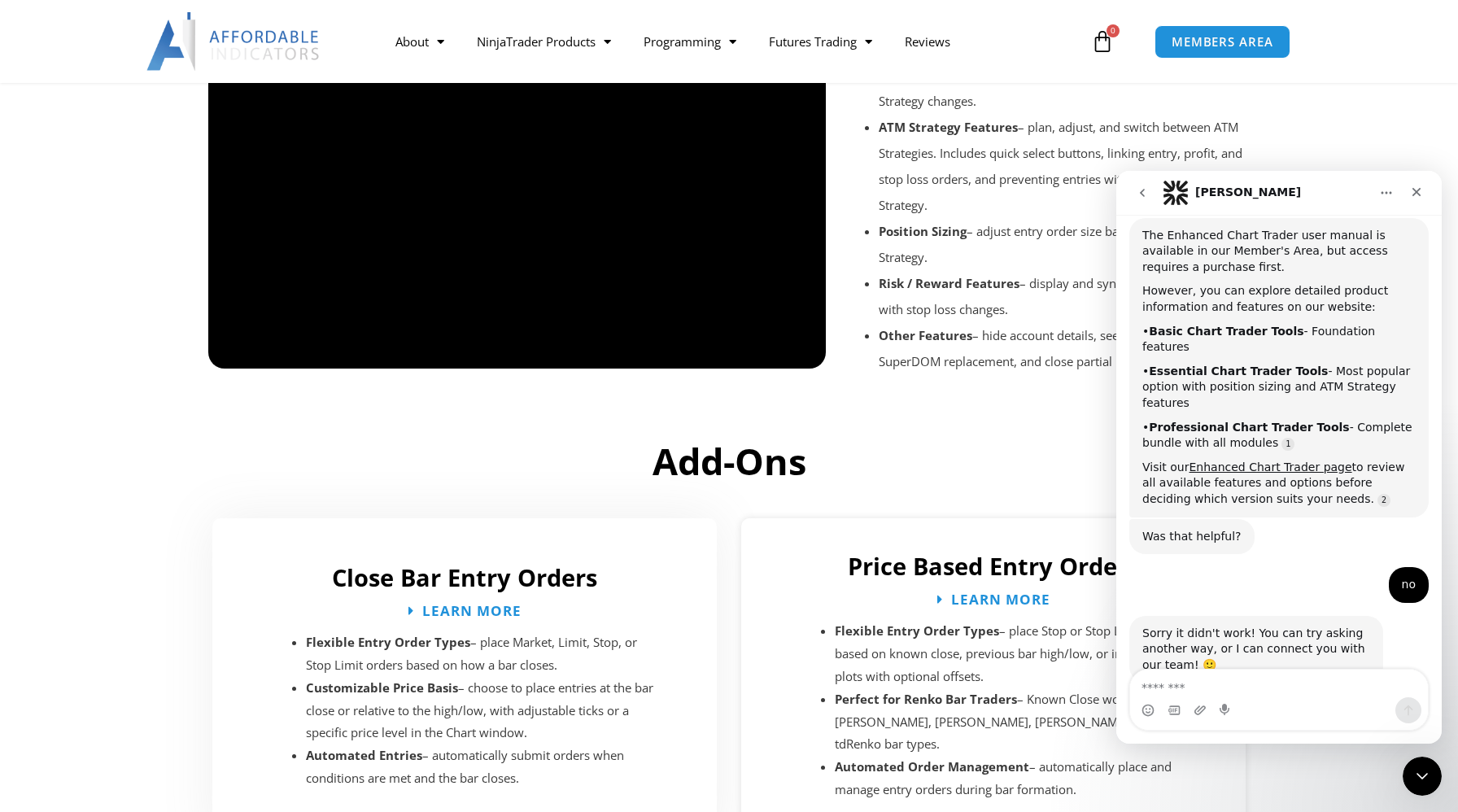
scroll to position [1973, 0]
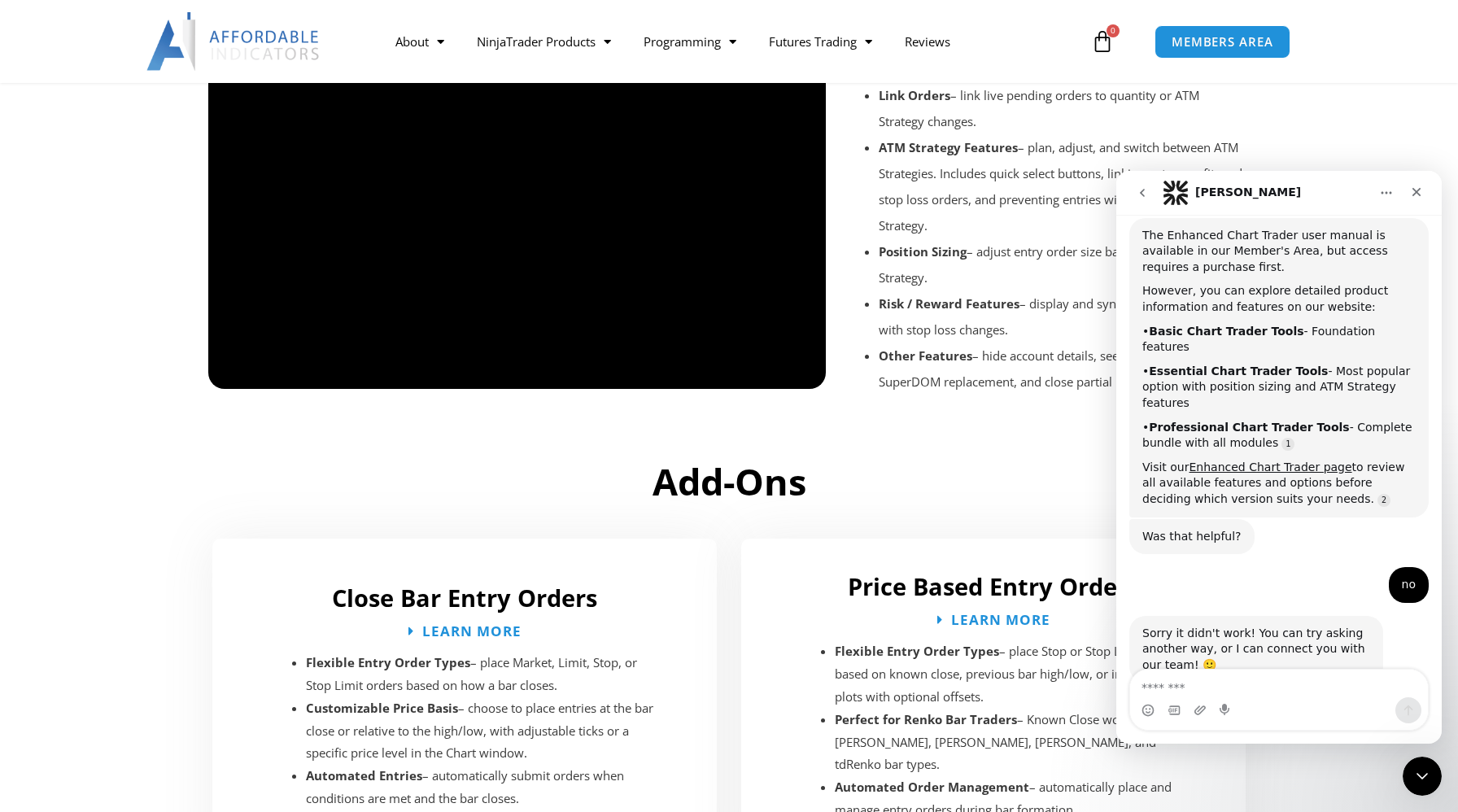
click at [795, 379] on div at bounding box center [517, 403] width 617 height 77
click at [805, 377] on div at bounding box center [517, 403] width 617 height 77
click at [797, 366] on div at bounding box center [517, 403] width 617 height 77
click at [740, 383] on div at bounding box center [517, 403] width 617 height 77
click at [756, 374] on div at bounding box center [517, 403] width 617 height 77
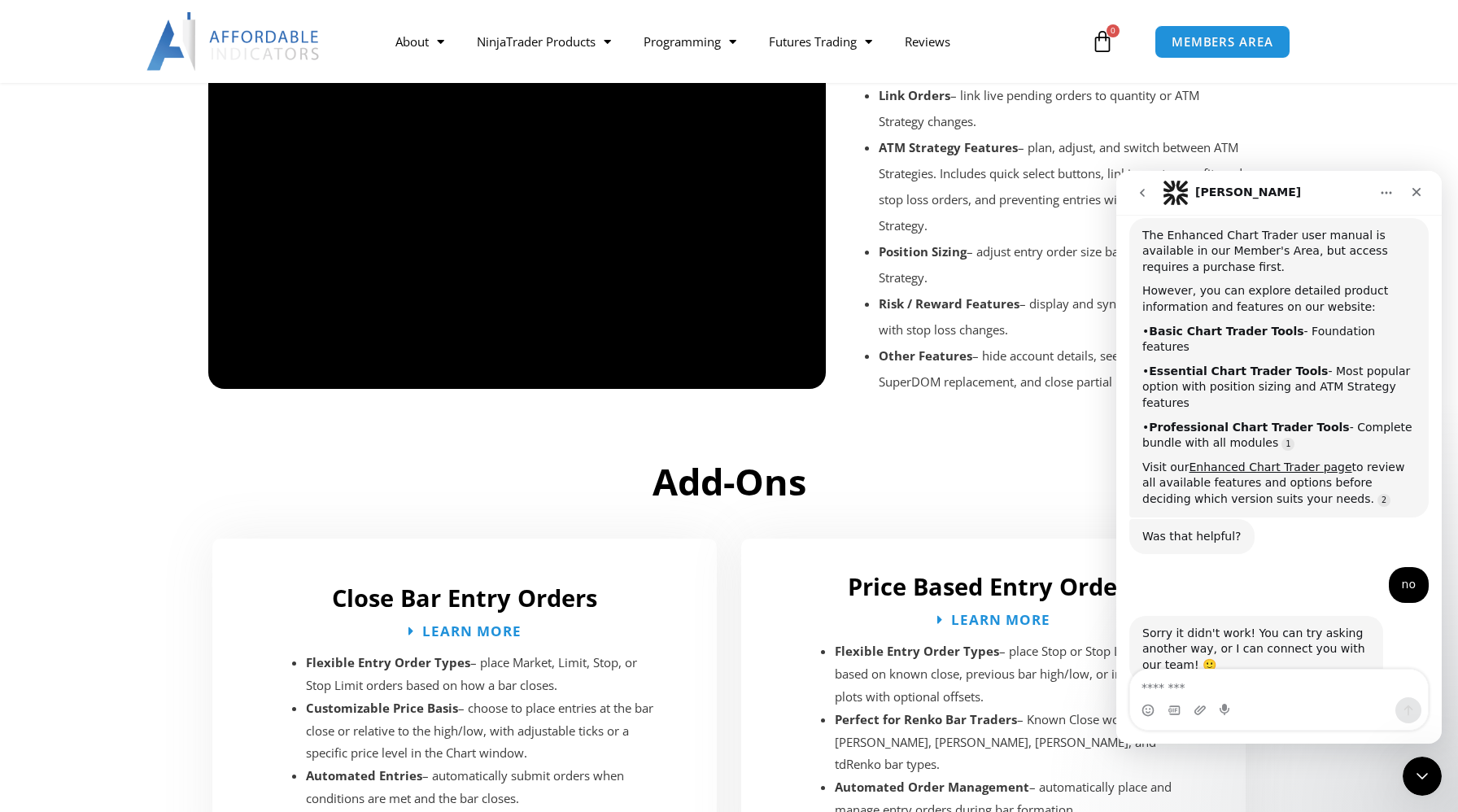
click at [754, 372] on div at bounding box center [517, 403] width 617 height 77
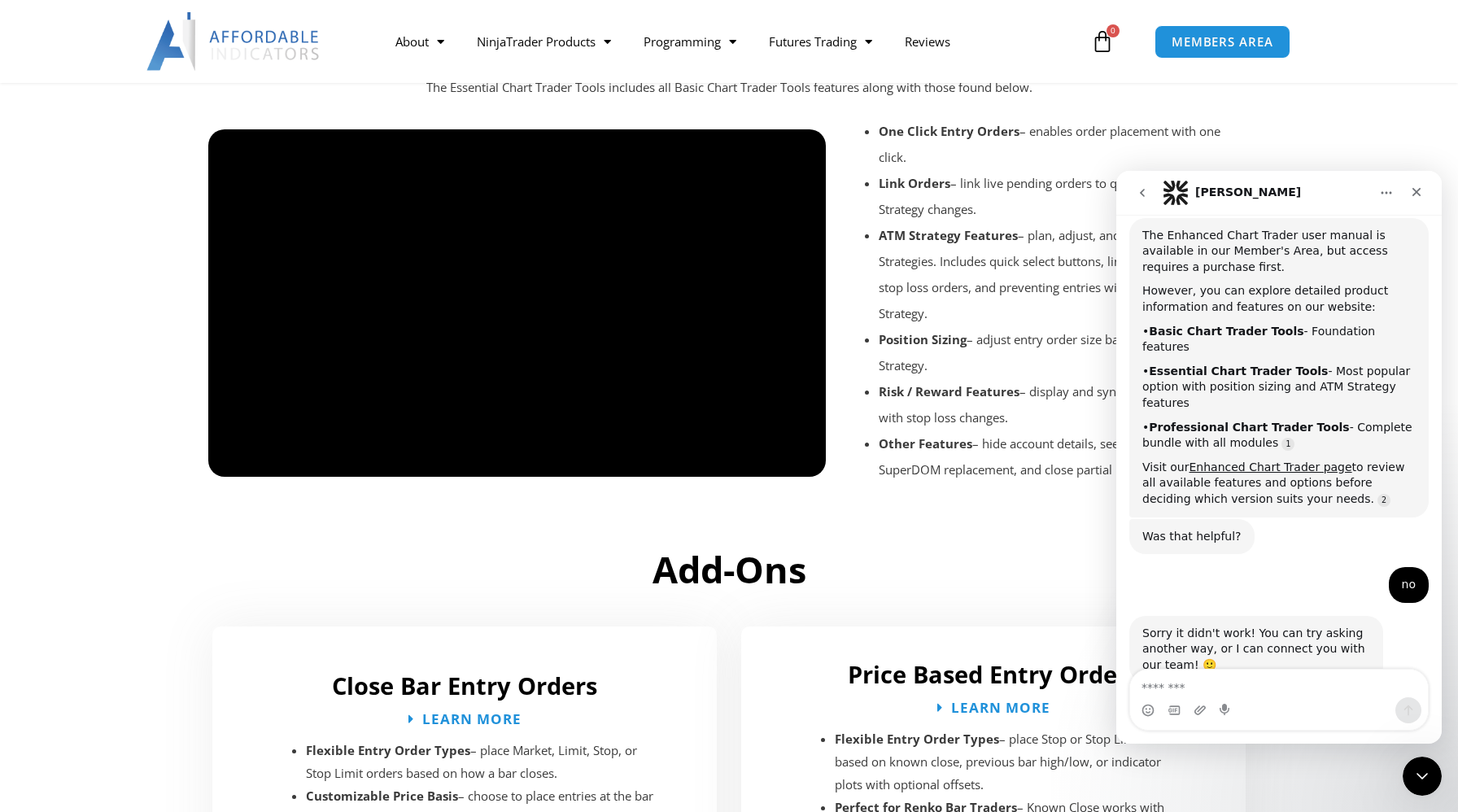
scroll to position [1885, 0]
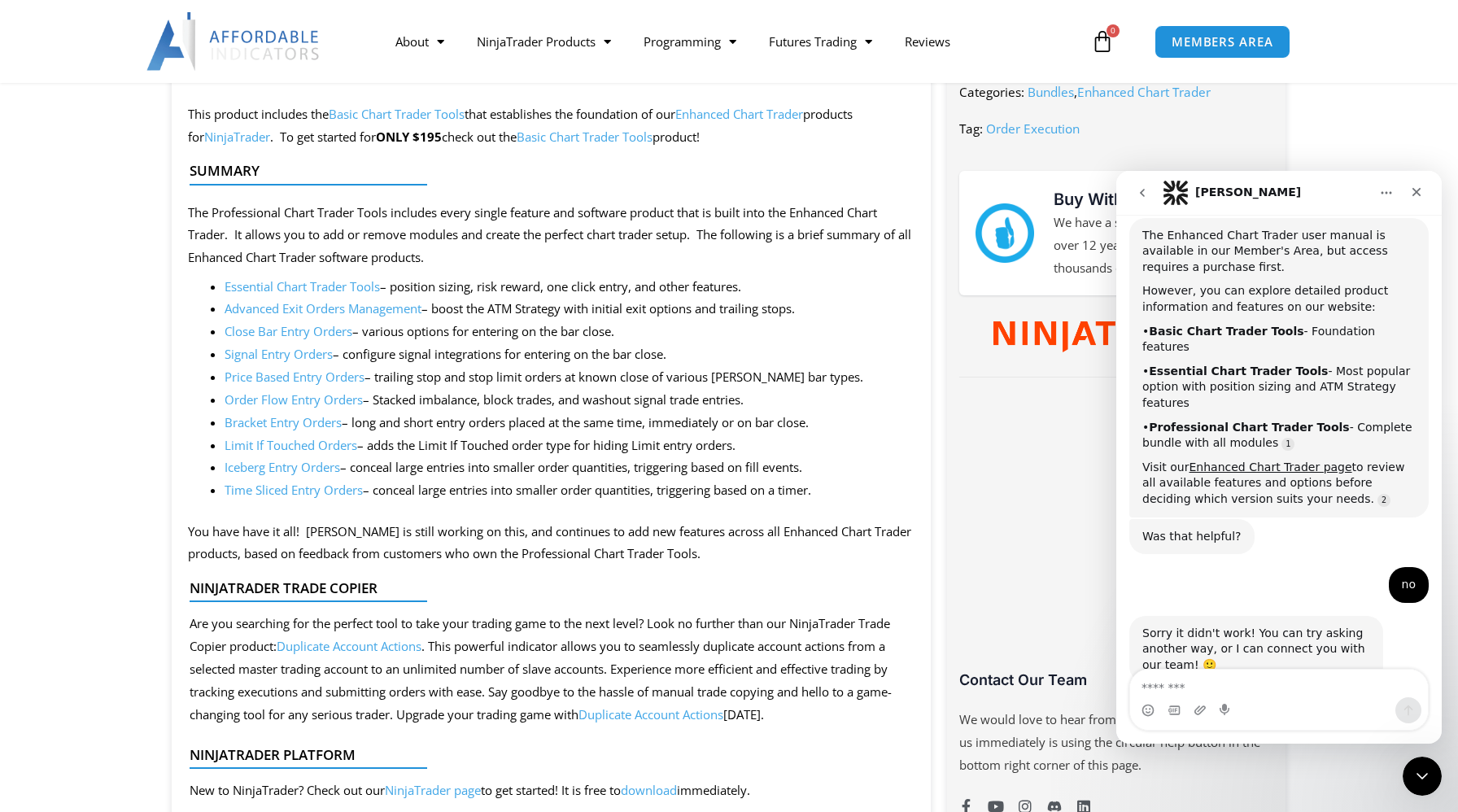
scroll to position [721, 0]
